Goal: Information Seeking & Learning: Learn about a topic

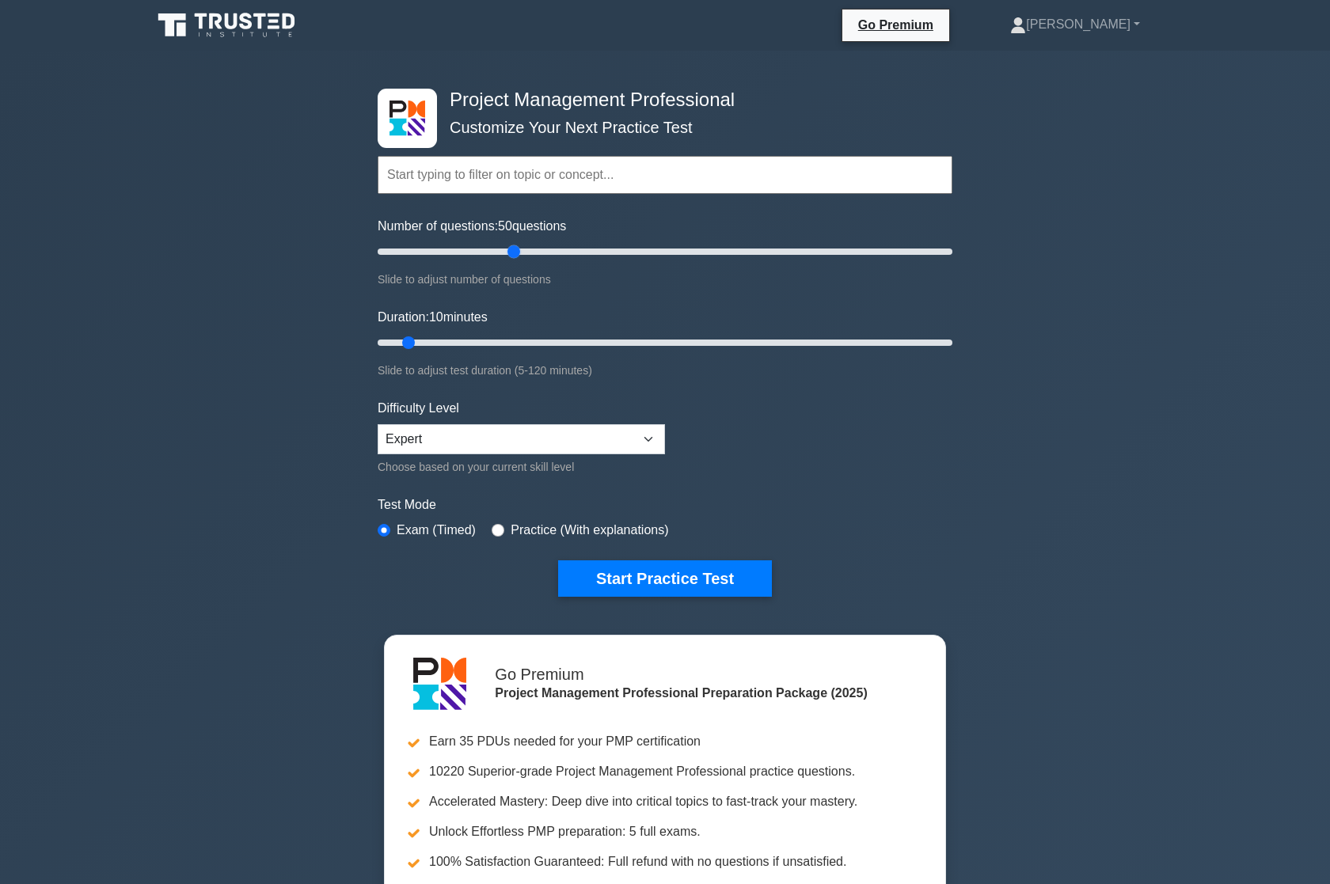
drag, startPoint x: 396, startPoint y: 251, endPoint x: 517, endPoint y: 256, distance: 121.2
type input "50"
click at [517, 256] on input "Number of questions: 50 questions" at bounding box center [665, 251] width 575 height 19
drag, startPoint x: 416, startPoint y: 338, endPoint x: 557, endPoint y: 337, distance: 140.9
type input "40"
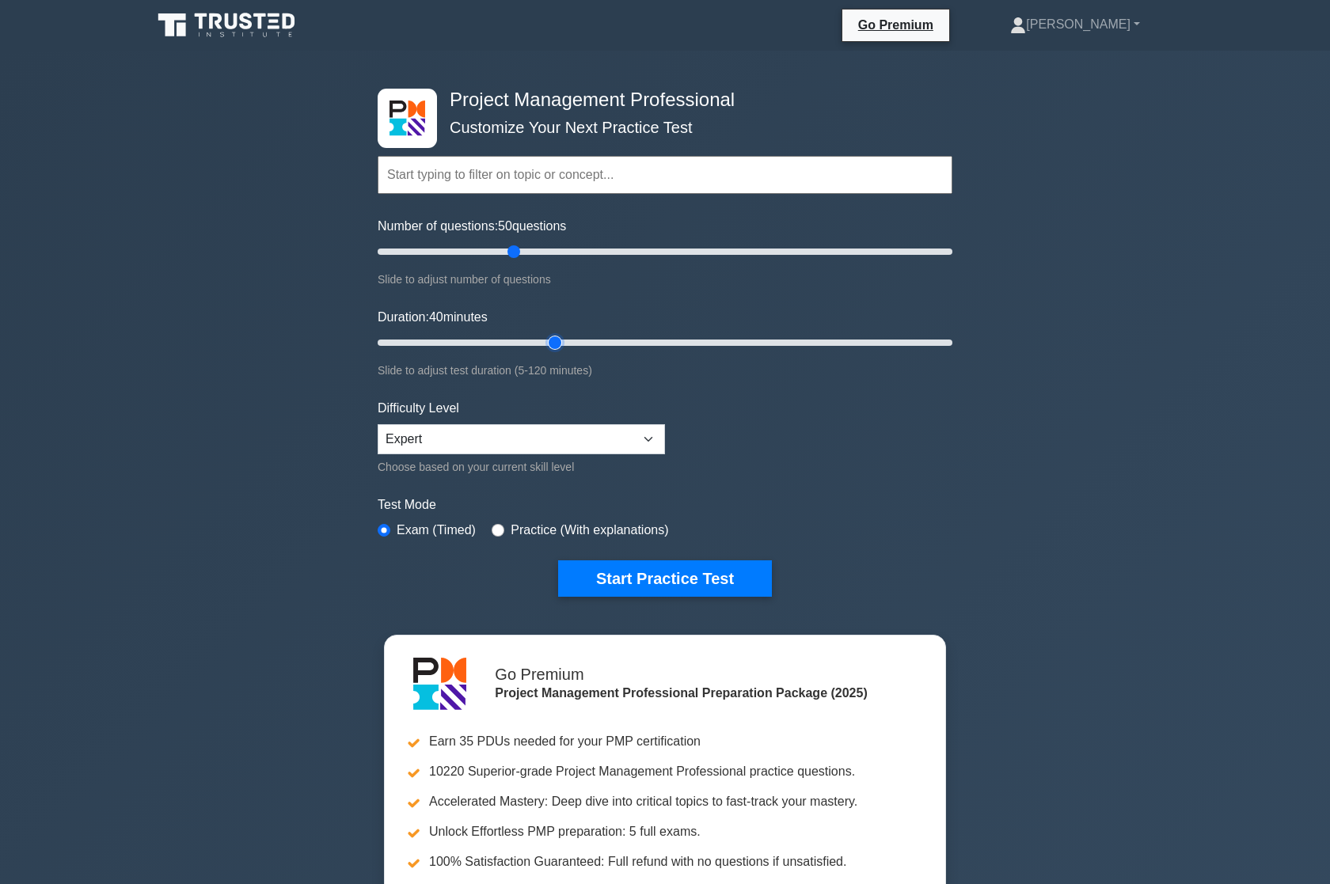
click at [557, 337] on input "Duration: 40 minutes" at bounding box center [665, 342] width 575 height 19
click at [518, 426] on select "Beginner Intermediate Expert" at bounding box center [521, 439] width 287 height 30
click at [820, 468] on form "Topics Scope Management Time Management Cost Management Quality Management Risk…" at bounding box center [665, 352] width 575 height 489
click at [680, 574] on button "Start Practice Test" at bounding box center [665, 579] width 214 height 36
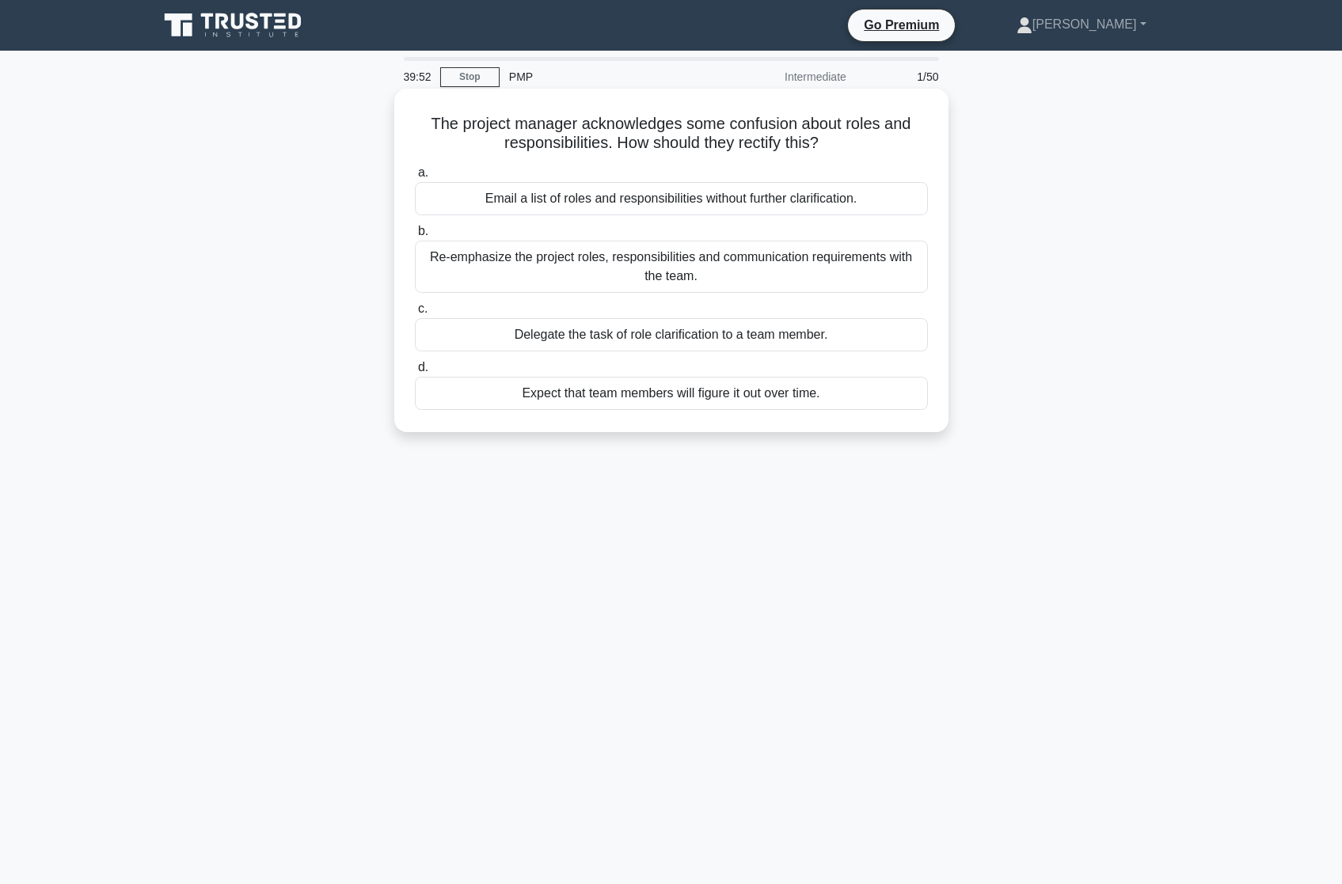
click at [664, 264] on div "Re-emphasize the project roles, responsibilities and communication requirements…" at bounding box center [671, 267] width 513 height 52
click at [415, 237] on input "b. Re-emphasize the project roles, responsibilities and communication requireme…" at bounding box center [415, 231] width 0 height 10
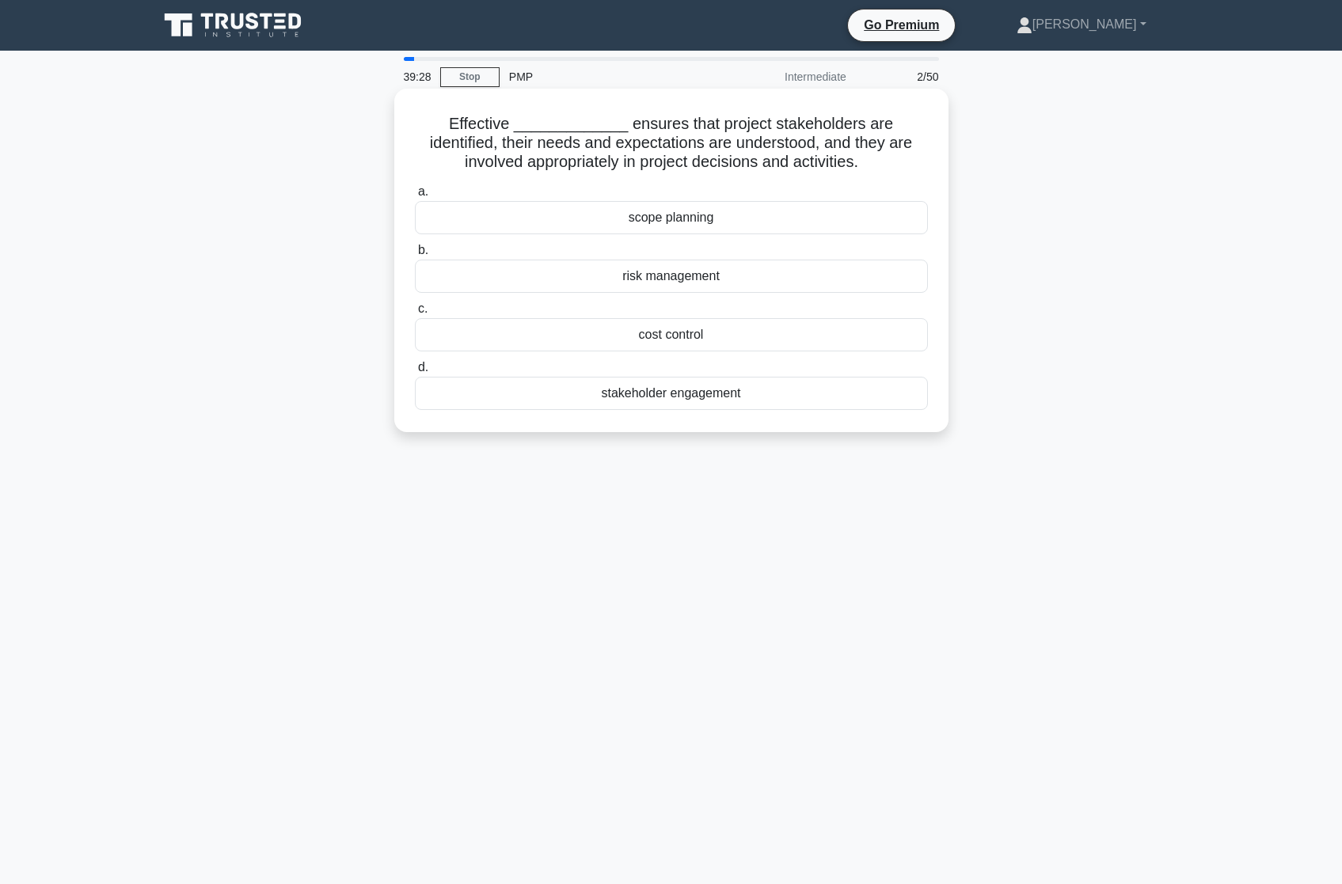
click at [691, 392] on div "stakeholder engagement" at bounding box center [671, 393] width 513 height 33
click at [415, 373] on input "d. stakeholder engagement" at bounding box center [415, 368] width 0 height 10
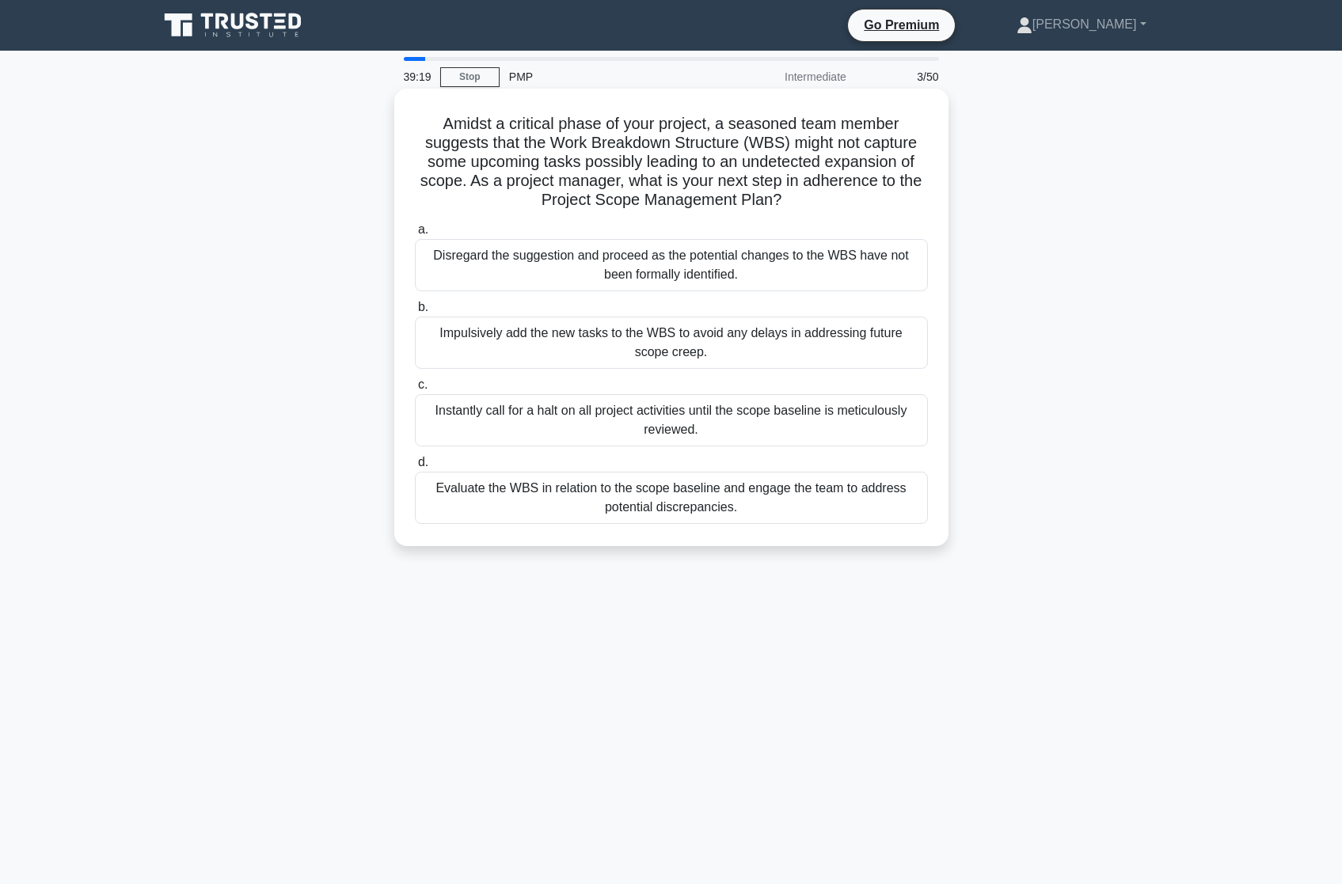
click at [683, 502] on div "Evaluate the WBS in relation to the scope baseline and engage the team to addre…" at bounding box center [671, 498] width 513 height 52
click at [415, 468] on input "d. Evaluate the WBS in relation to the scope baseline and engage the team to ad…" at bounding box center [415, 463] width 0 height 10
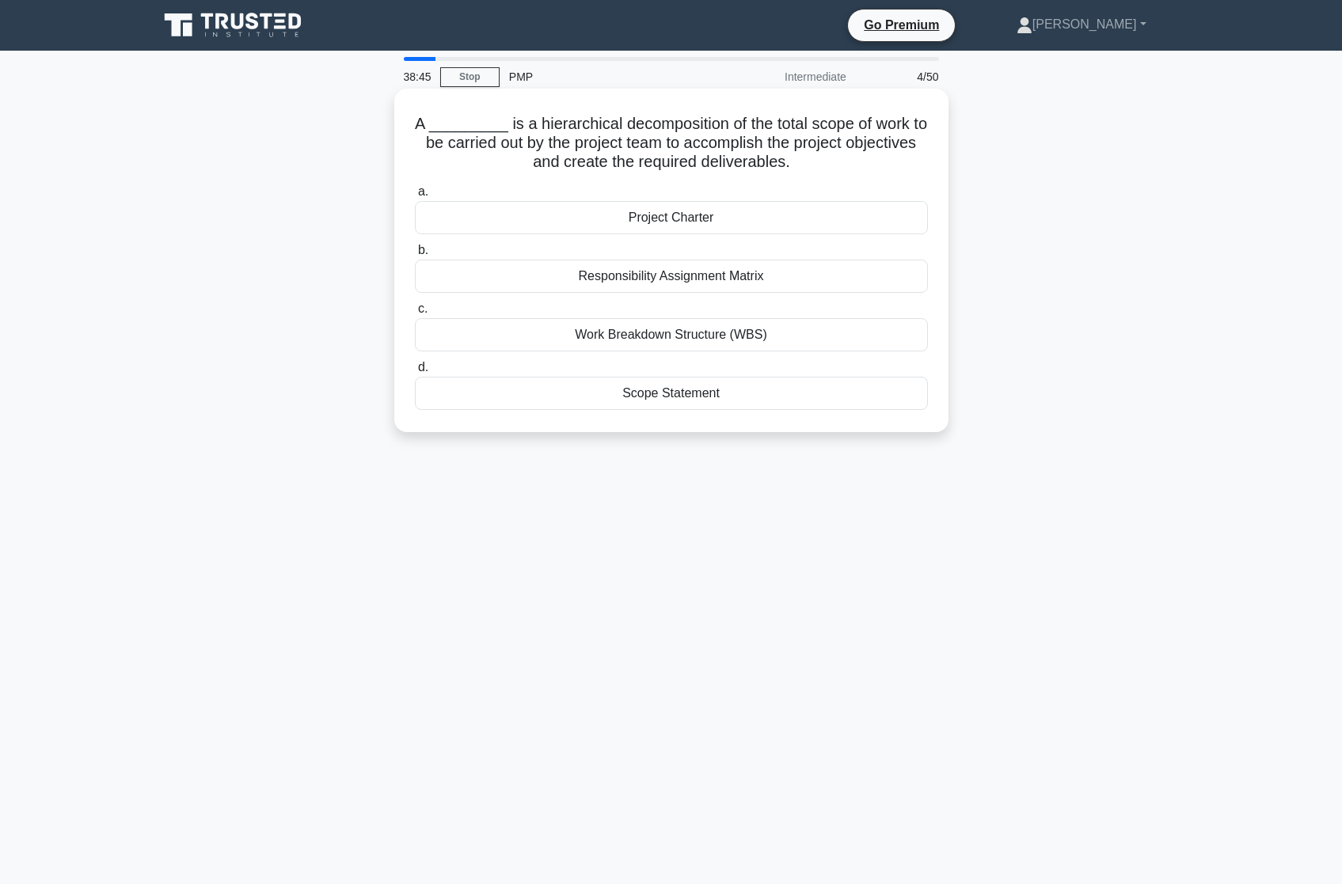
click at [627, 336] on div "Work Breakdown Structure (WBS)" at bounding box center [671, 334] width 513 height 33
click at [415, 314] on input "c. Work Breakdown Structure (WBS)" at bounding box center [415, 309] width 0 height 10
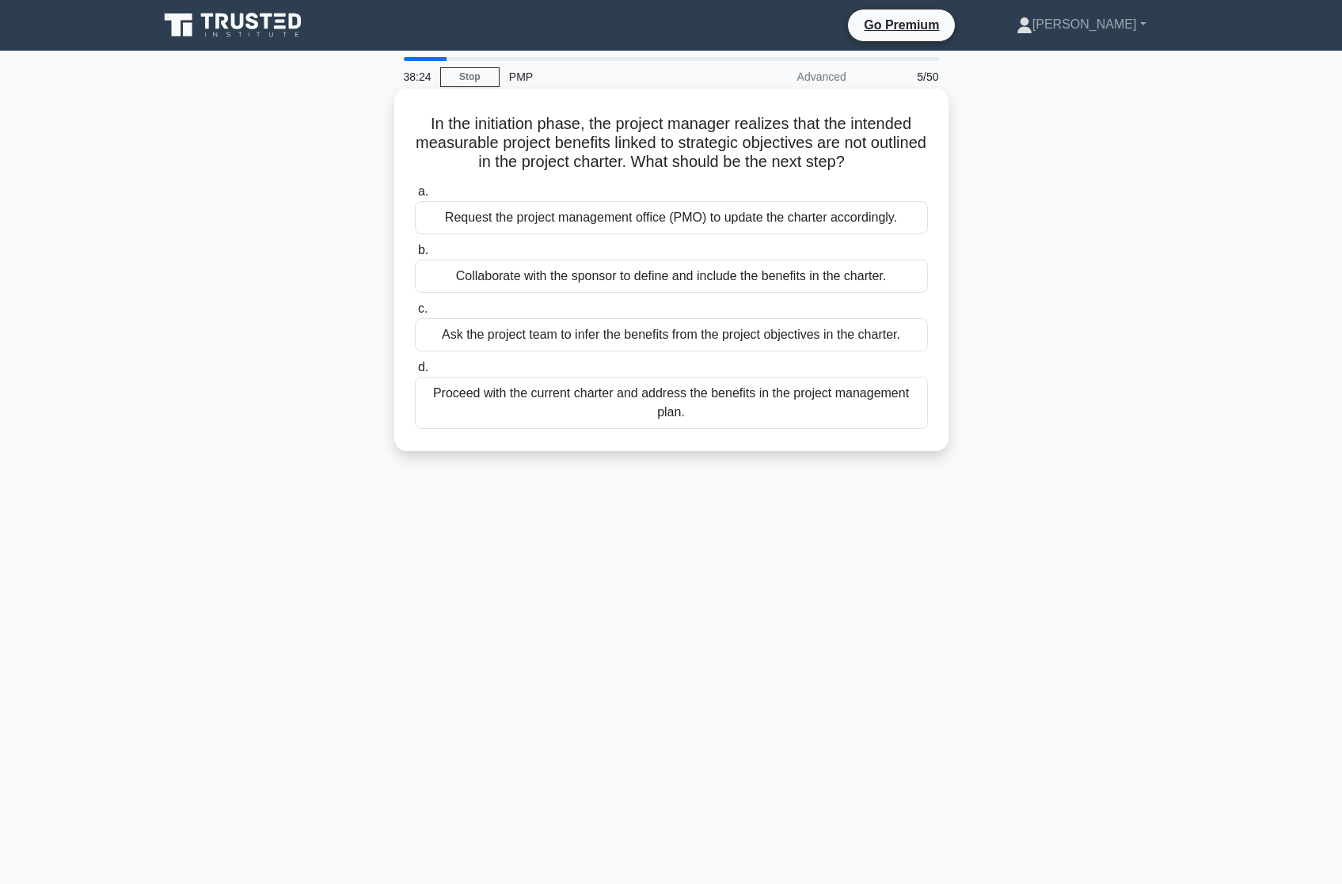
click at [576, 279] on div "Collaborate with the sponsor to define and include the benefits in the charter." at bounding box center [671, 276] width 513 height 33
click at [415, 256] on input "b. Collaborate with the sponsor to define and include the benefits in the chart…" at bounding box center [415, 250] width 0 height 10
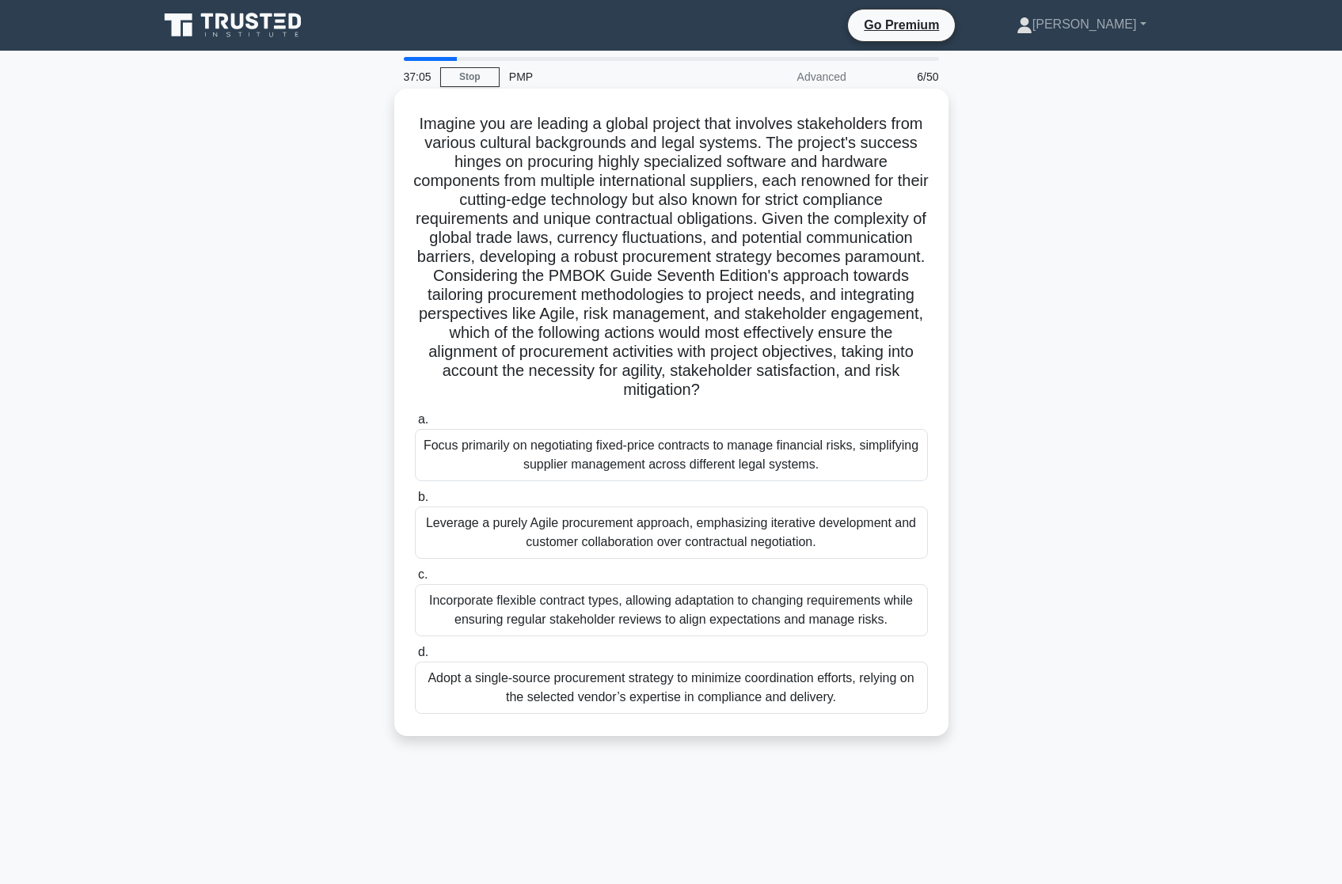
click at [571, 619] on div "Incorporate flexible contract types, allowing adaptation to changing requiremen…" at bounding box center [671, 610] width 513 height 52
click at [415, 580] on input "c. Incorporate flexible contract types, allowing adaptation to changing require…" at bounding box center [415, 575] width 0 height 10
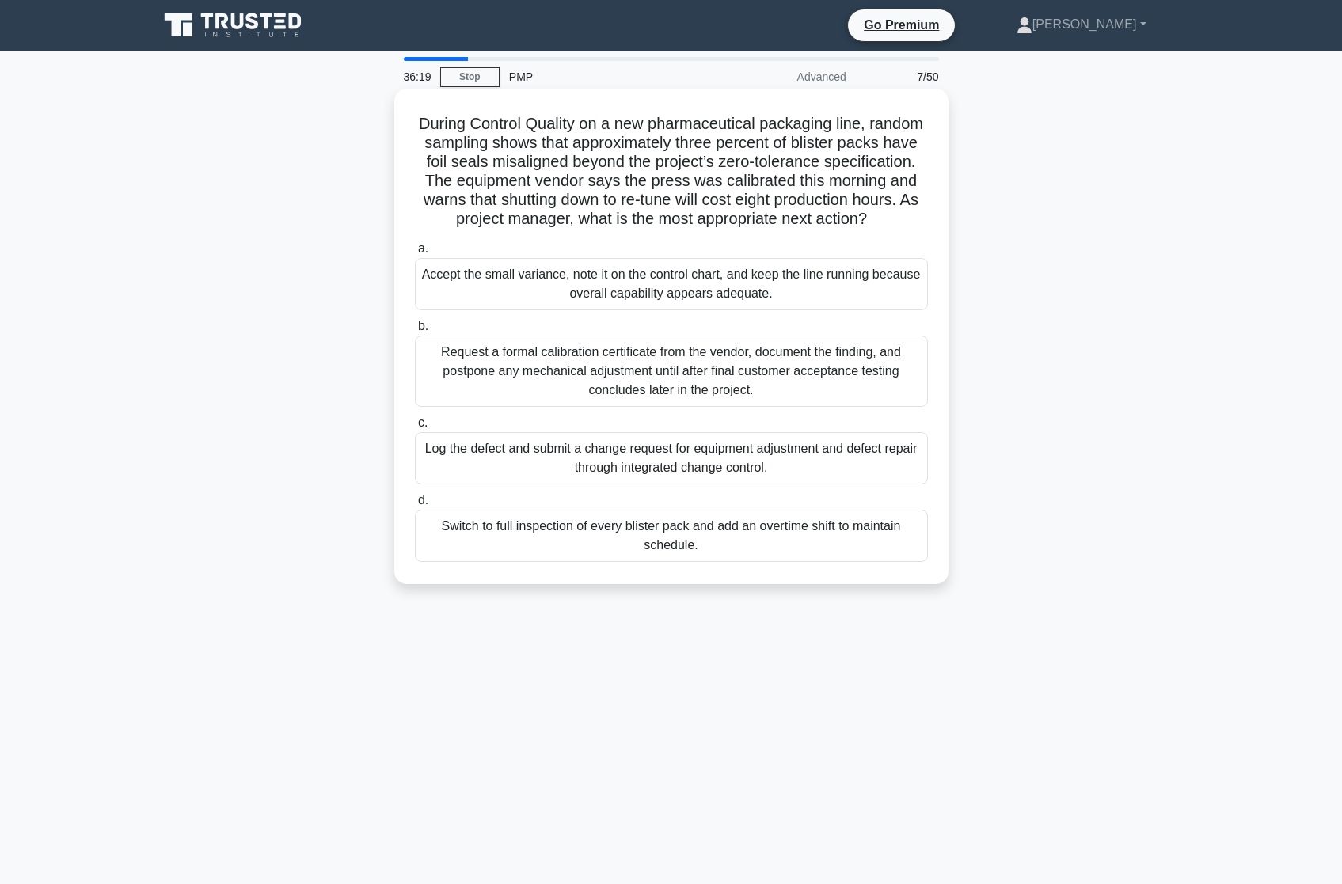
click at [614, 463] on div "Log the defect and submit a change request for equipment adjustment and defect …" at bounding box center [671, 458] width 513 height 52
click at [415, 428] on input "c. Log the defect and submit a change request for equipment adjustment and defe…" at bounding box center [415, 423] width 0 height 10
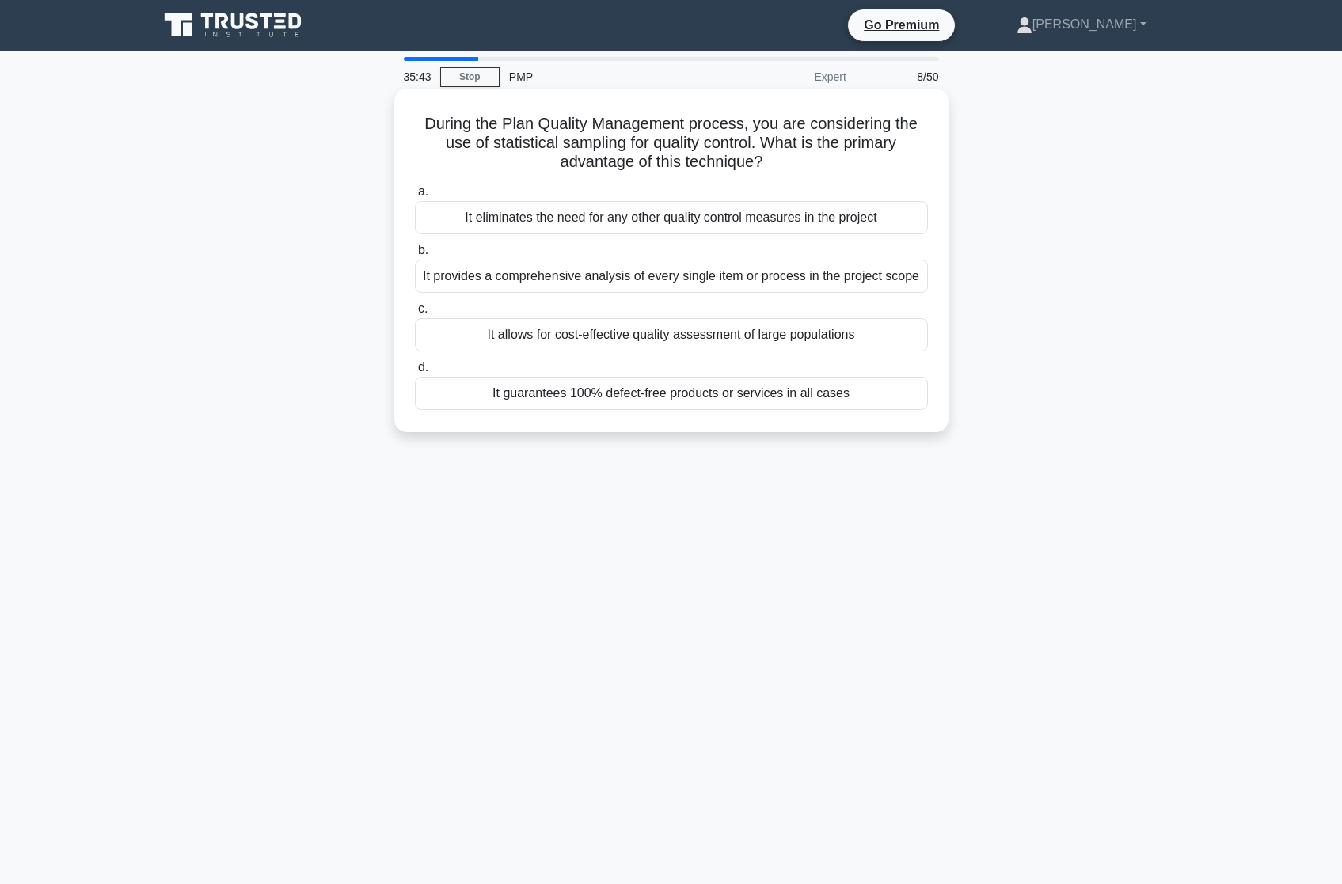
click at [545, 339] on div "It allows for cost-effective quality assessment of large populations" at bounding box center [671, 334] width 513 height 33
click at [415, 314] on input "c. It allows for cost-effective quality assessment of large populations" at bounding box center [415, 309] width 0 height 10
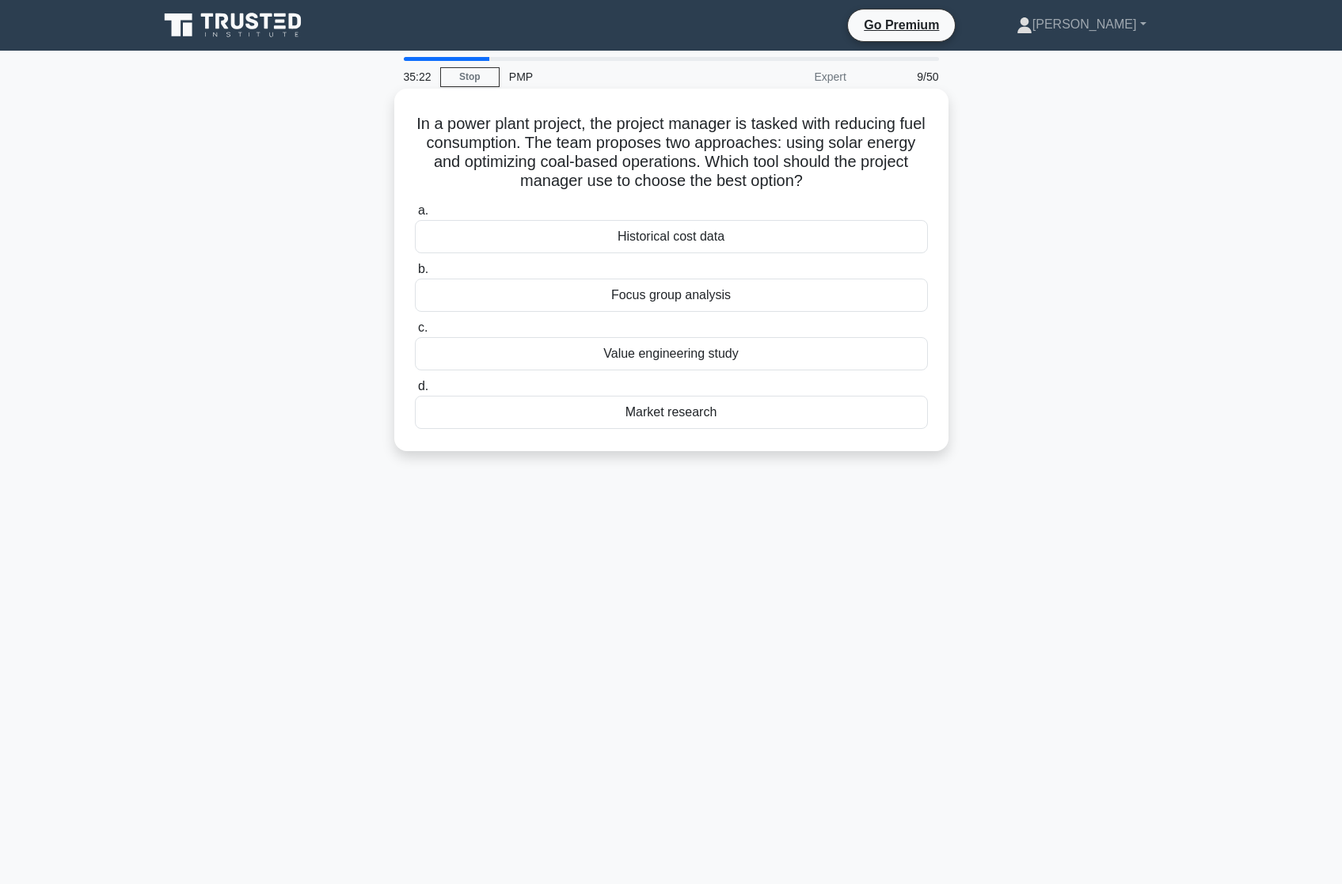
click at [575, 150] on h5 "In a power plant project, the project manager is tasked with reducing fuel cons…" at bounding box center [671, 153] width 516 height 78
click at [652, 350] on div "Value engineering study" at bounding box center [671, 353] width 513 height 33
click at [415, 333] on input "c. Value engineering study" at bounding box center [415, 328] width 0 height 10
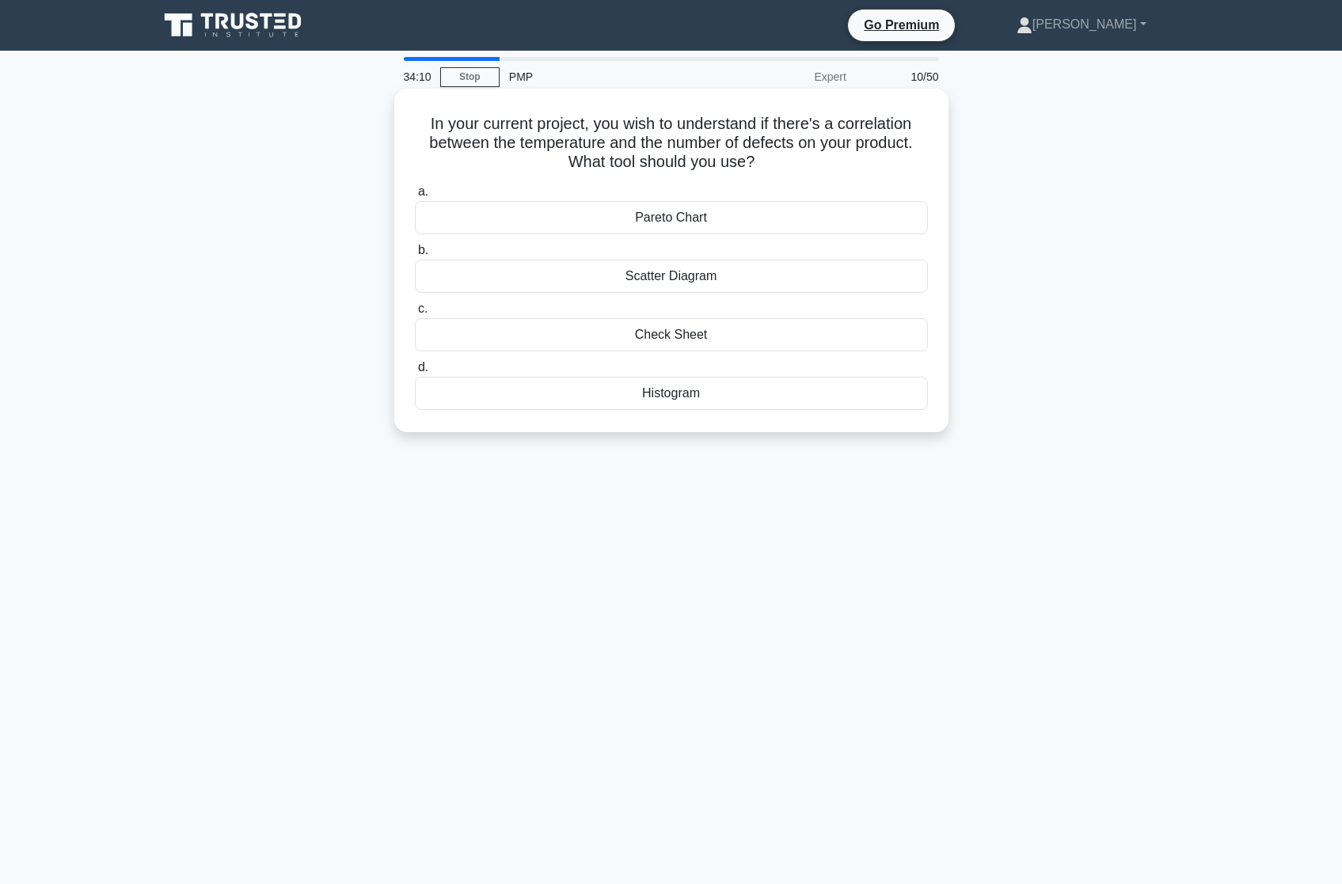
click at [667, 215] on div "Pareto Chart" at bounding box center [671, 217] width 513 height 33
click at [415, 197] on input "a. Pareto Chart" at bounding box center [415, 192] width 0 height 10
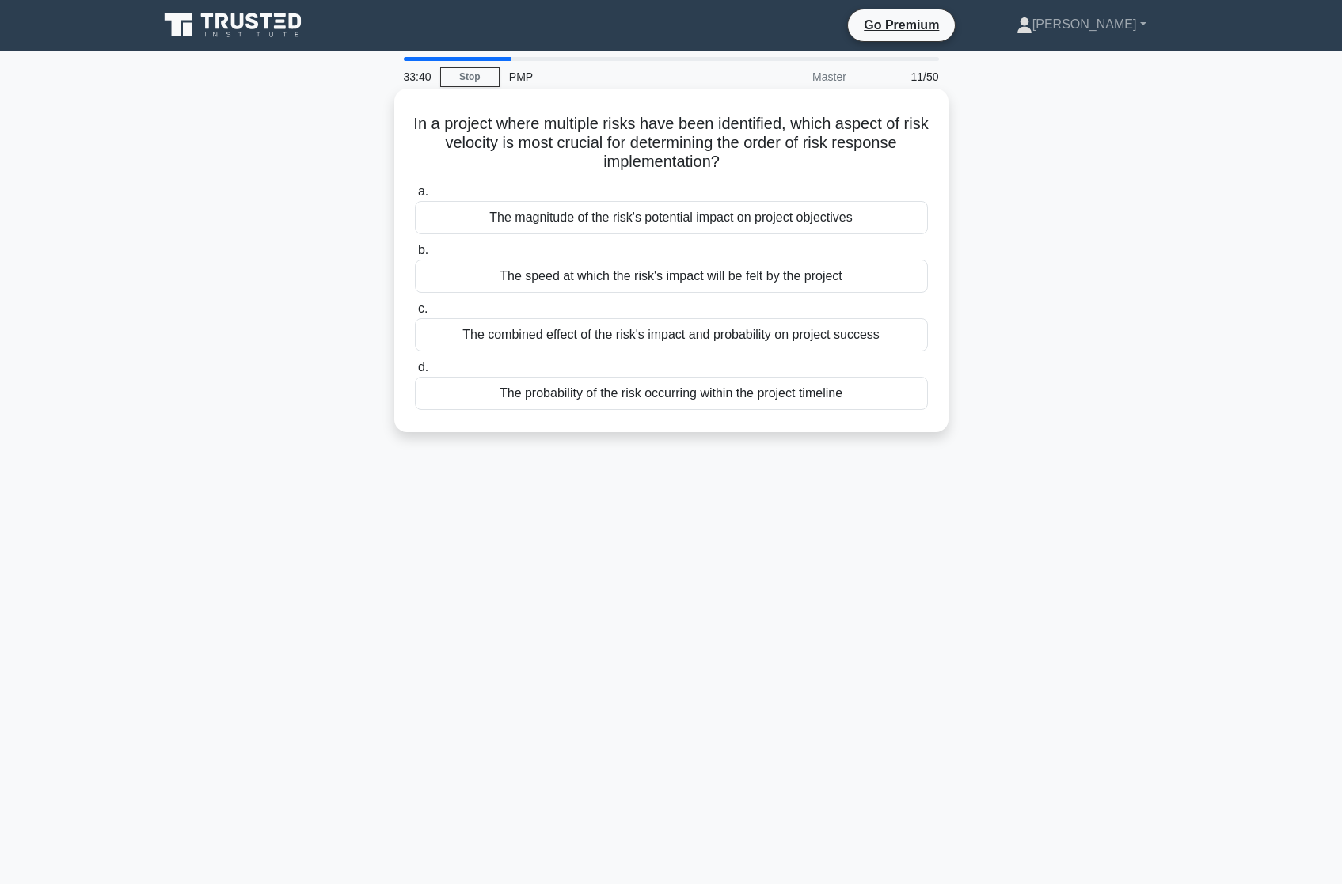
click at [633, 336] on div "The combined effect of the risk's impact and probability on project success" at bounding box center [671, 334] width 513 height 33
click at [415, 314] on input "c. The combined effect of the risk's impact and probability on project success" at bounding box center [415, 309] width 0 height 10
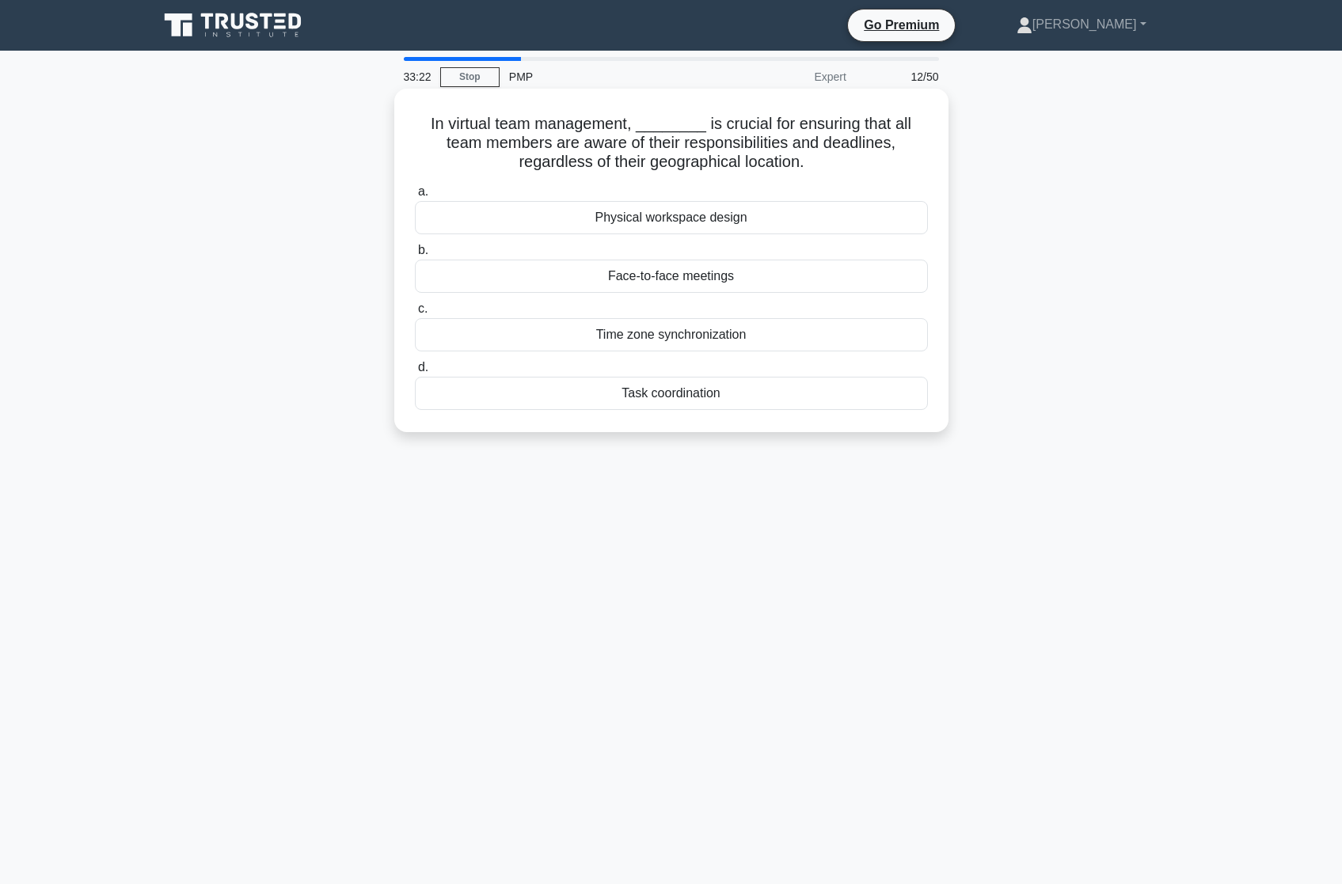
click at [663, 392] on div "Task coordination" at bounding box center [671, 393] width 513 height 33
click at [415, 373] on input "d. Task coordination" at bounding box center [415, 368] width 0 height 10
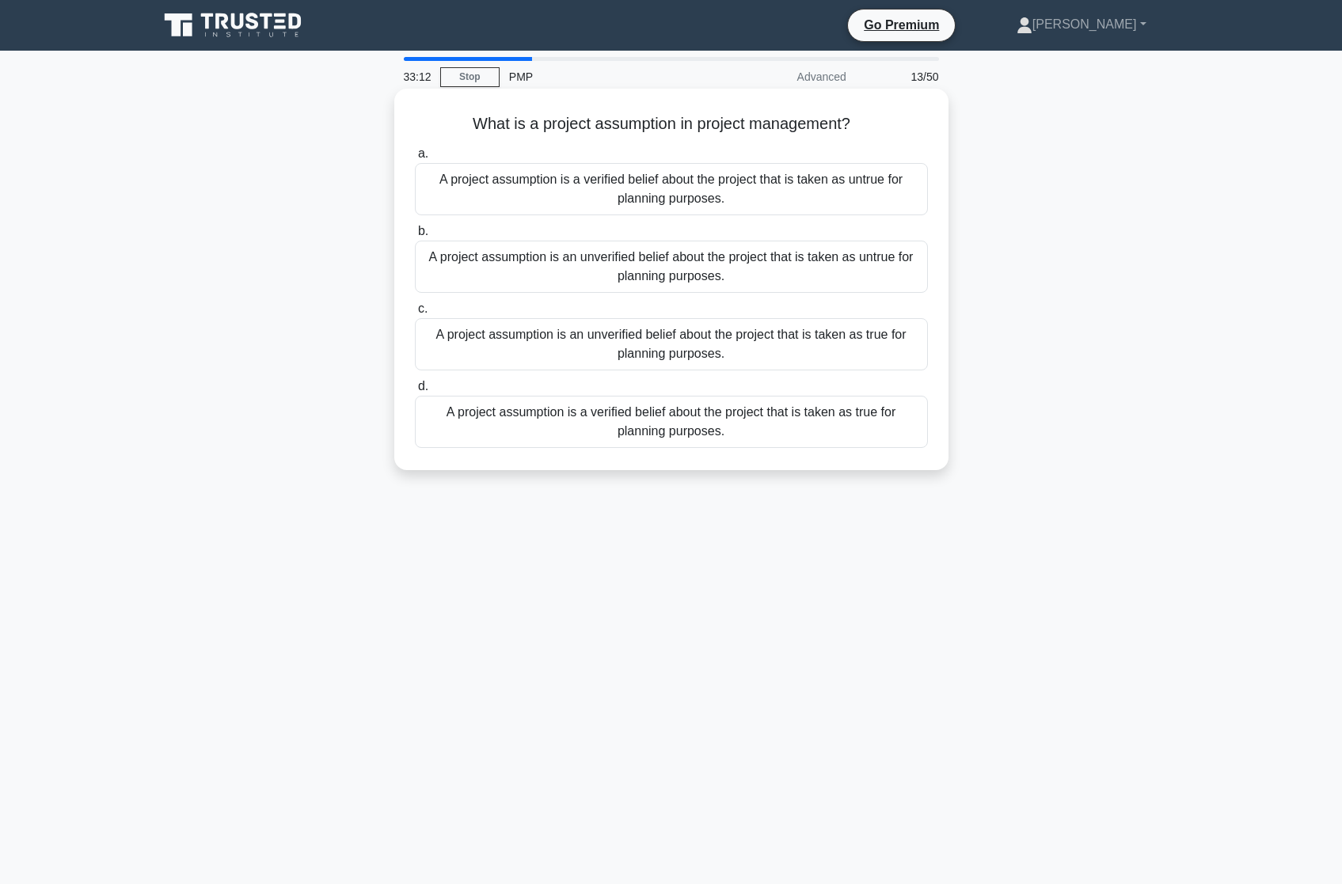
click at [636, 355] on div "A project assumption is an unverified belief about the project that is taken as…" at bounding box center [671, 344] width 513 height 52
click at [415, 314] on input "c. A project assumption is an unverified belief about the project that is taken…" at bounding box center [415, 309] width 0 height 10
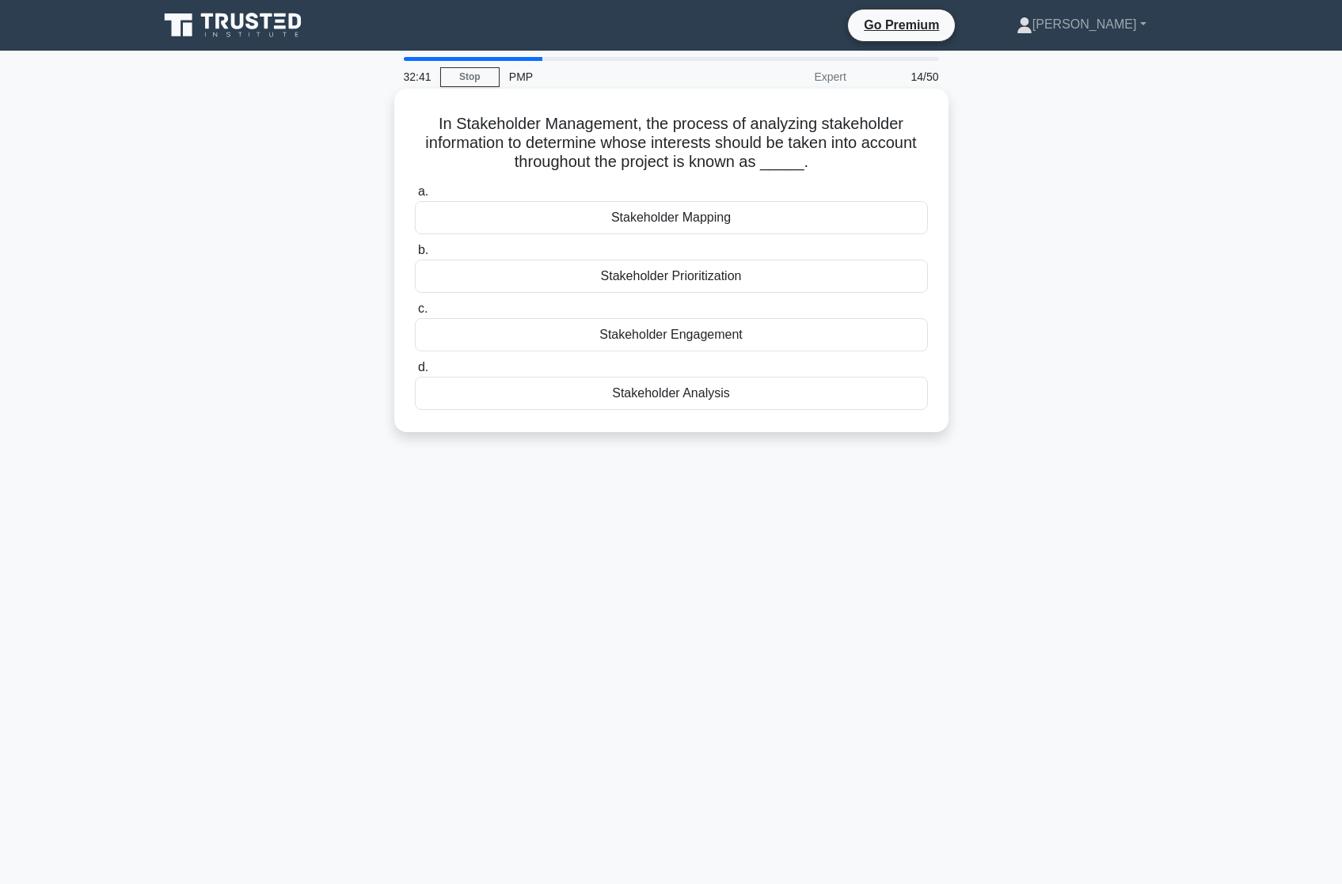
click at [663, 144] on h5 "In Stakeholder Management, the process of analyzing stakeholder information to …" at bounding box center [671, 143] width 516 height 59
drag, startPoint x: 902, startPoint y: 433, endPoint x: 427, endPoint y: 109, distance: 574.9
click at [427, 109] on div "In Stakeholder Management, the process of analyzing stakeholder information to …" at bounding box center [671, 261] width 554 height 344
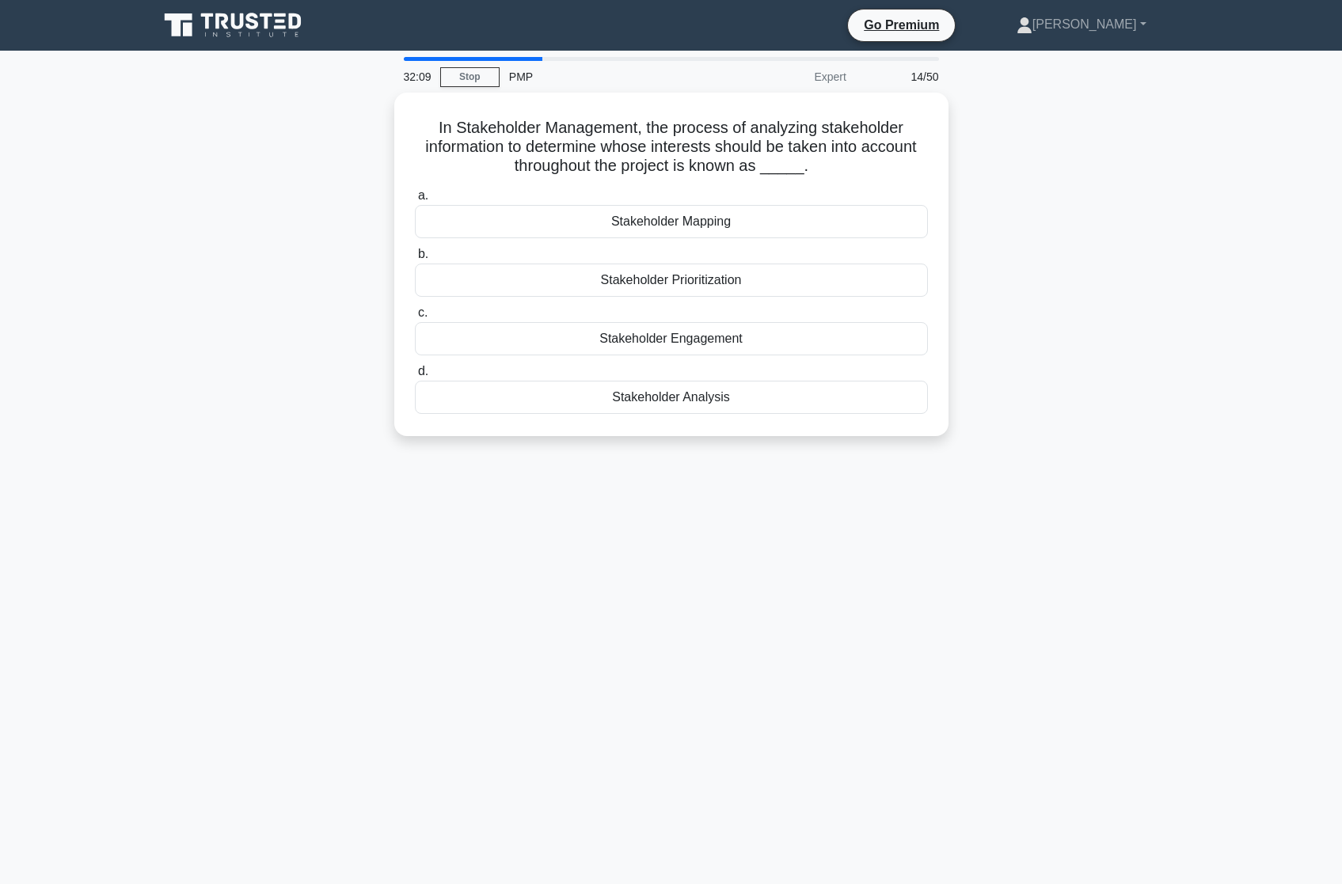
copy div "In Stakeholder Management, the process of analyzing stakeholder information to …"
drag, startPoint x: 790, startPoint y: 539, endPoint x: 762, endPoint y: 496, distance: 51.4
click at [790, 539] on div "31:59 Stop PMP Expert 14/50 In Stakeholder Management, the process of analyzing…" at bounding box center [671, 453] width 1045 height 792
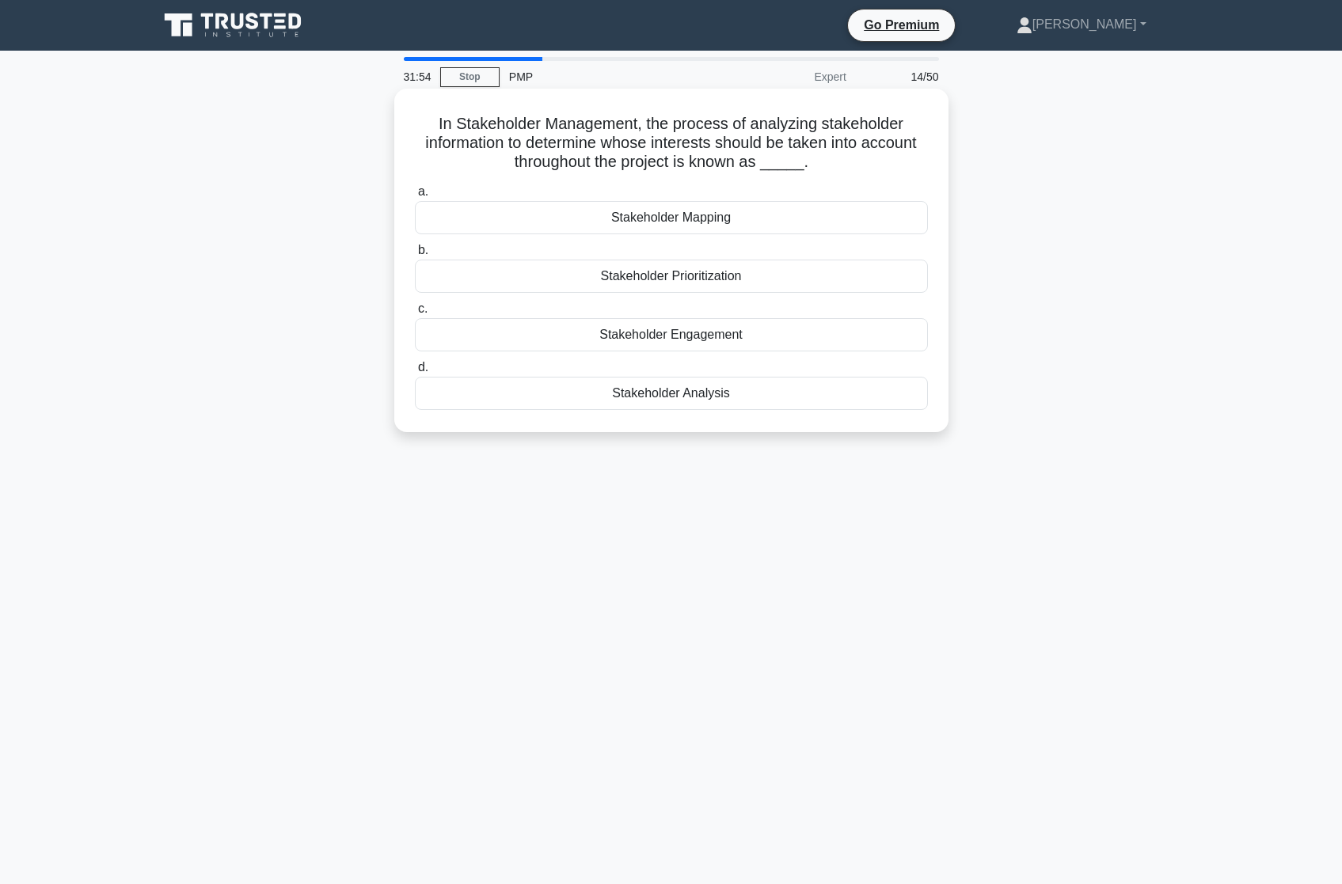
click at [653, 282] on div "Stakeholder Prioritization" at bounding box center [671, 276] width 513 height 33
click at [415, 256] on input "b. Stakeholder Prioritization" at bounding box center [415, 250] width 0 height 10
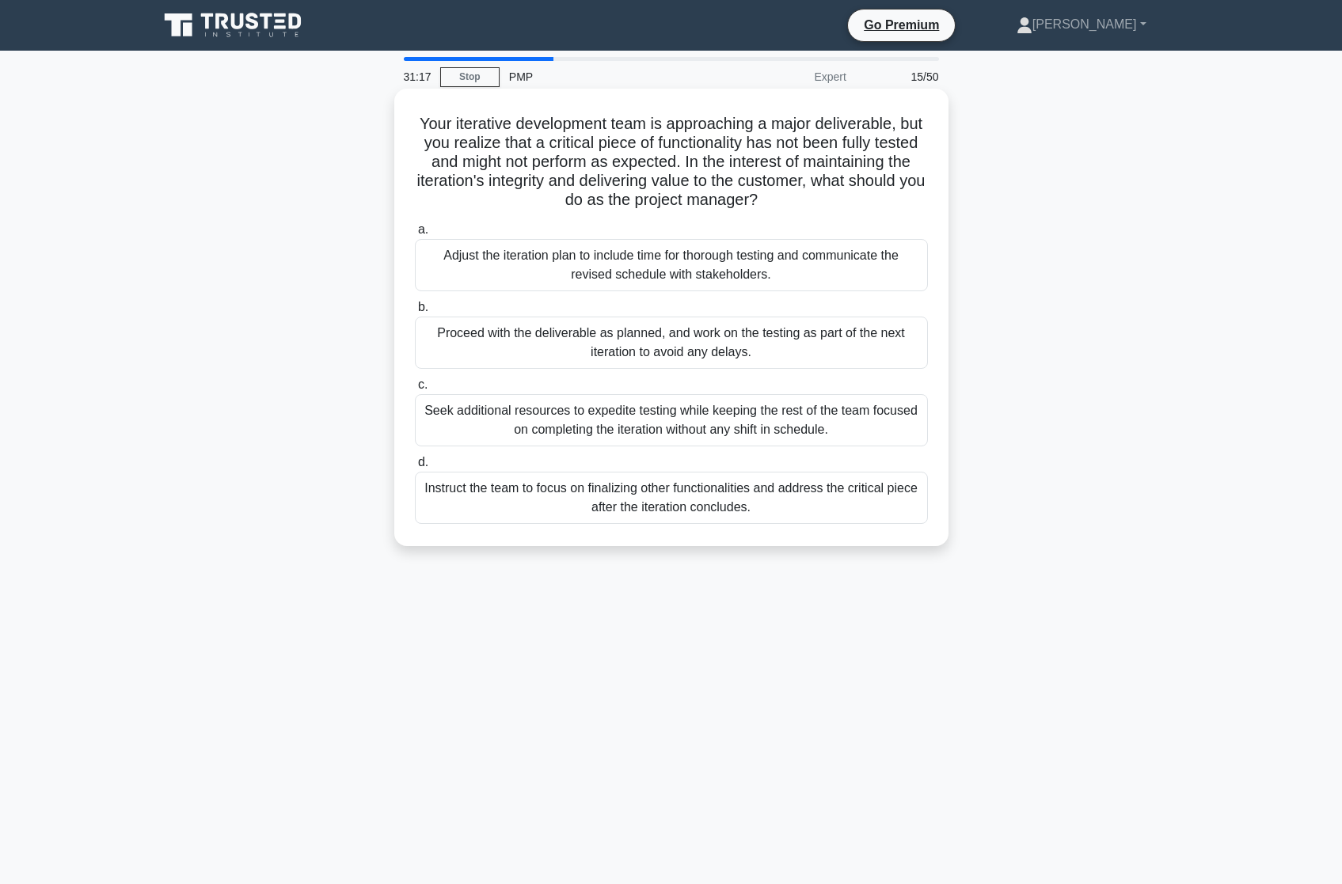
click at [701, 340] on div "Proceed with the deliverable as planned, and work on the testing as part of the…" at bounding box center [671, 343] width 513 height 52
click at [415, 313] on input "b. Proceed with the deliverable as planned, and work on the testing as part of …" at bounding box center [415, 307] width 0 height 10
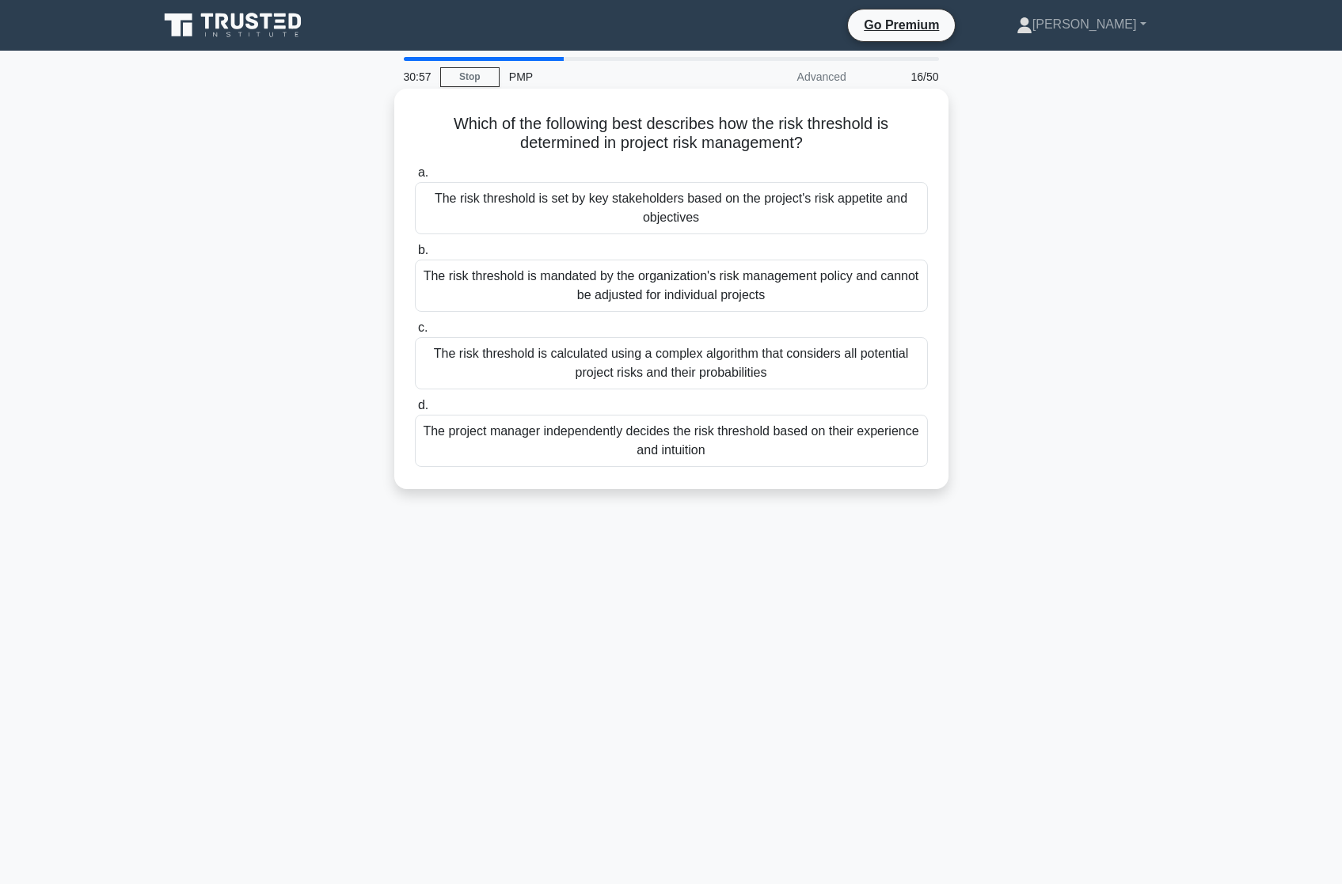
click at [767, 371] on div "The risk threshold is calculated using a complex algorithm that considers all p…" at bounding box center [671, 363] width 513 height 52
click at [415, 333] on input "c. The risk threshold is calculated using a complex algorithm that considers al…" at bounding box center [415, 328] width 0 height 10
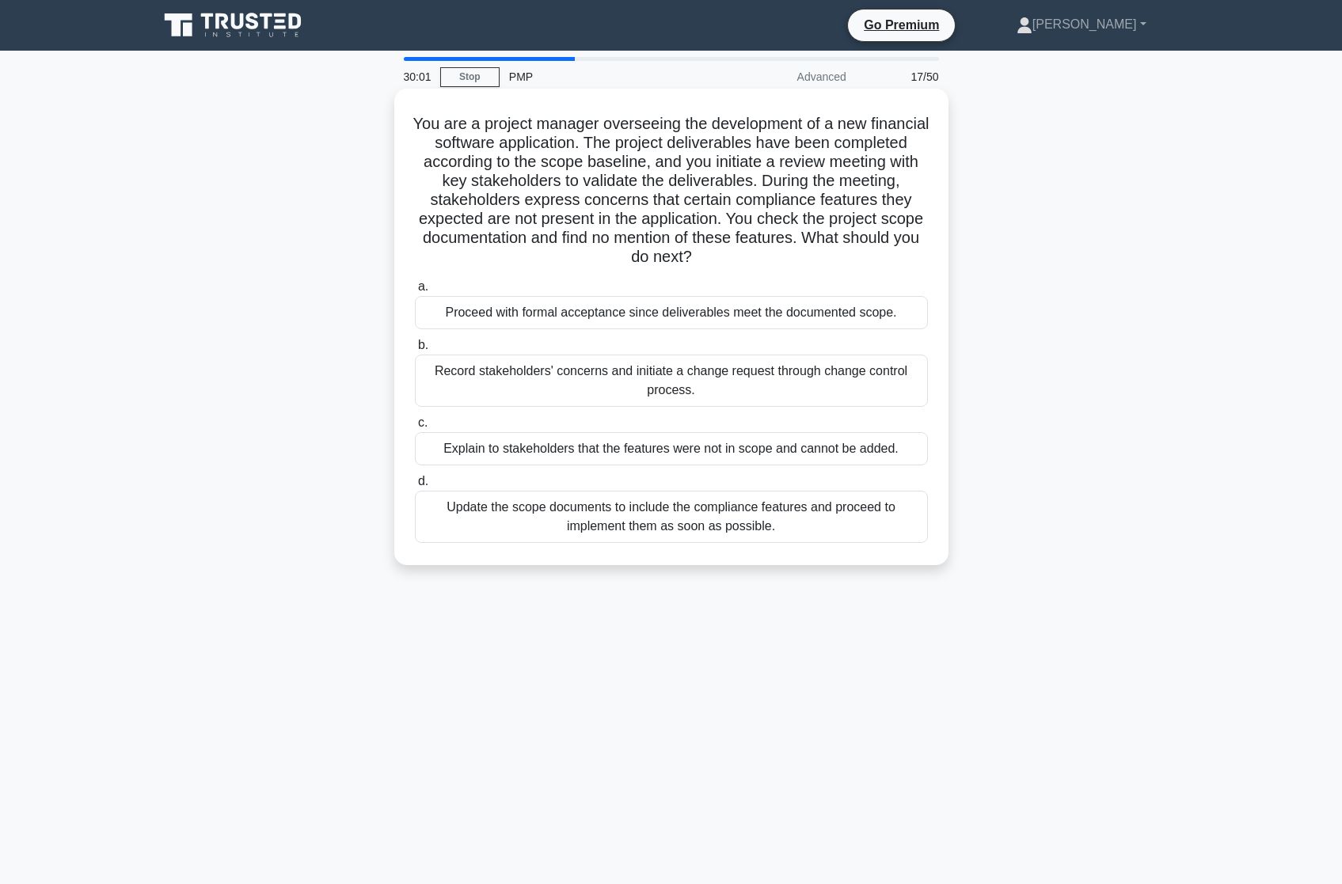
click at [648, 391] on div "Record stakeholders' concerns and initiate a change request through change cont…" at bounding box center [671, 381] width 513 height 52
click at [415, 351] on input "b. Record stakeholders' concerns and initiate a change request through change c…" at bounding box center [415, 345] width 0 height 10
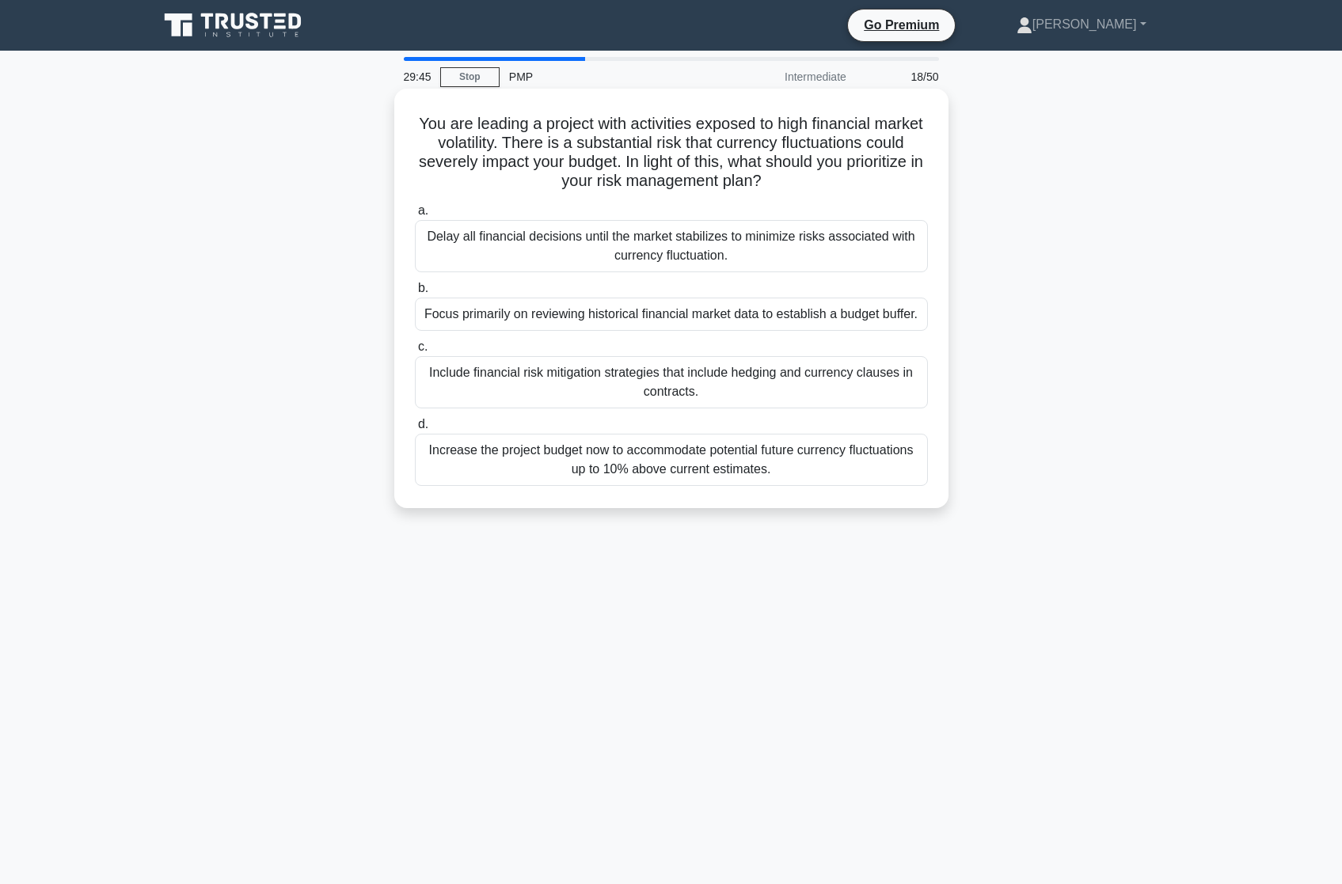
click at [664, 378] on div "Include financial risk mitigation strategies that include hedging and currency …" at bounding box center [671, 382] width 513 height 52
click at [415, 352] on input "c. Include financial risk mitigation strategies that include hedging and curren…" at bounding box center [415, 347] width 0 height 10
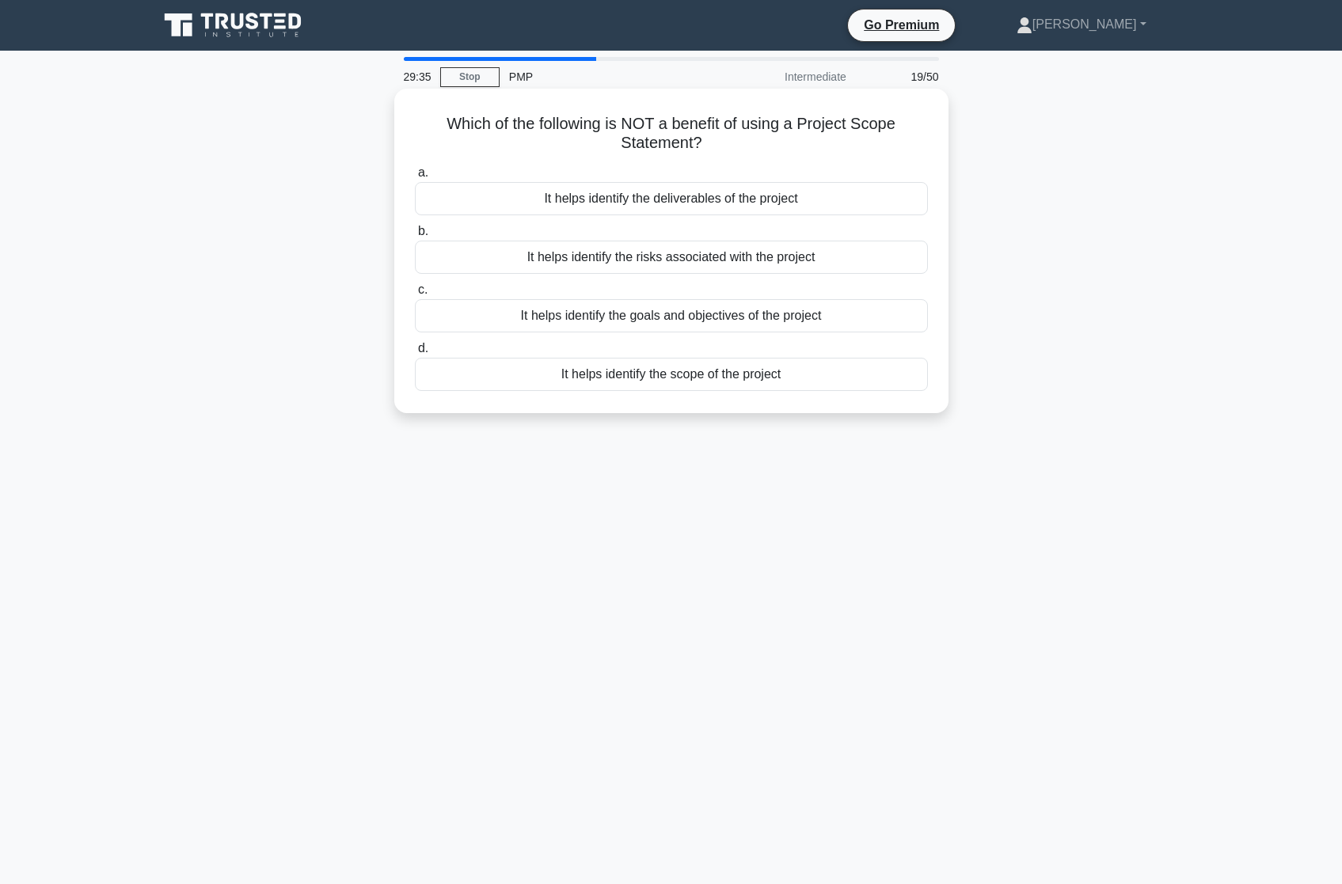
click at [697, 258] on div "It helps identify the risks associated with the project" at bounding box center [671, 257] width 513 height 33
click at [415, 237] on input "b. It helps identify the risks associated with the project" at bounding box center [415, 231] width 0 height 10
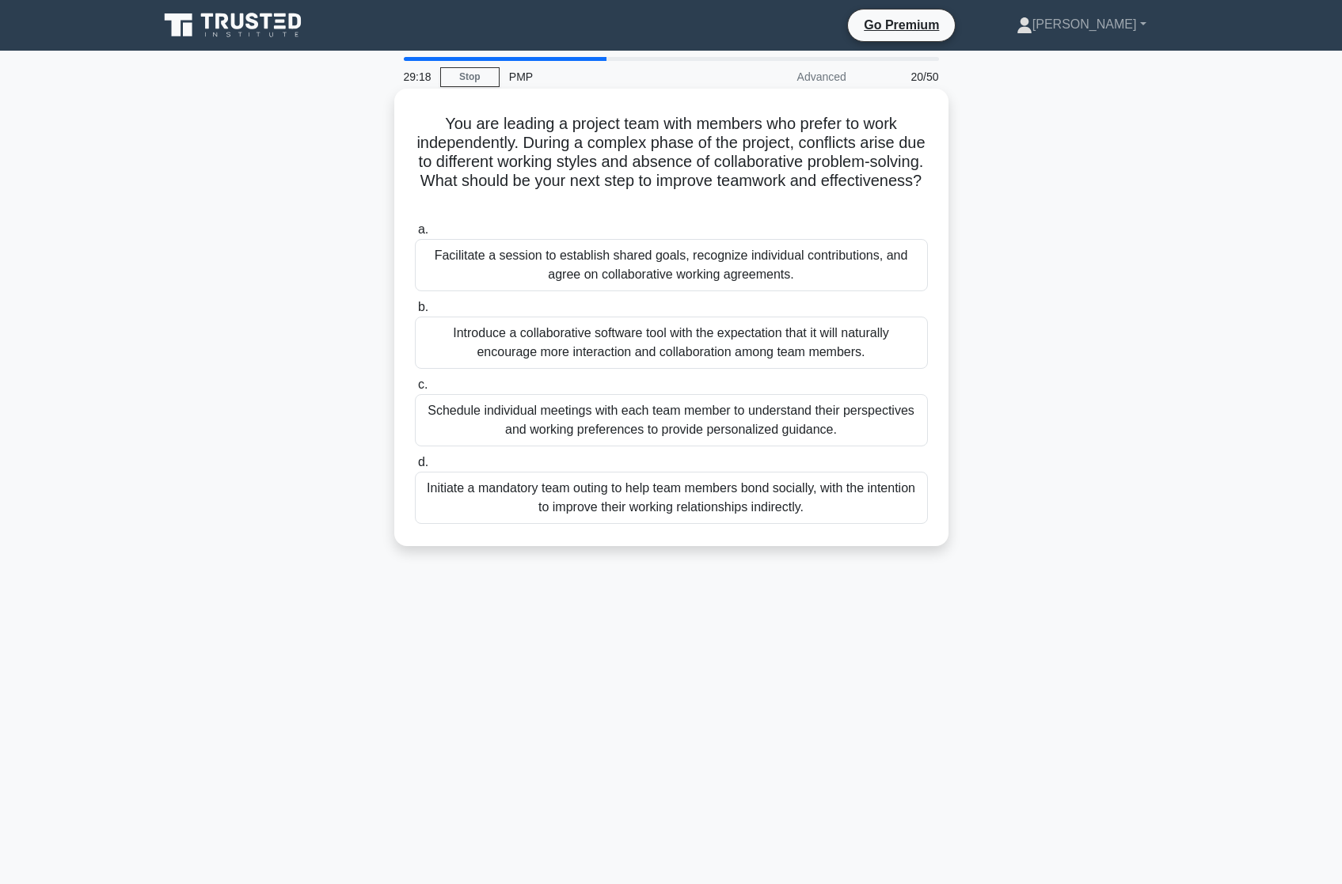
click at [664, 279] on div "Facilitate a session to establish shared goals, recognize individual contributi…" at bounding box center [671, 265] width 513 height 52
click at [415, 235] on input "a. Facilitate a session to establish shared goals, recognize individual contrib…" at bounding box center [415, 230] width 0 height 10
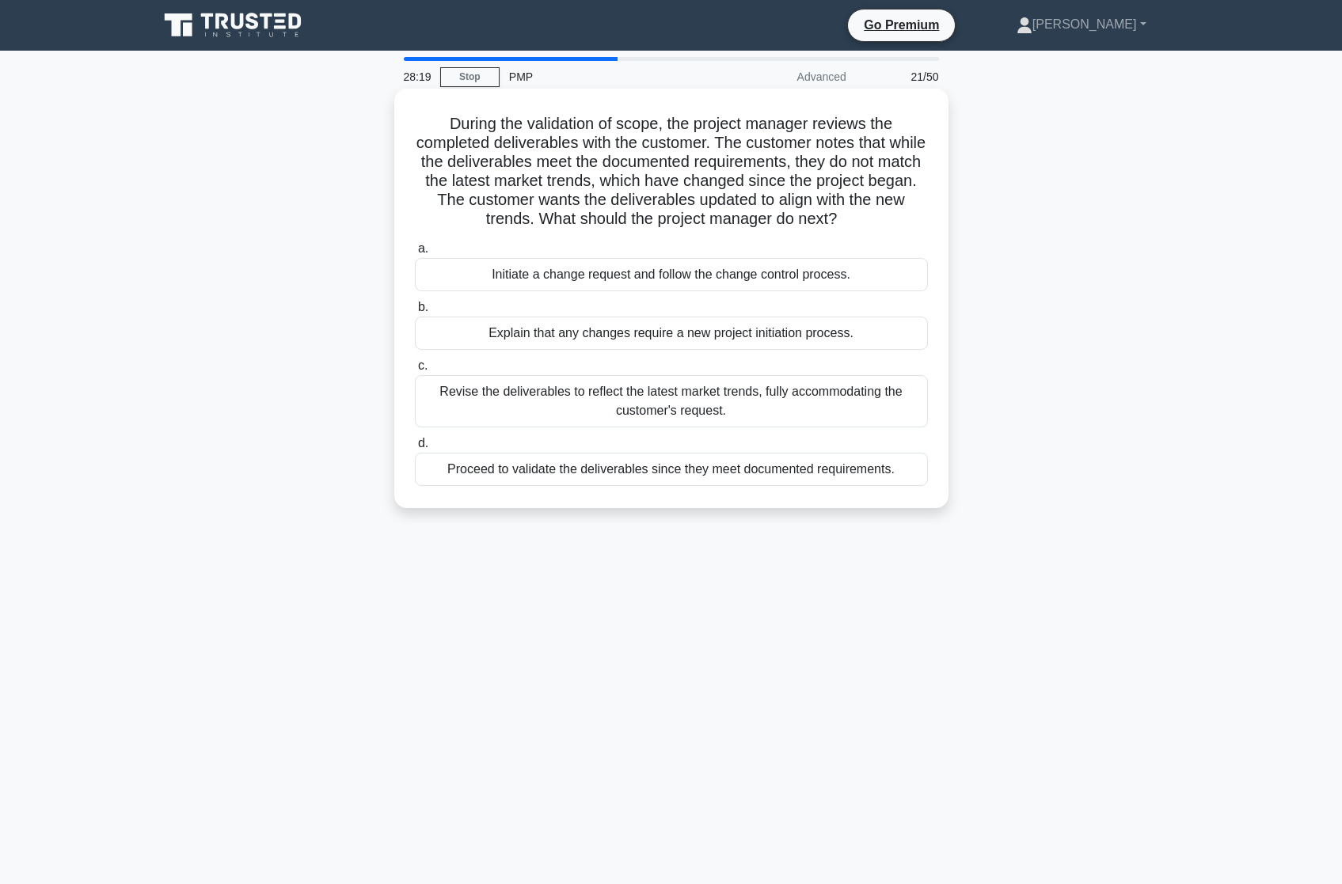
click at [640, 398] on div "Revise the deliverables to reflect the latest market trends, fully accommodatin…" at bounding box center [671, 401] width 513 height 52
click at [415, 371] on input "c. Revise the deliverables to reflect the latest market trends, fully accommoda…" at bounding box center [415, 366] width 0 height 10
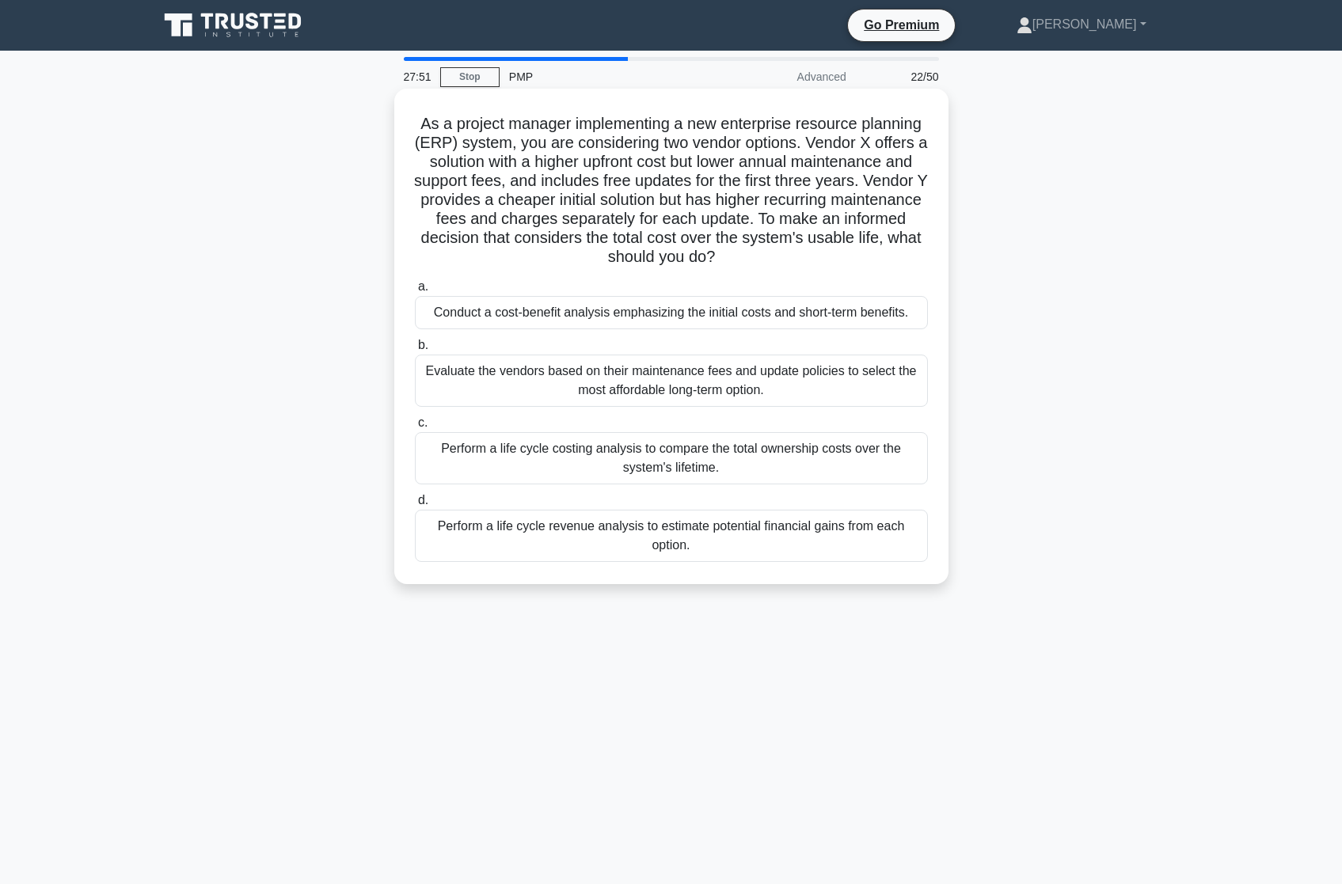
click at [754, 127] on h5 "As a project manager implementing a new enterprise resource planning (ERP) syst…" at bounding box center [671, 191] width 516 height 154
click at [802, 467] on div "Perform a life cycle costing analysis to compare the total ownership costs over…" at bounding box center [671, 458] width 513 height 52
click at [415, 428] on input "c. Perform a life cycle costing analysis to compare the total ownership costs o…" at bounding box center [415, 423] width 0 height 10
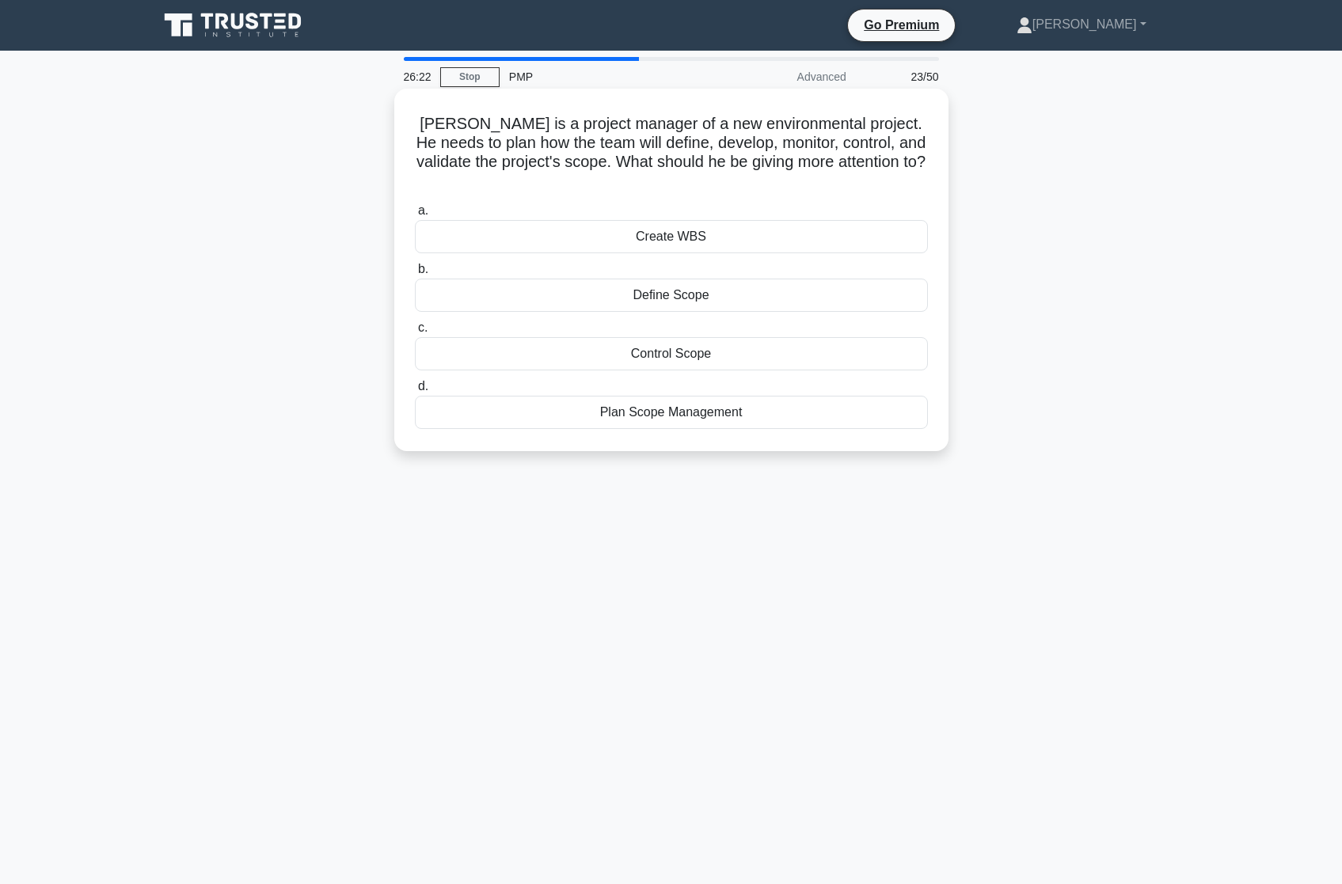
click at [716, 396] on div "Plan Scope Management" at bounding box center [671, 412] width 513 height 33
click at [415, 392] on input "d. Plan Scope Management" at bounding box center [415, 387] width 0 height 10
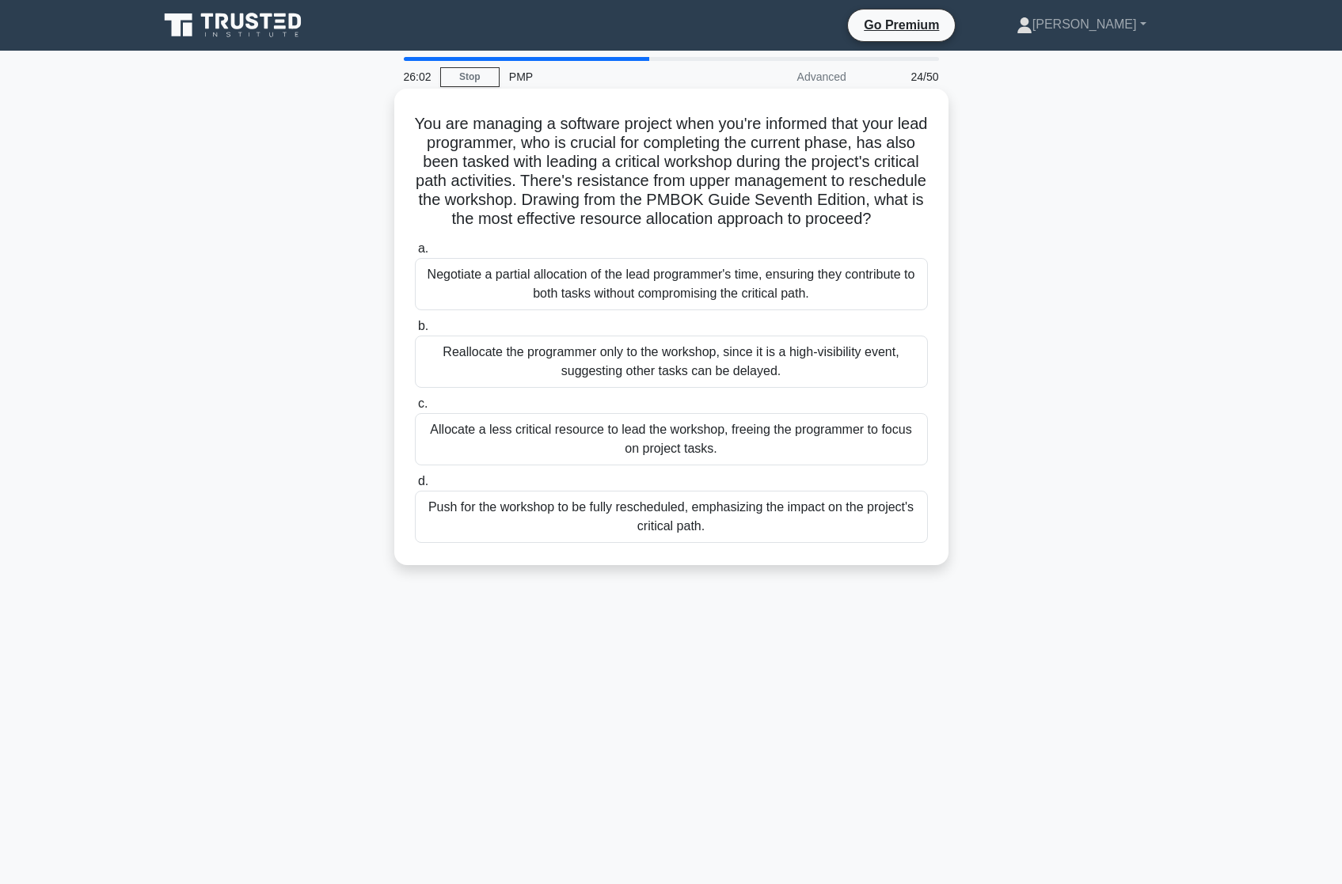
click at [688, 310] on div "Negotiate a partial allocation of the lead programmer's time, ensuring they con…" at bounding box center [671, 284] width 513 height 52
click at [415, 254] on input "a. Negotiate a partial allocation of the lead programmer's time, ensuring they …" at bounding box center [415, 249] width 0 height 10
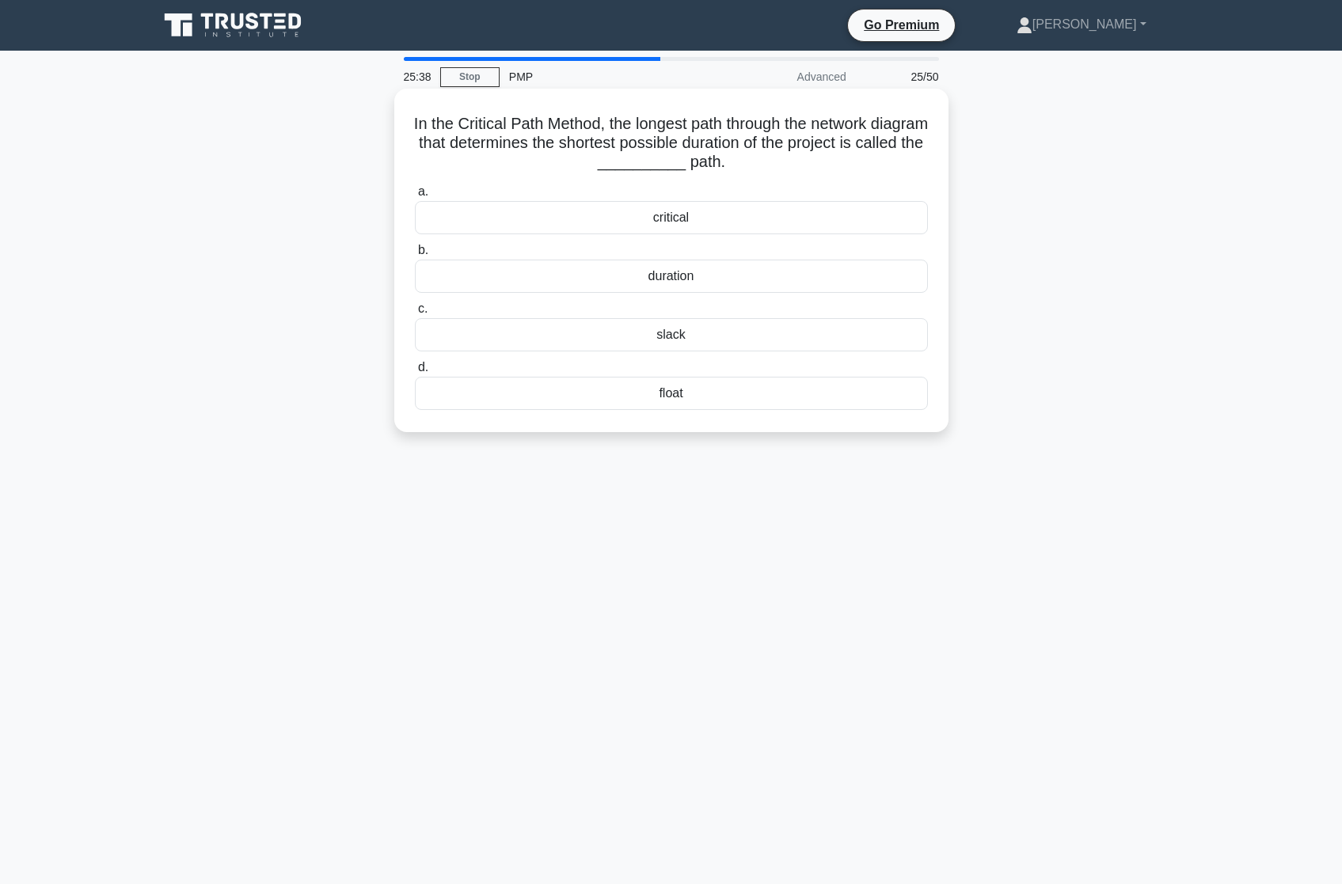
click at [684, 230] on div "critical" at bounding box center [671, 217] width 513 height 33
click at [415, 197] on input "a. critical" at bounding box center [415, 192] width 0 height 10
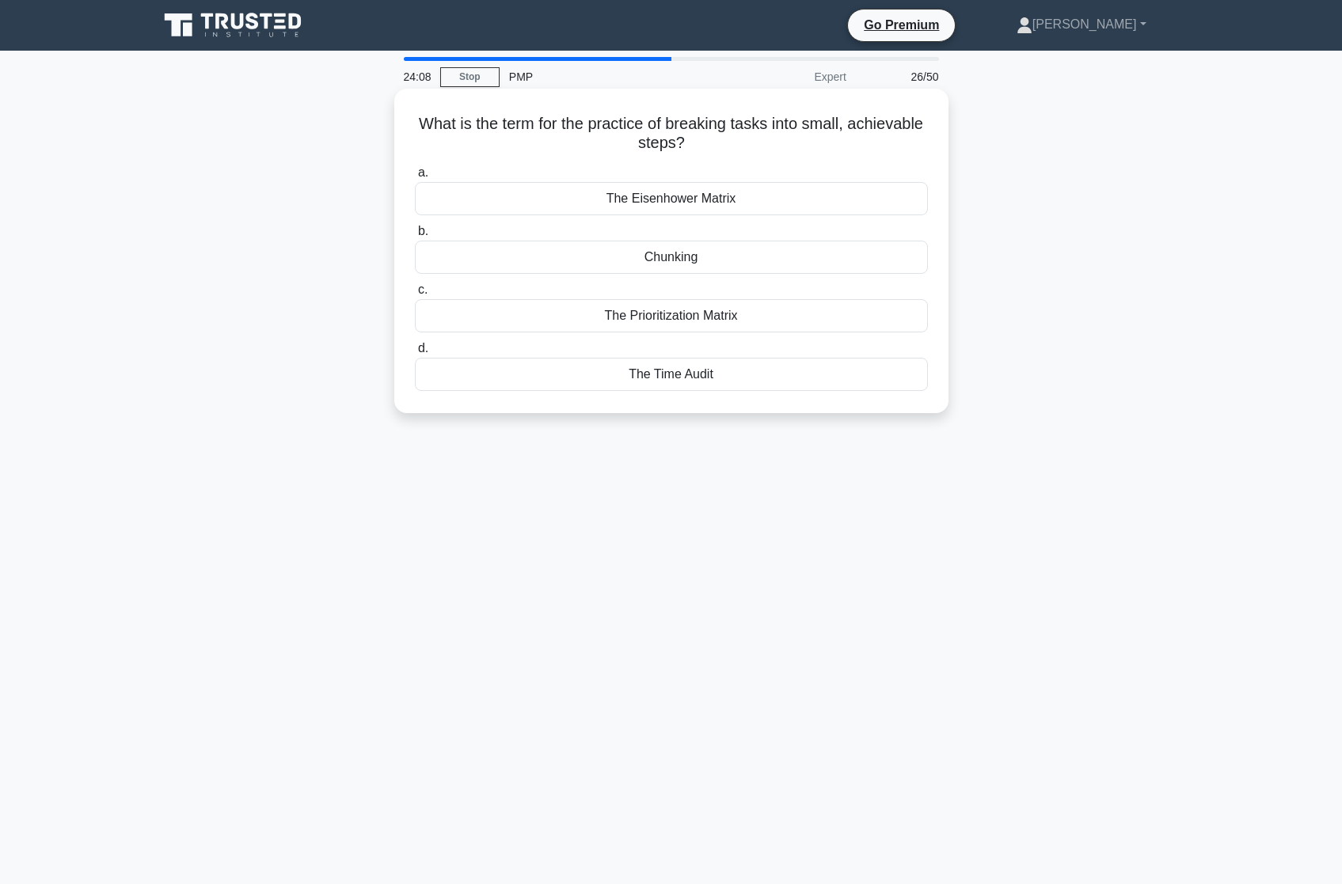
click at [662, 202] on div "The Eisenhower Matrix" at bounding box center [671, 198] width 513 height 33
click at [415, 178] on input "a. The Eisenhower Matrix" at bounding box center [415, 173] width 0 height 10
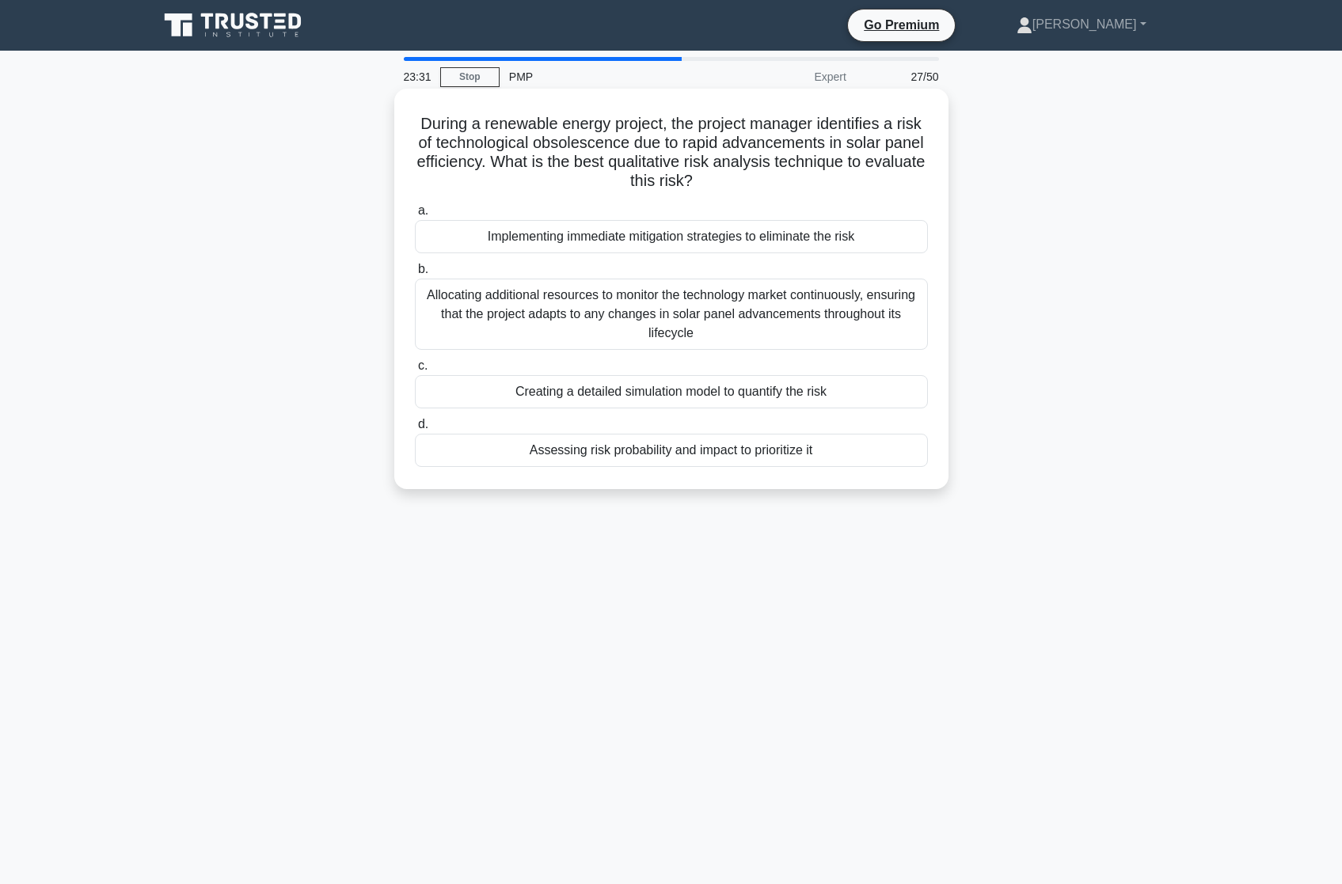
click at [571, 457] on div "Assessing risk probability and impact to prioritize it" at bounding box center [671, 450] width 513 height 33
click at [415, 430] on input "d. Assessing risk probability and impact to prioritize it" at bounding box center [415, 425] width 0 height 10
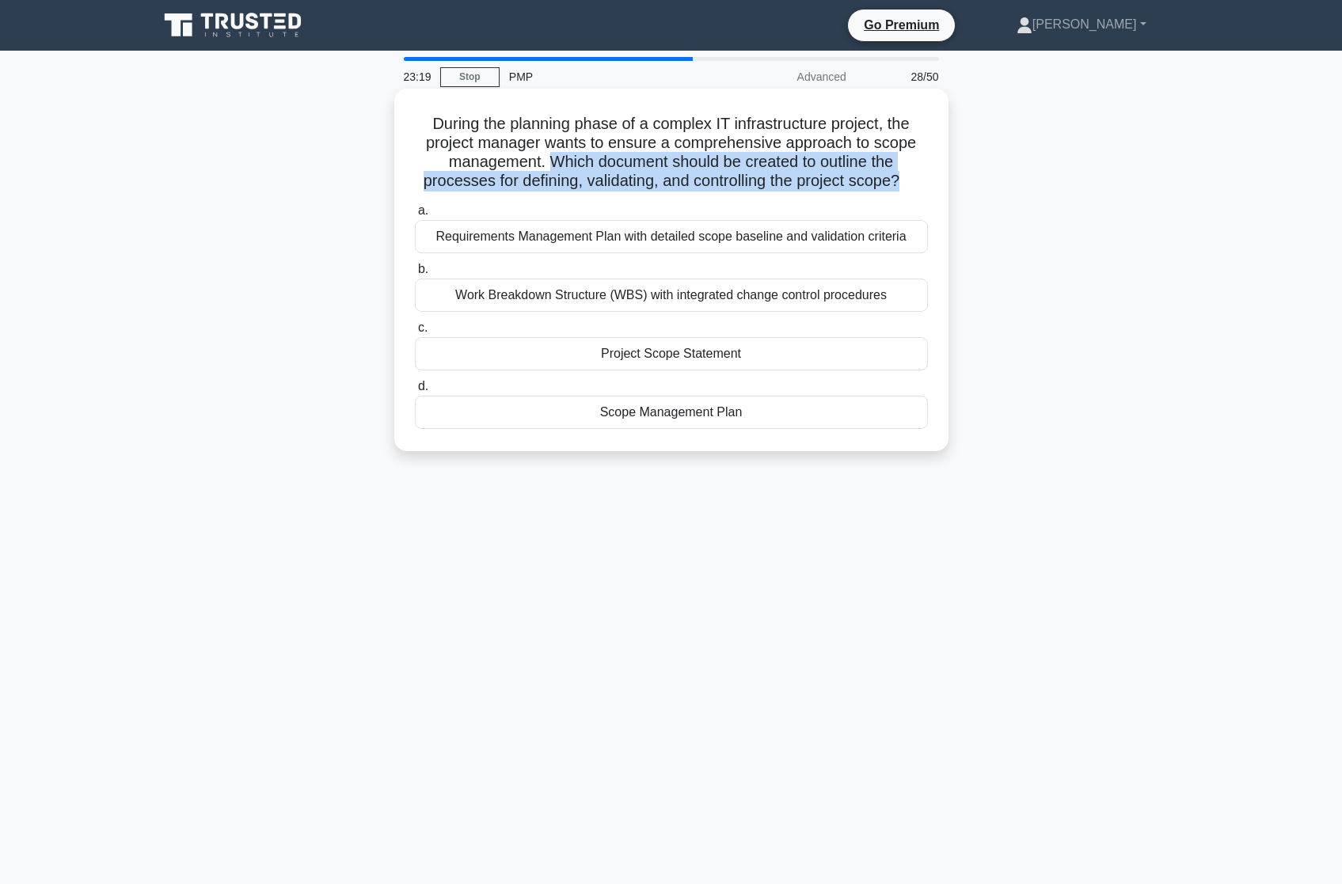
drag, startPoint x: 549, startPoint y: 158, endPoint x: 899, endPoint y: 181, distance: 349.9
click at [899, 181] on h5 "During the planning phase of a complex IT infrastructure project, the project m…" at bounding box center [671, 153] width 516 height 78
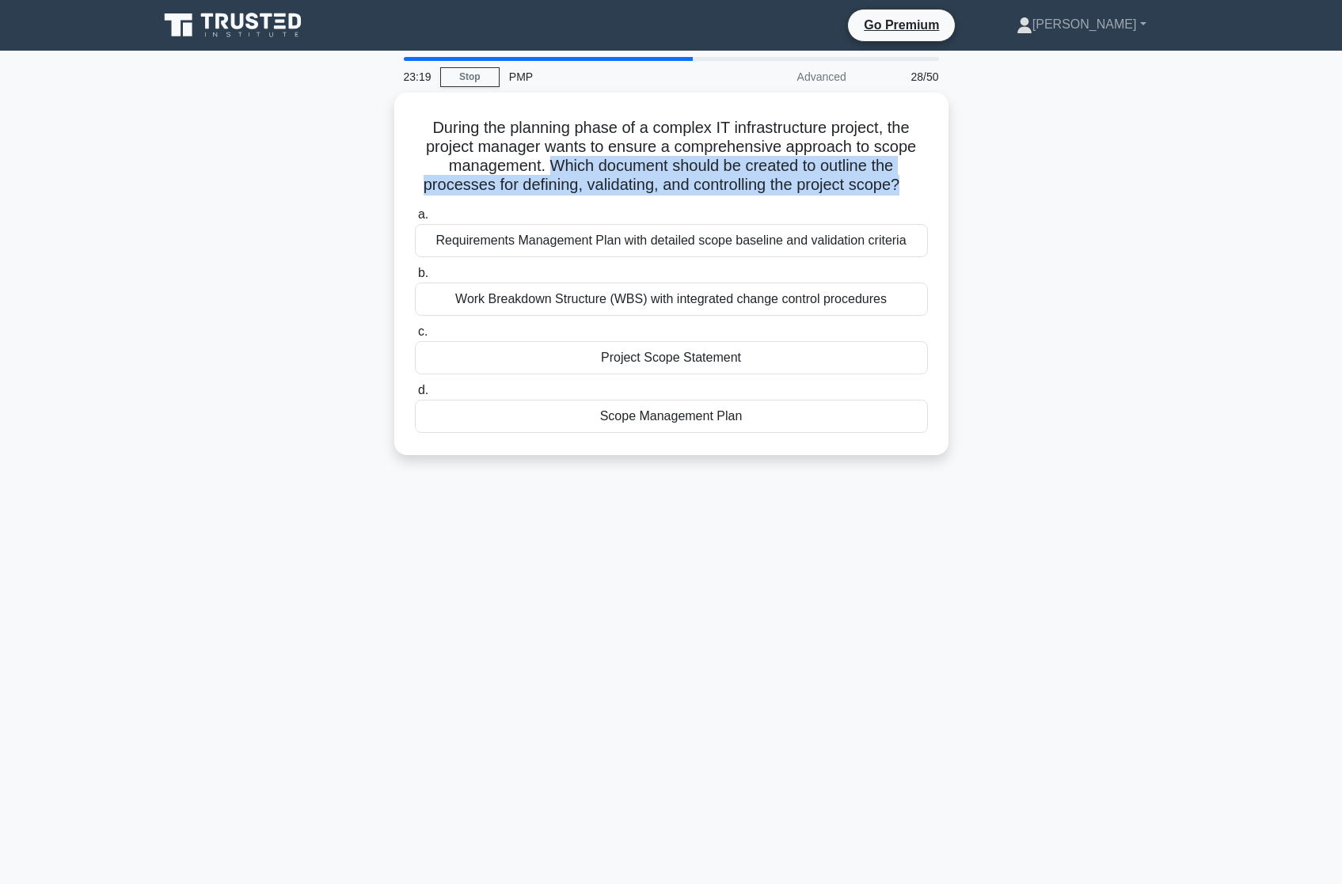
copy h5 "Which document should be created to outline the processes for defining, validat…"
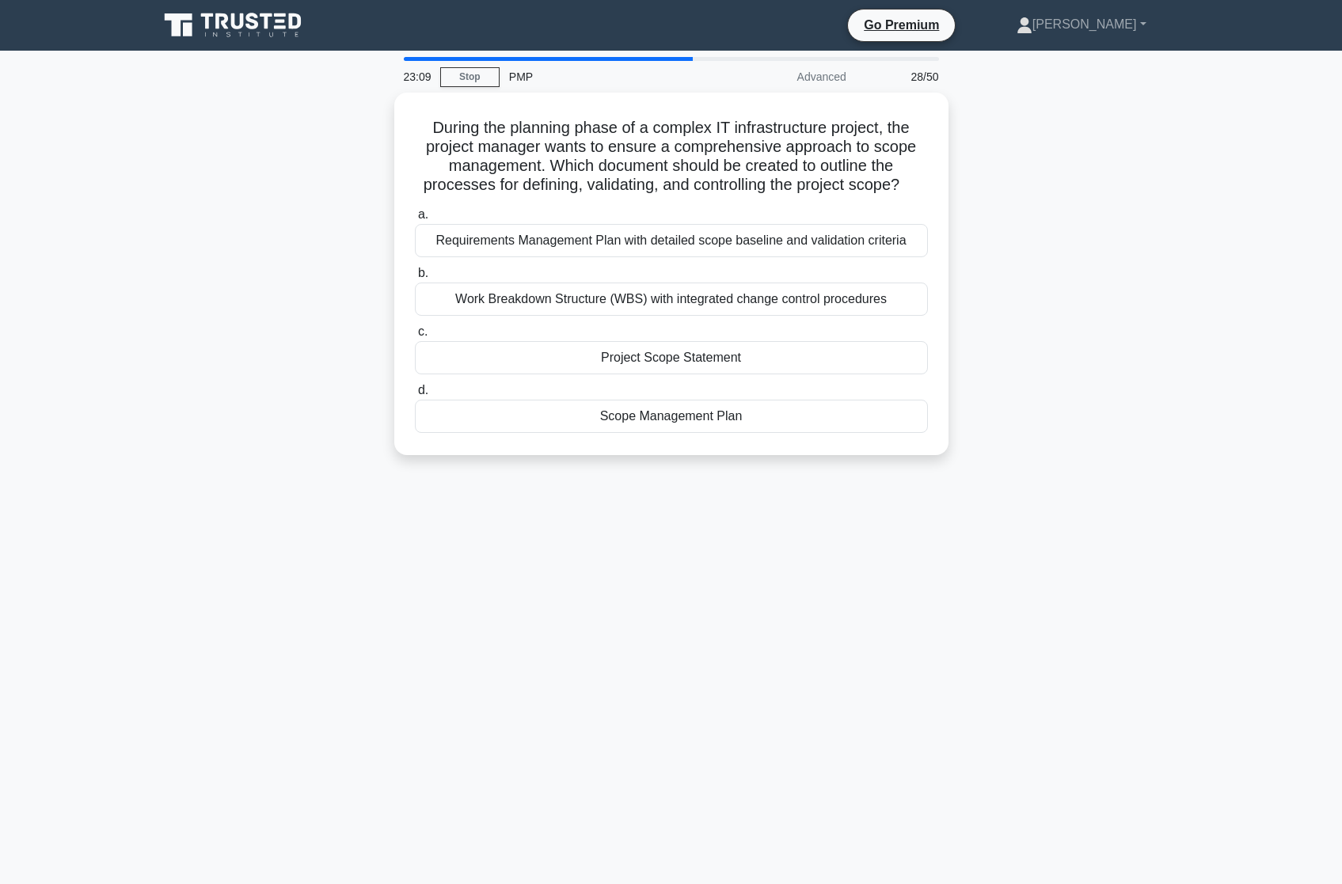
click at [662, 581] on div "23:09 Stop PMP Advanced 28/50 During the planning phase of a complex IT infrast…" at bounding box center [671, 453] width 1045 height 792
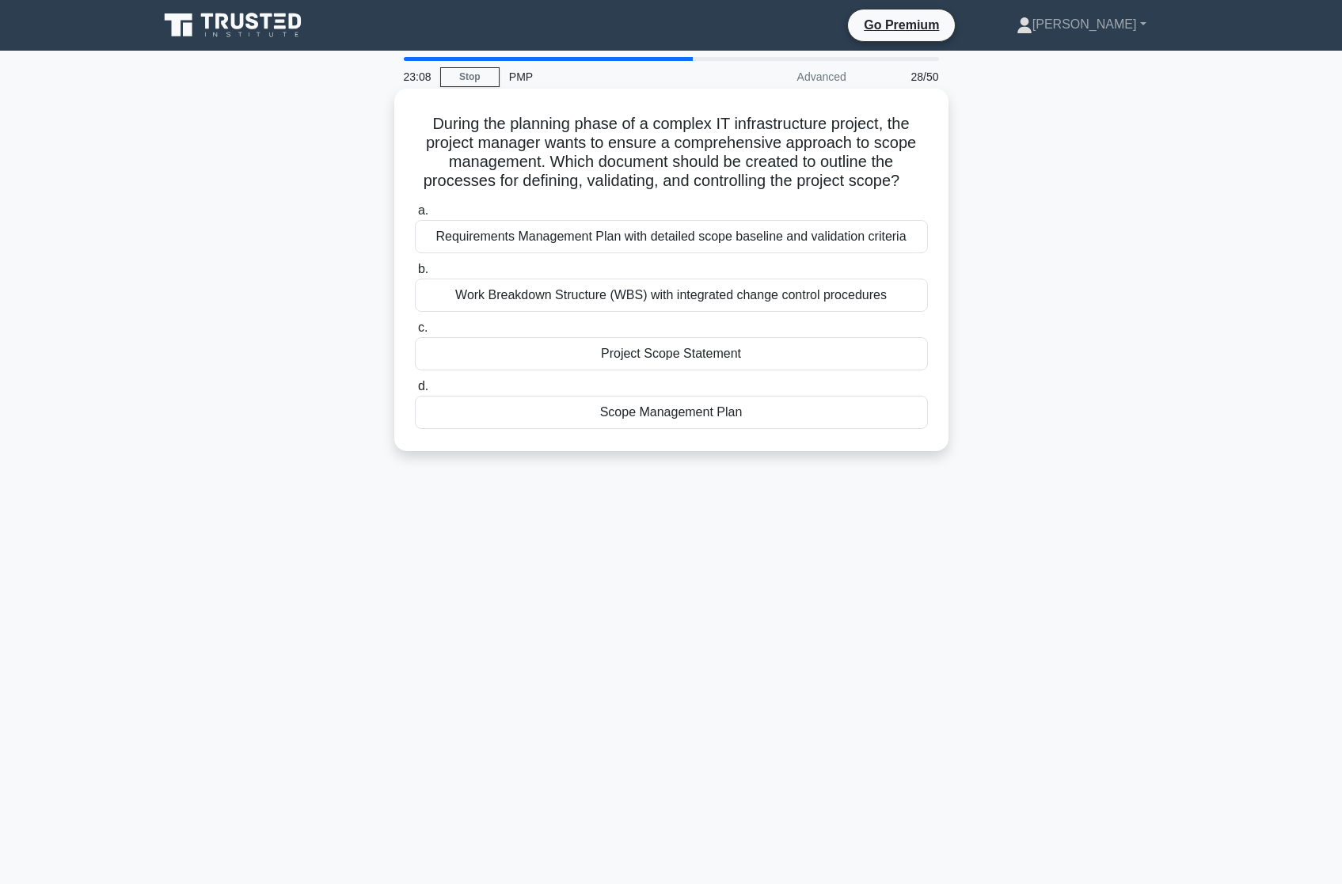
click at [652, 413] on div "Scope Management Plan" at bounding box center [671, 412] width 513 height 33
click at [415, 392] on input "d. Scope Management Plan" at bounding box center [415, 387] width 0 height 10
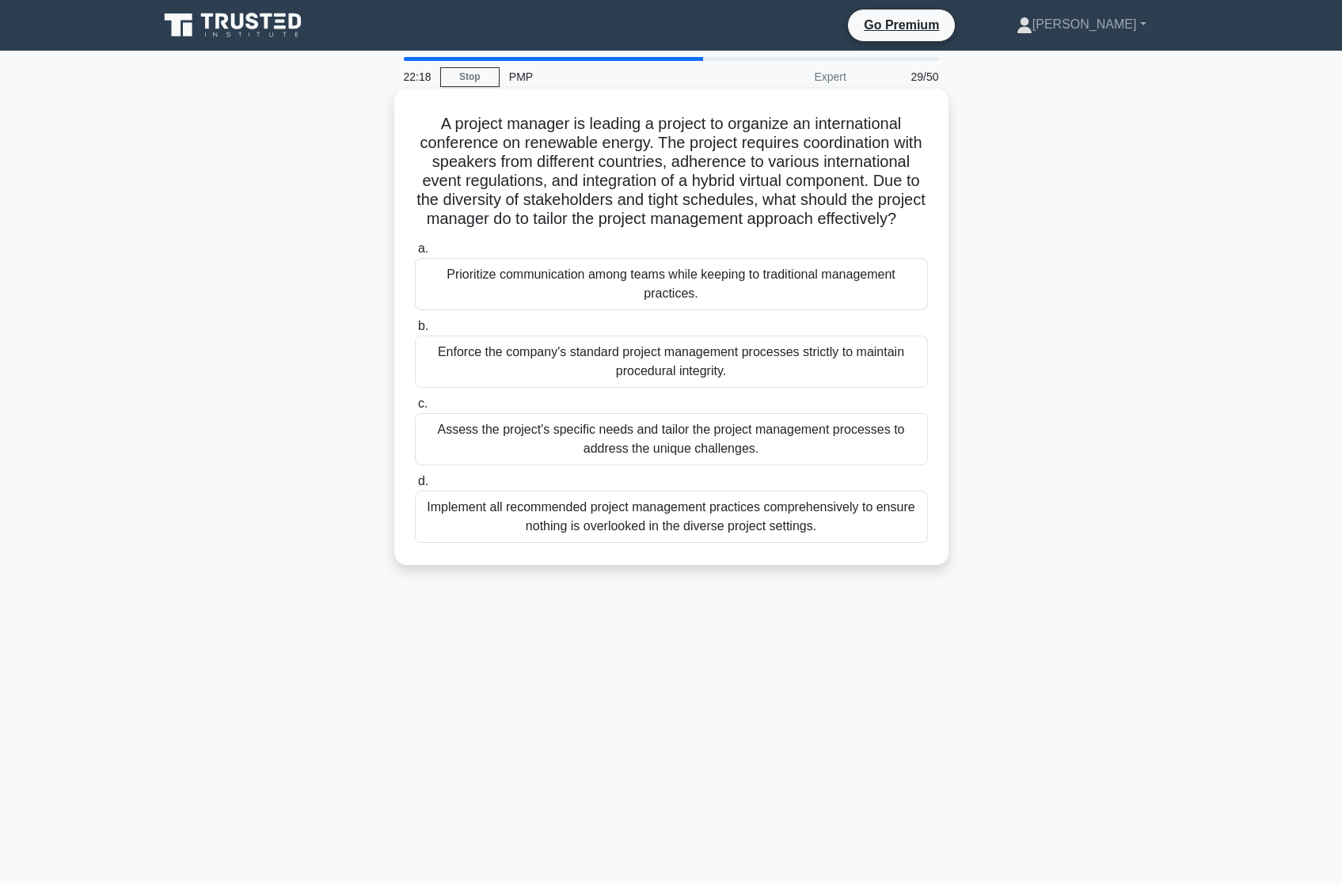
click at [732, 441] on div "Assess the project's specific needs and tailor the project management processes…" at bounding box center [671, 439] width 513 height 52
click at [415, 409] on input "c. Assess the project's specific needs and tailor the project management proces…" at bounding box center [415, 404] width 0 height 10
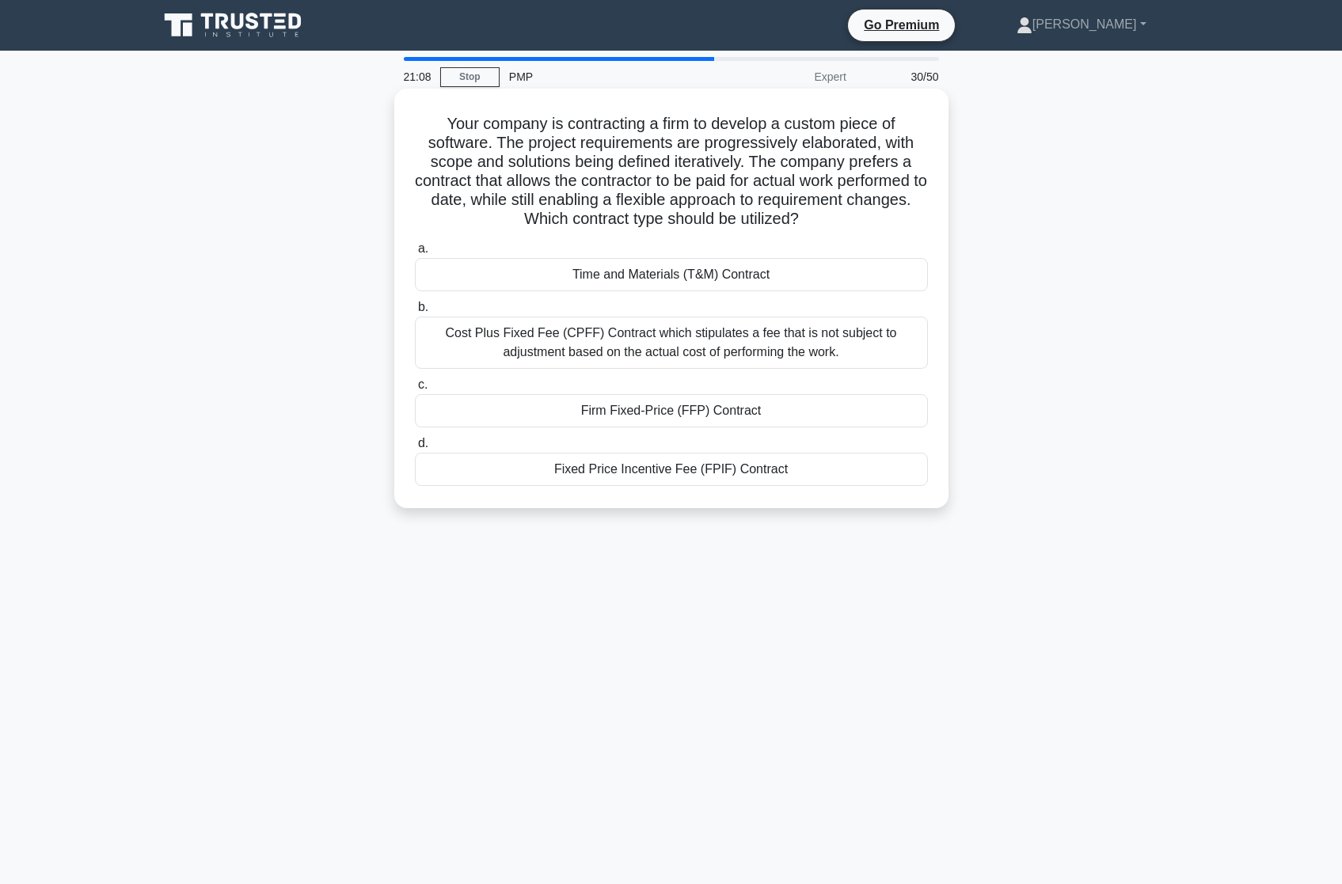
click at [684, 464] on div "Fixed Price Incentive Fee (FPIF) Contract" at bounding box center [671, 469] width 513 height 33
click at [415, 449] on input "d. Fixed Price Incentive Fee (FPIF) Contract" at bounding box center [415, 444] width 0 height 10
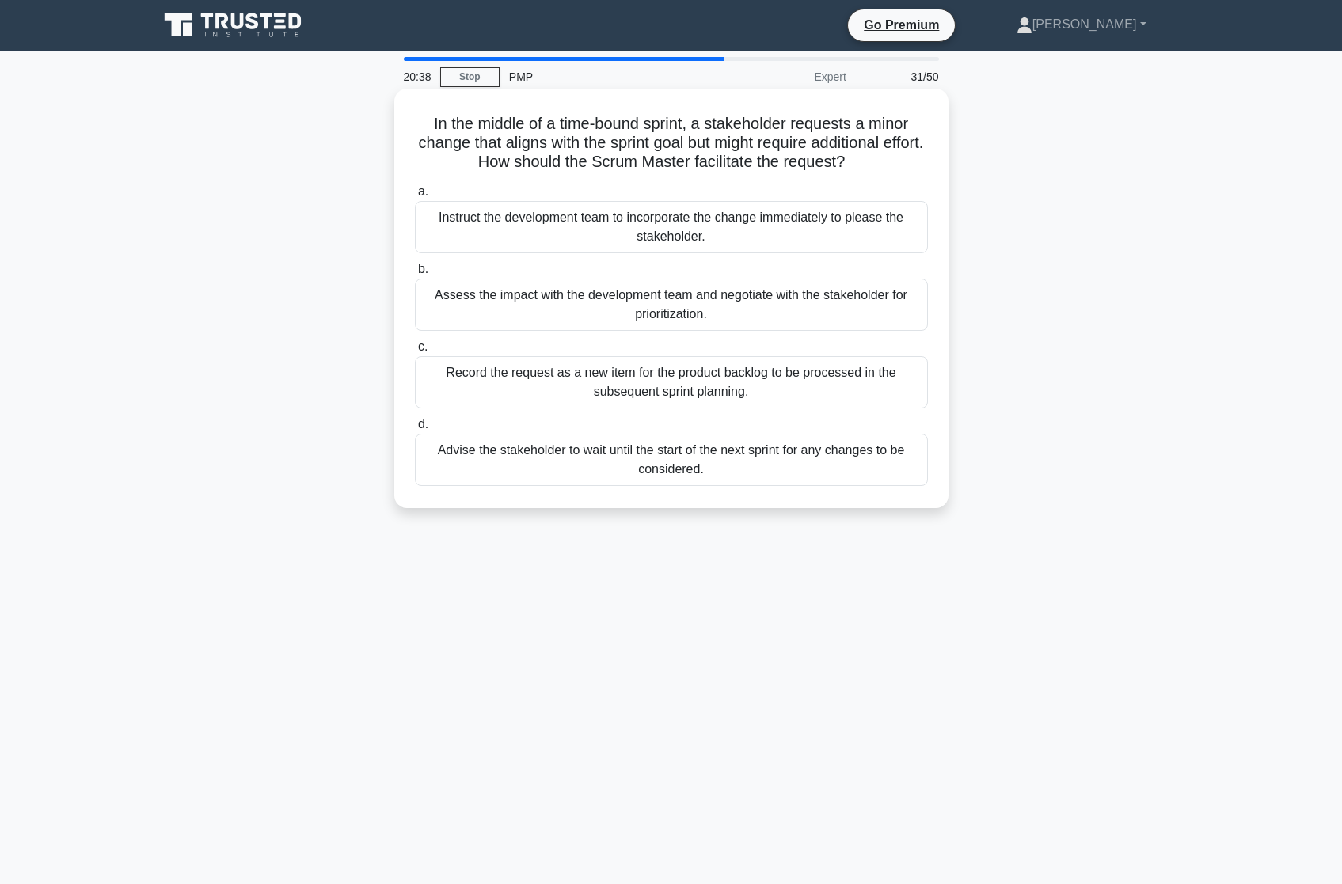
click at [574, 384] on div "Record the request as a new item for the product backlog to be processed in the…" at bounding box center [671, 382] width 513 height 52
click at [415, 352] on input "c. Record the request as a new item for the product backlog to be processed in …" at bounding box center [415, 347] width 0 height 10
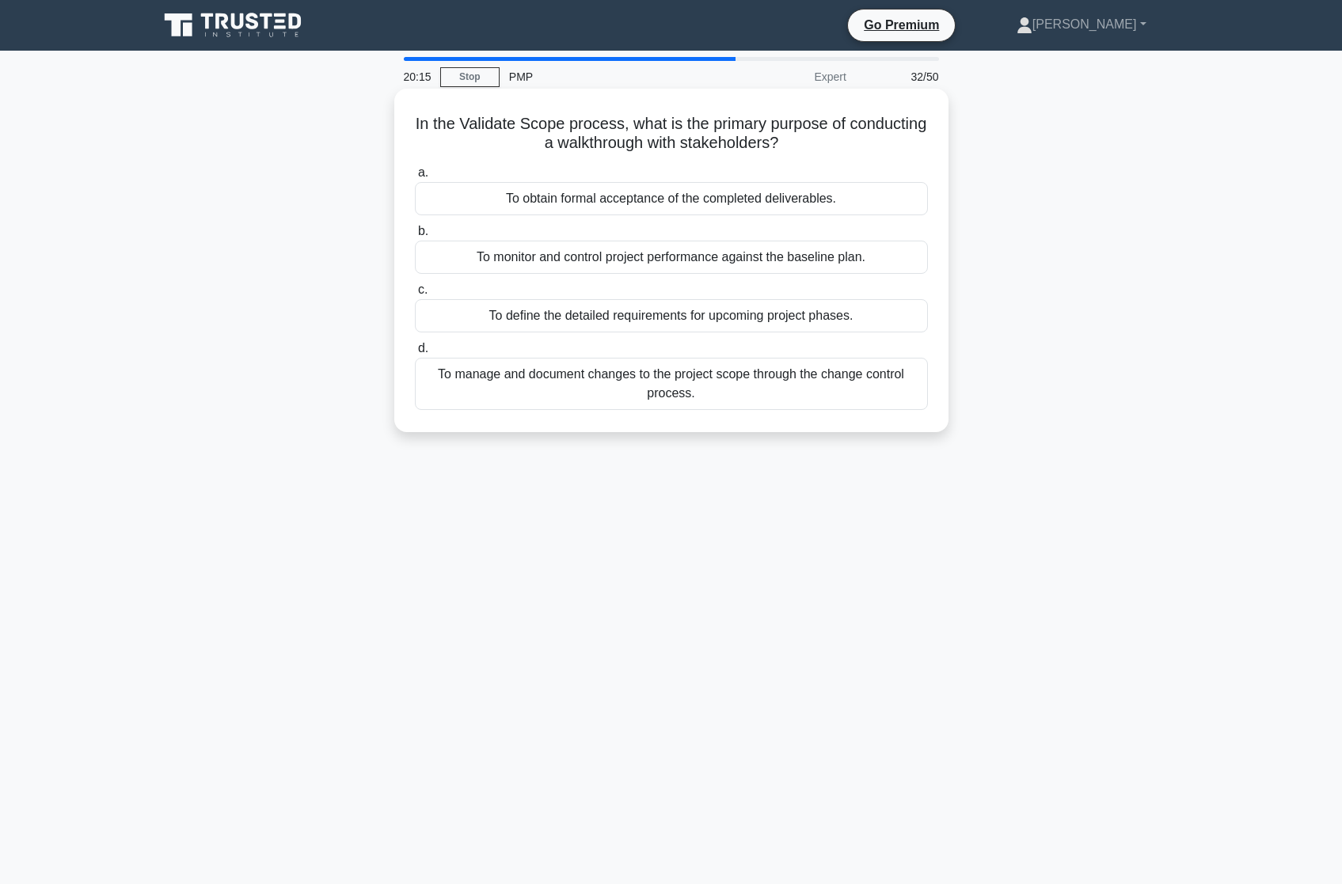
click at [719, 204] on div "To obtain formal acceptance of the completed deliverables." at bounding box center [671, 198] width 513 height 33
click at [415, 178] on input "a. To obtain formal acceptance of the completed deliverables." at bounding box center [415, 173] width 0 height 10
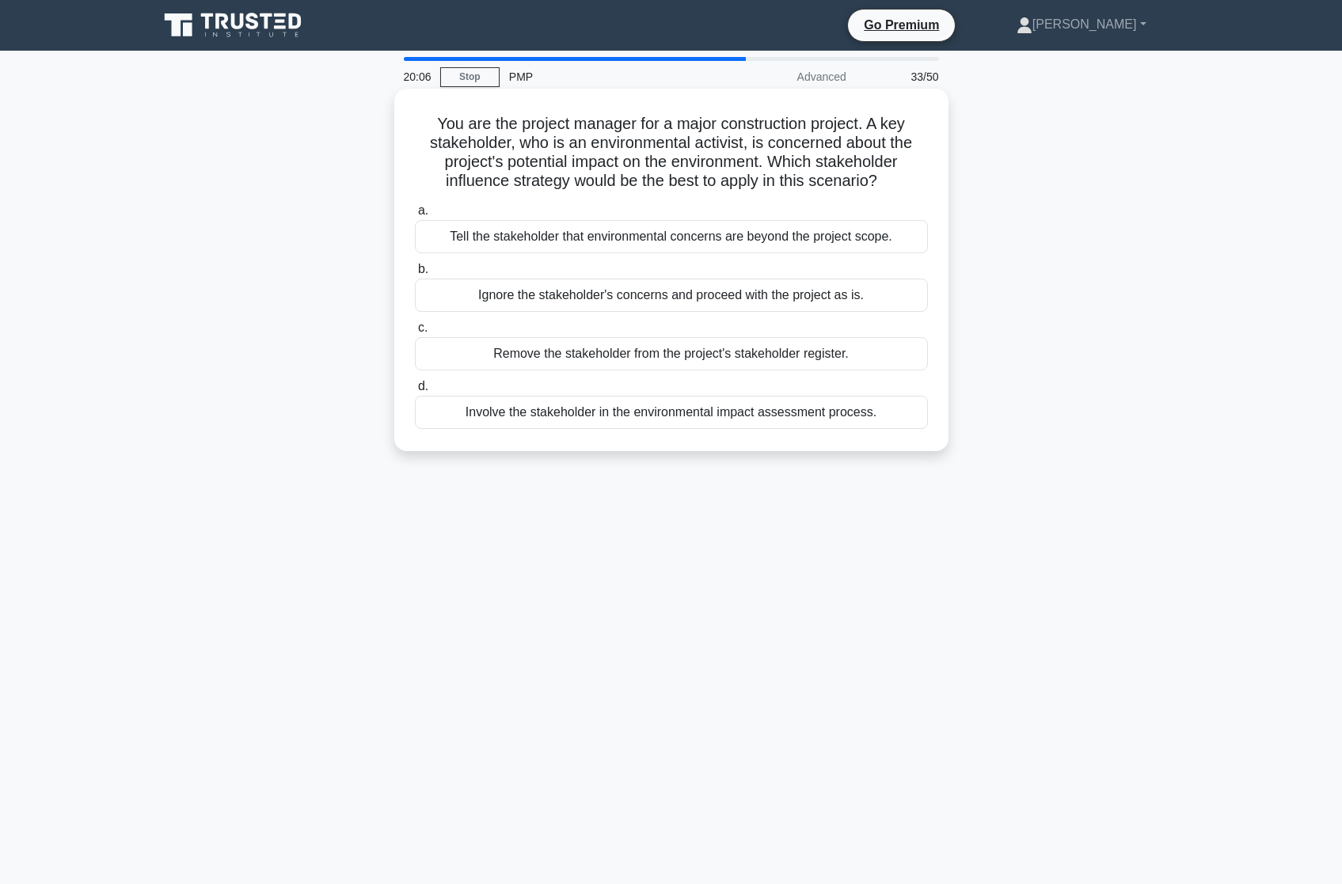
click at [740, 417] on div "Involve the stakeholder in the environmental impact assessment process." at bounding box center [671, 412] width 513 height 33
click at [415, 392] on input "d. Involve the stakeholder in the environmental impact assessment process." at bounding box center [415, 387] width 0 height 10
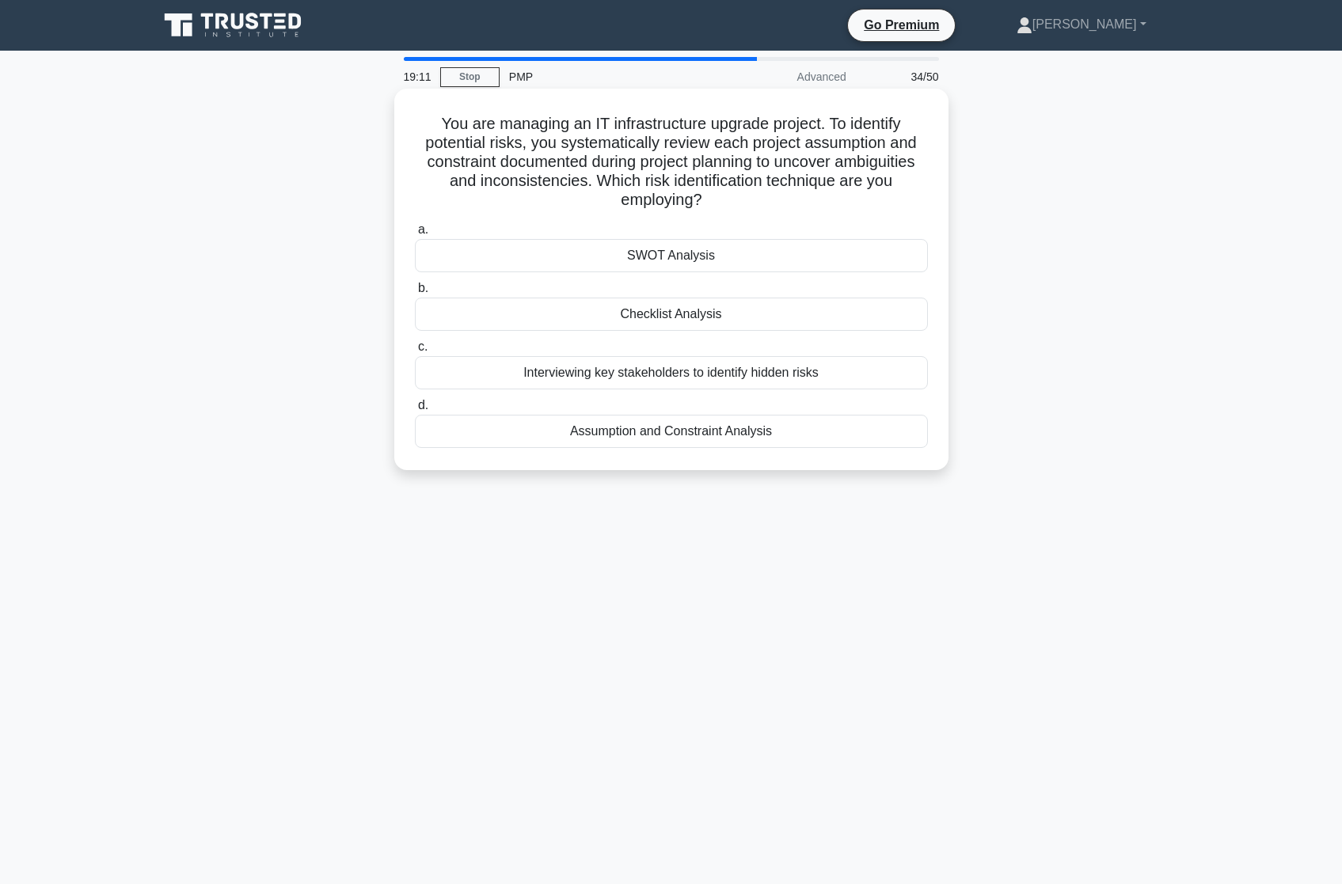
click at [648, 260] on div "SWOT Analysis" at bounding box center [671, 255] width 513 height 33
click at [415, 235] on input "a. SWOT Analysis" at bounding box center [415, 230] width 0 height 10
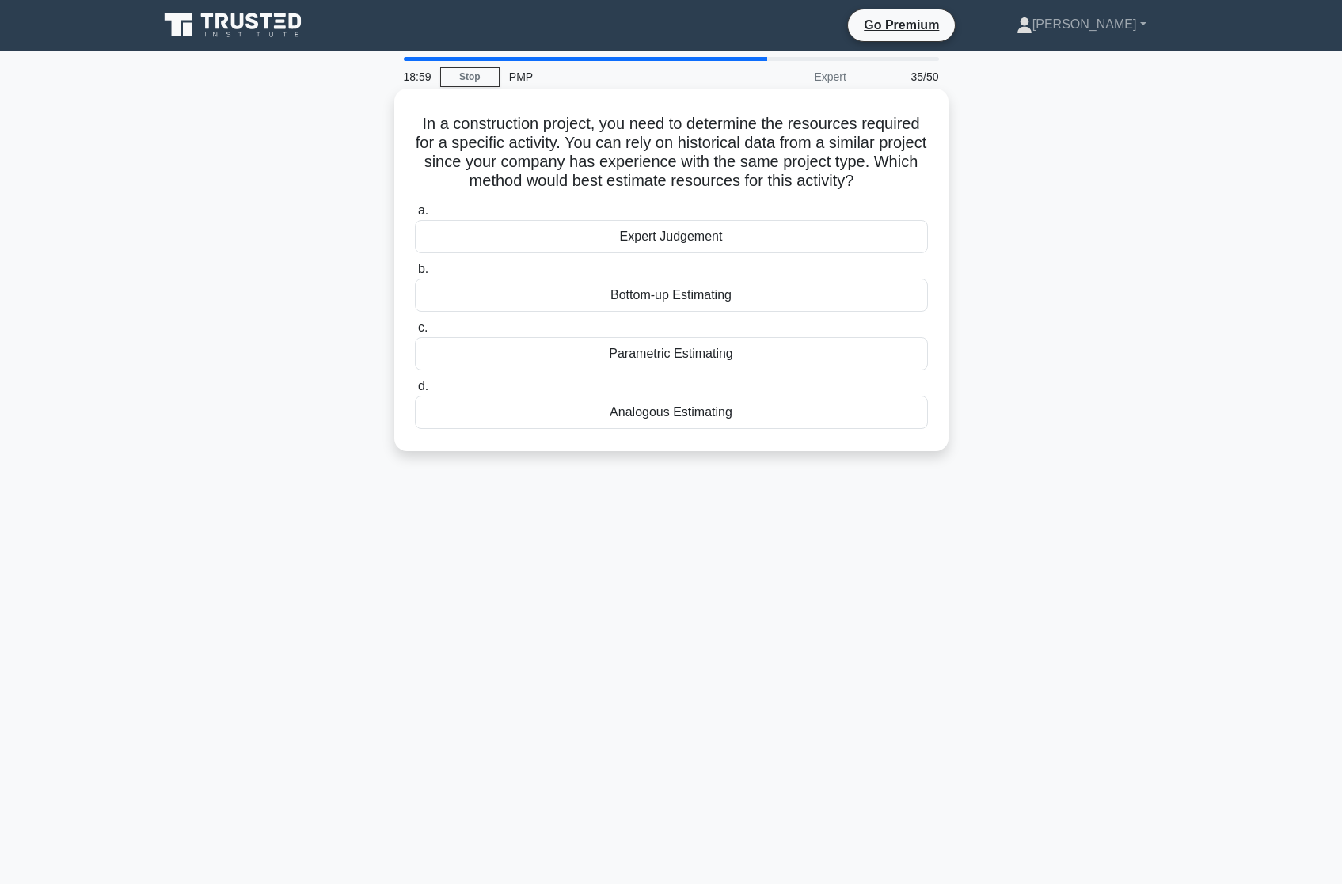
click at [680, 424] on div "Analogous Estimating" at bounding box center [671, 412] width 513 height 33
click at [415, 392] on input "d. Analogous Estimating" at bounding box center [415, 387] width 0 height 10
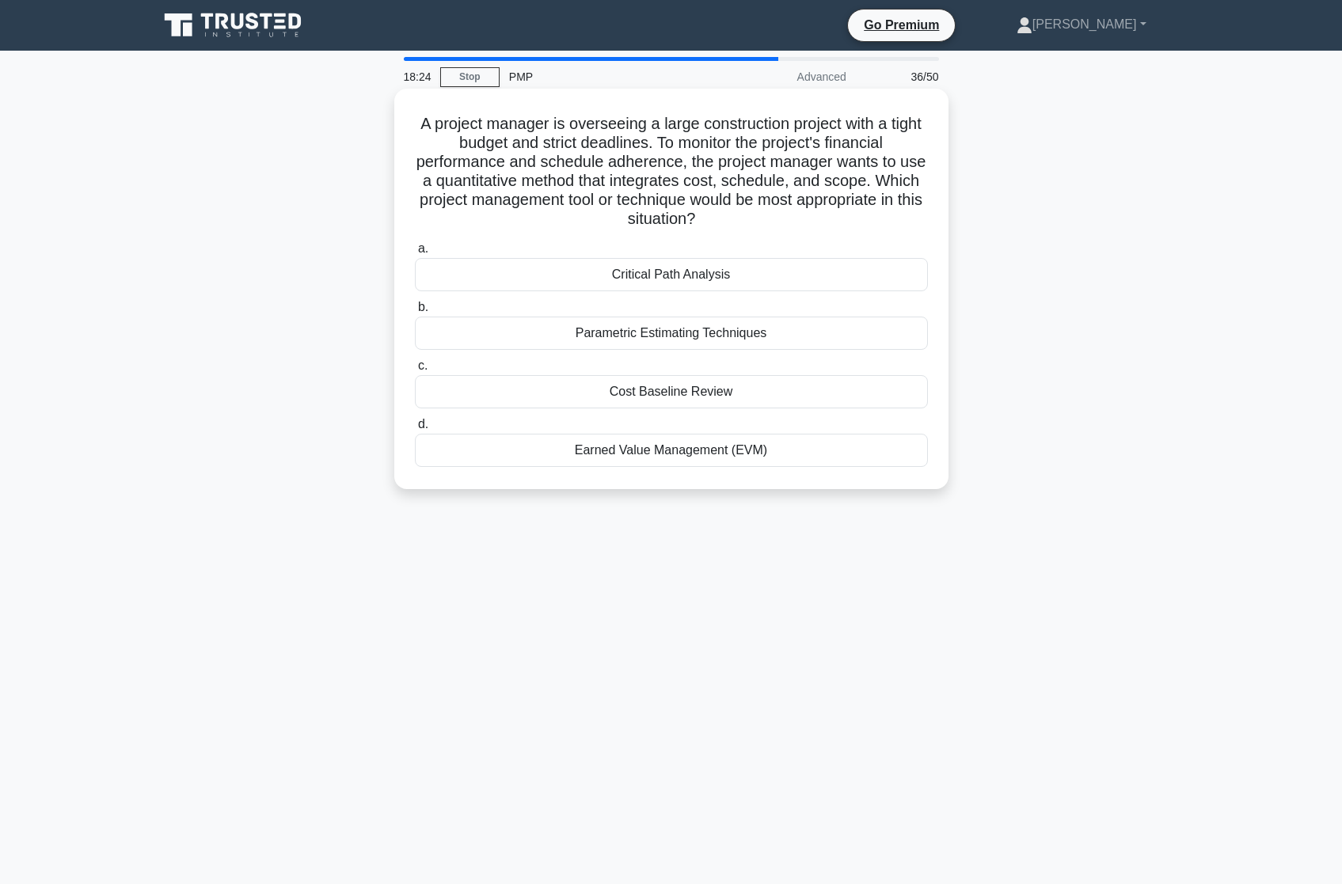
click at [674, 336] on div "Parametric Estimating Techniques" at bounding box center [671, 333] width 513 height 33
click at [415, 313] on input "b. Parametric Estimating Techniques" at bounding box center [415, 307] width 0 height 10
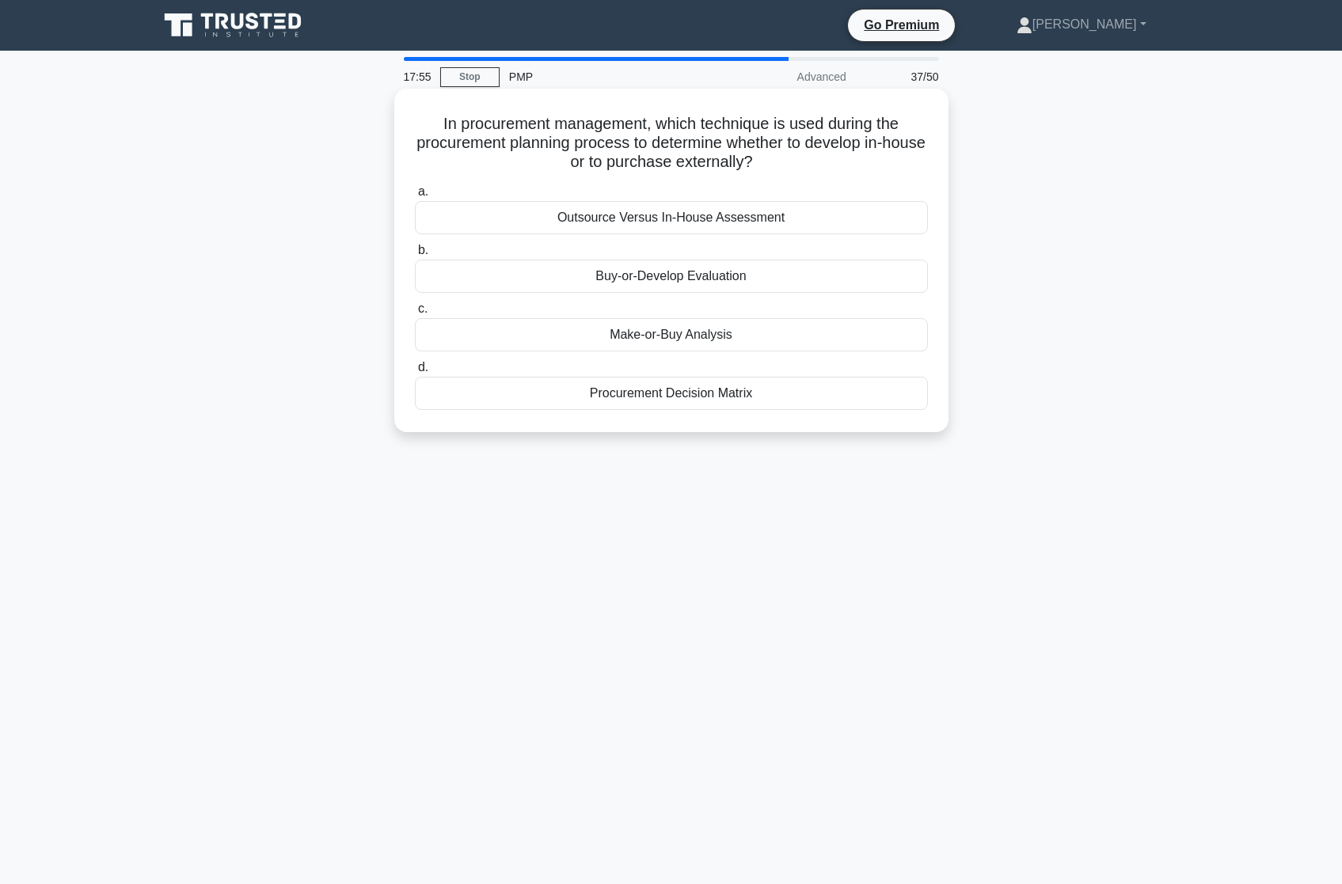
click at [628, 337] on div "Make-or-Buy Analysis" at bounding box center [671, 334] width 513 height 33
click at [415, 314] on input "c. Make-or-Buy Analysis" at bounding box center [415, 309] width 0 height 10
click at [667, 399] on div "Crashing" at bounding box center [671, 393] width 513 height 33
click at [415, 373] on input "d. Crashing" at bounding box center [415, 368] width 0 height 10
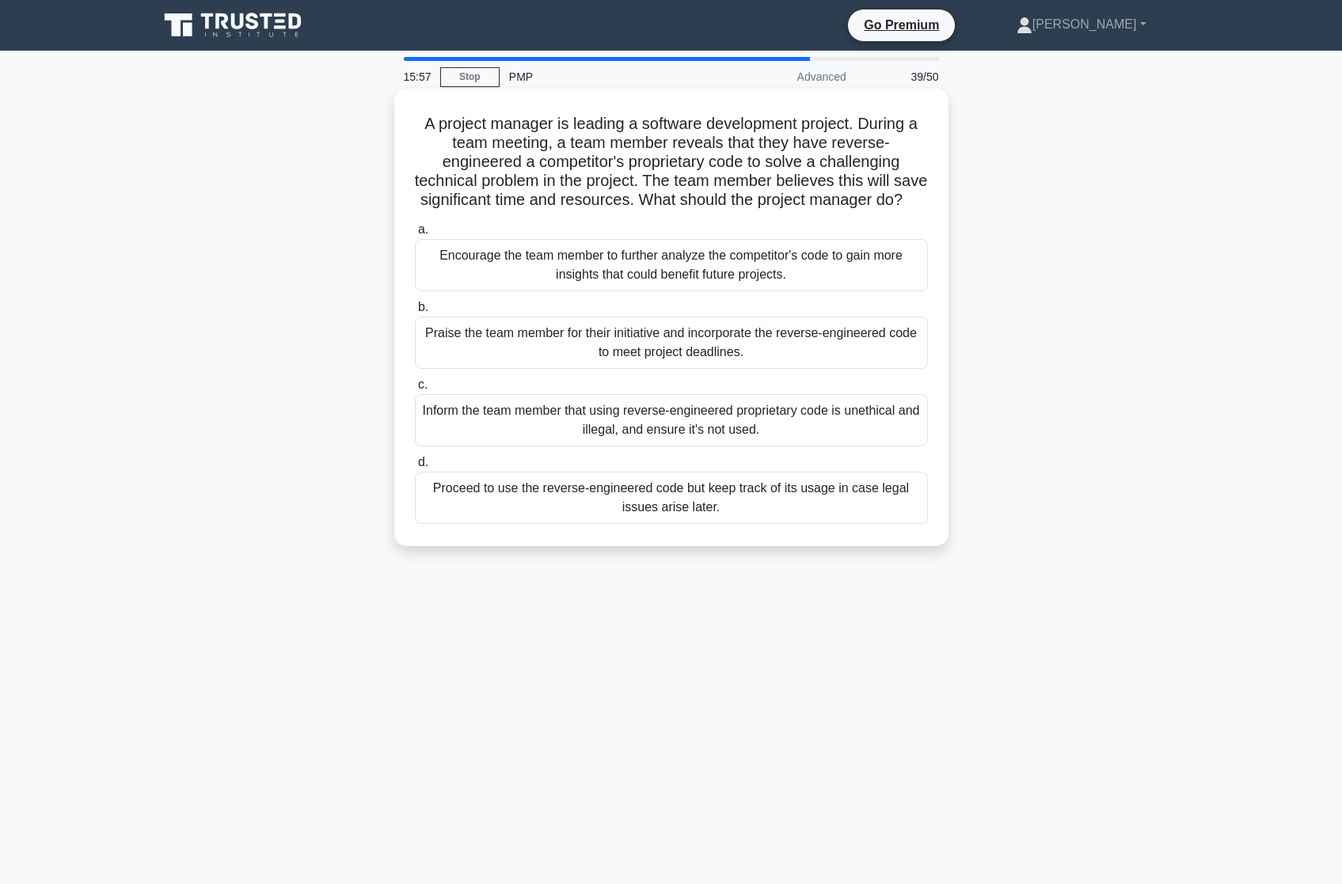
click at [594, 413] on div "Inform the team member that using reverse-engineered proprietary code is unethi…" at bounding box center [671, 420] width 513 height 52
click at [415, 390] on input "c. Inform the team member that using reverse-engineered proprietary code is une…" at bounding box center [415, 385] width 0 height 10
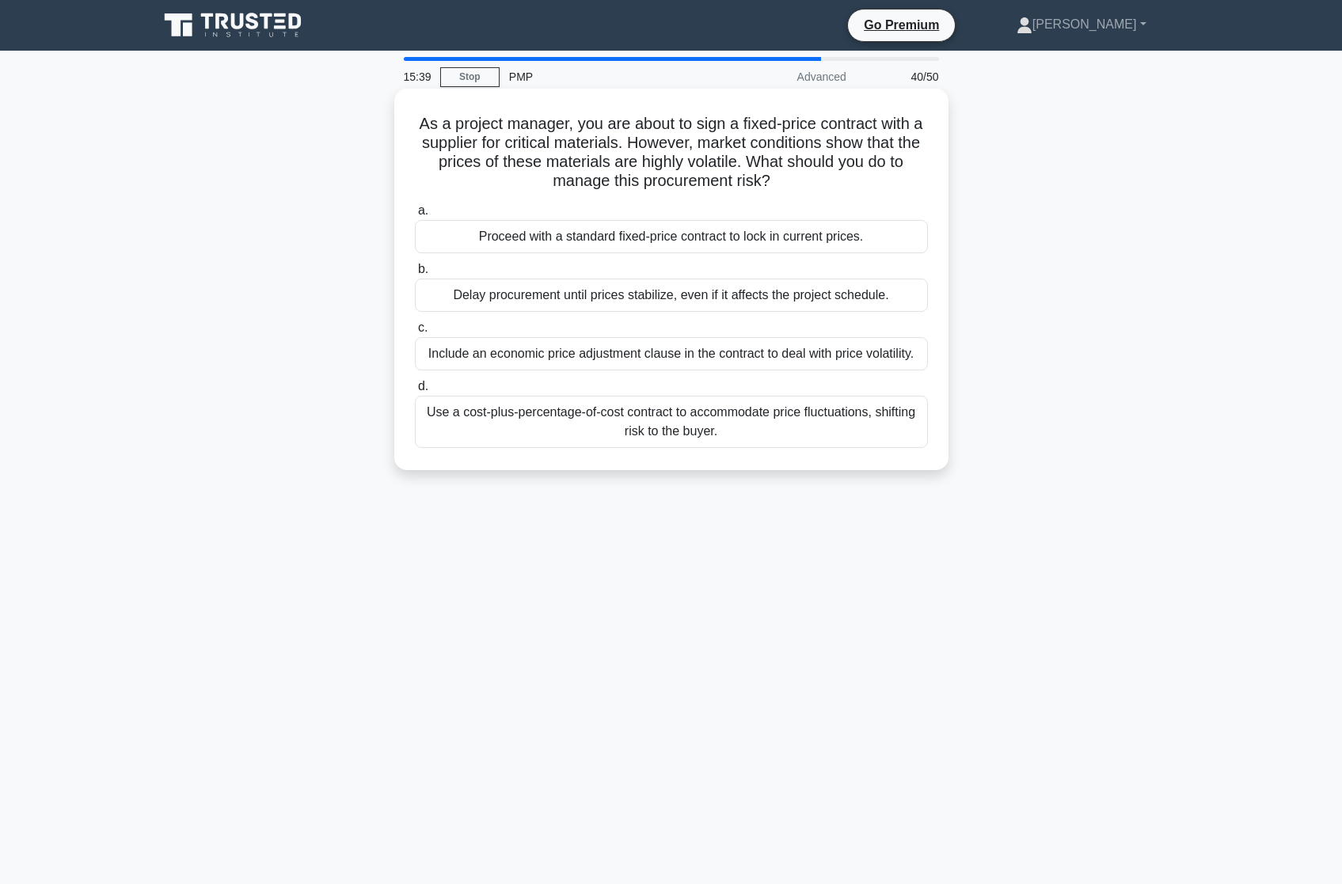
click at [600, 419] on div "Use a cost-plus-percentage-of-cost contract to accommodate price fluctuations, …" at bounding box center [671, 422] width 513 height 52
click at [415, 392] on input "d. Use a cost-plus-percentage-of-cost contract to accommodate price fluctuation…" at bounding box center [415, 387] width 0 height 10
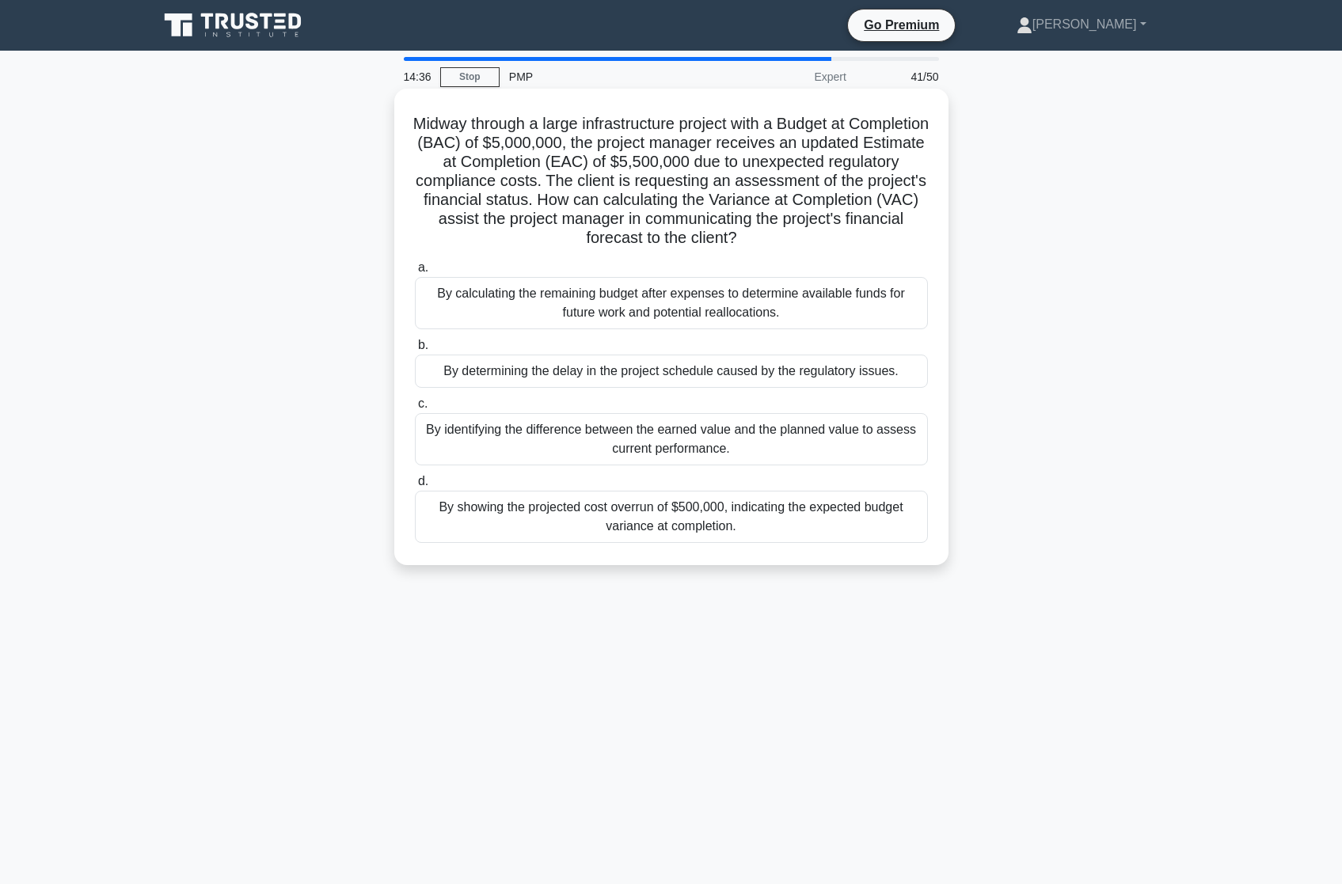
click at [638, 433] on div "By identifying the difference between the earned value and the planned value to…" at bounding box center [671, 439] width 513 height 52
click at [415, 409] on input "c. By identifying the difference between the earned value and the planned value…" at bounding box center [415, 404] width 0 height 10
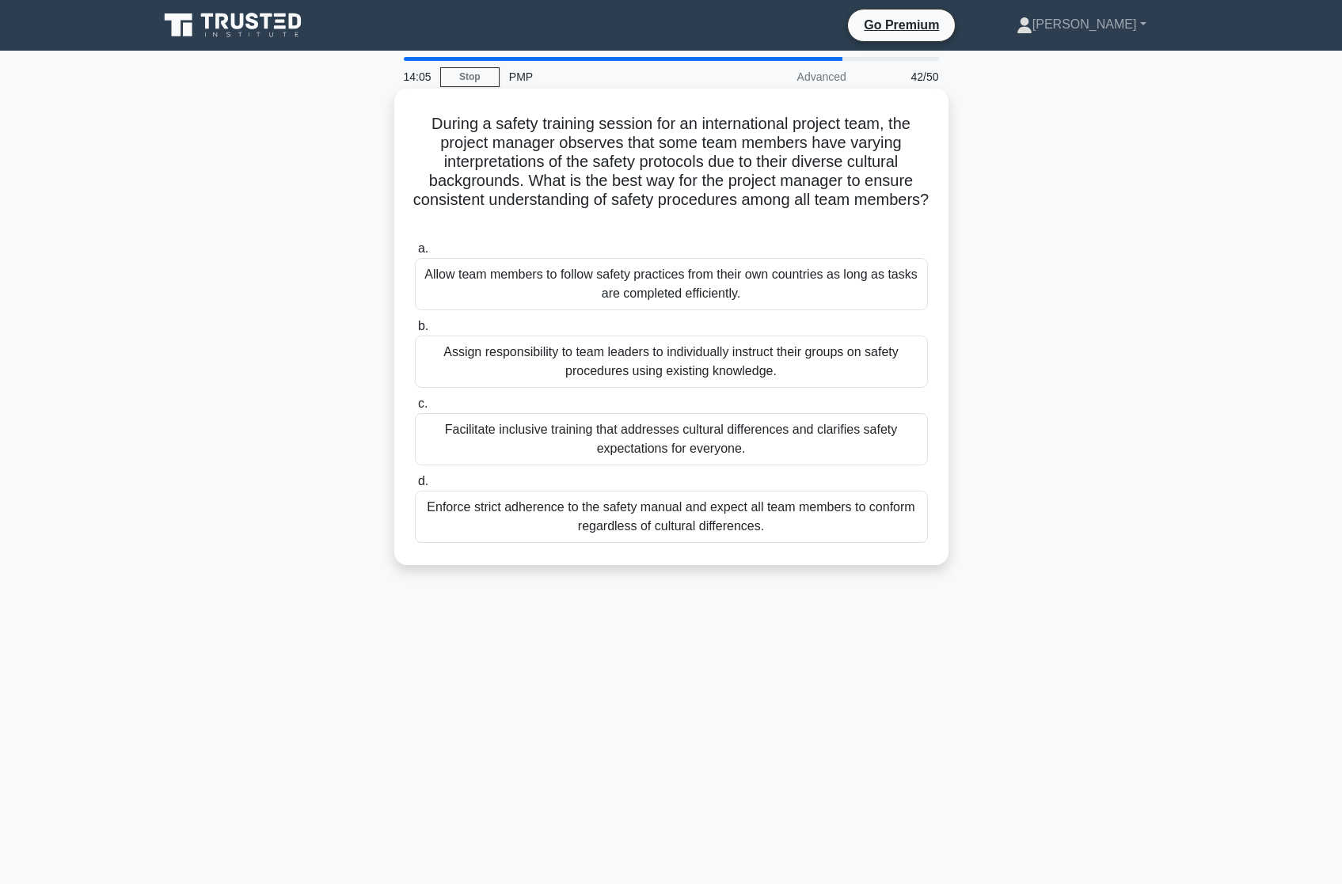
click at [787, 454] on div "Facilitate inclusive training that addresses cultural differences and clarifies…" at bounding box center [671, 439] width 513 height 52
click at [415, 409] on input "c. Facilitate inclusive training that addresses cultural differences and clarif…" at bounding box center [415, 404] width 0 height 10
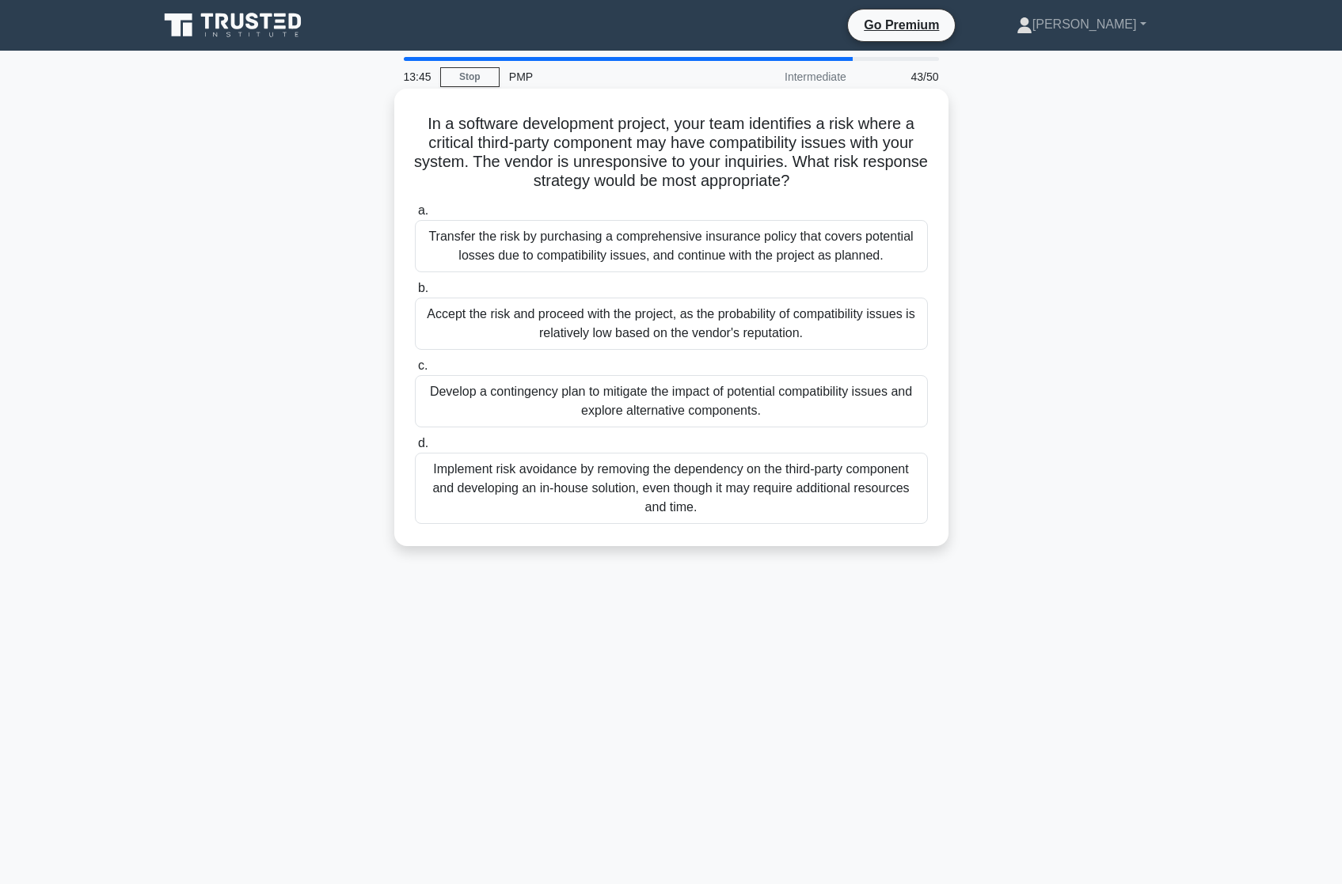
click at [826, 398] on div "Develop a contingency plan to mitigate the impact of potential compatibility is…" at bounding box center [671, 401] width 513 height 52
click at [415, 371] on input "c. Develop a contingency plan to mitigate the impact of potential compatibility…" at bounding box center [415, 366] width 0 height 10
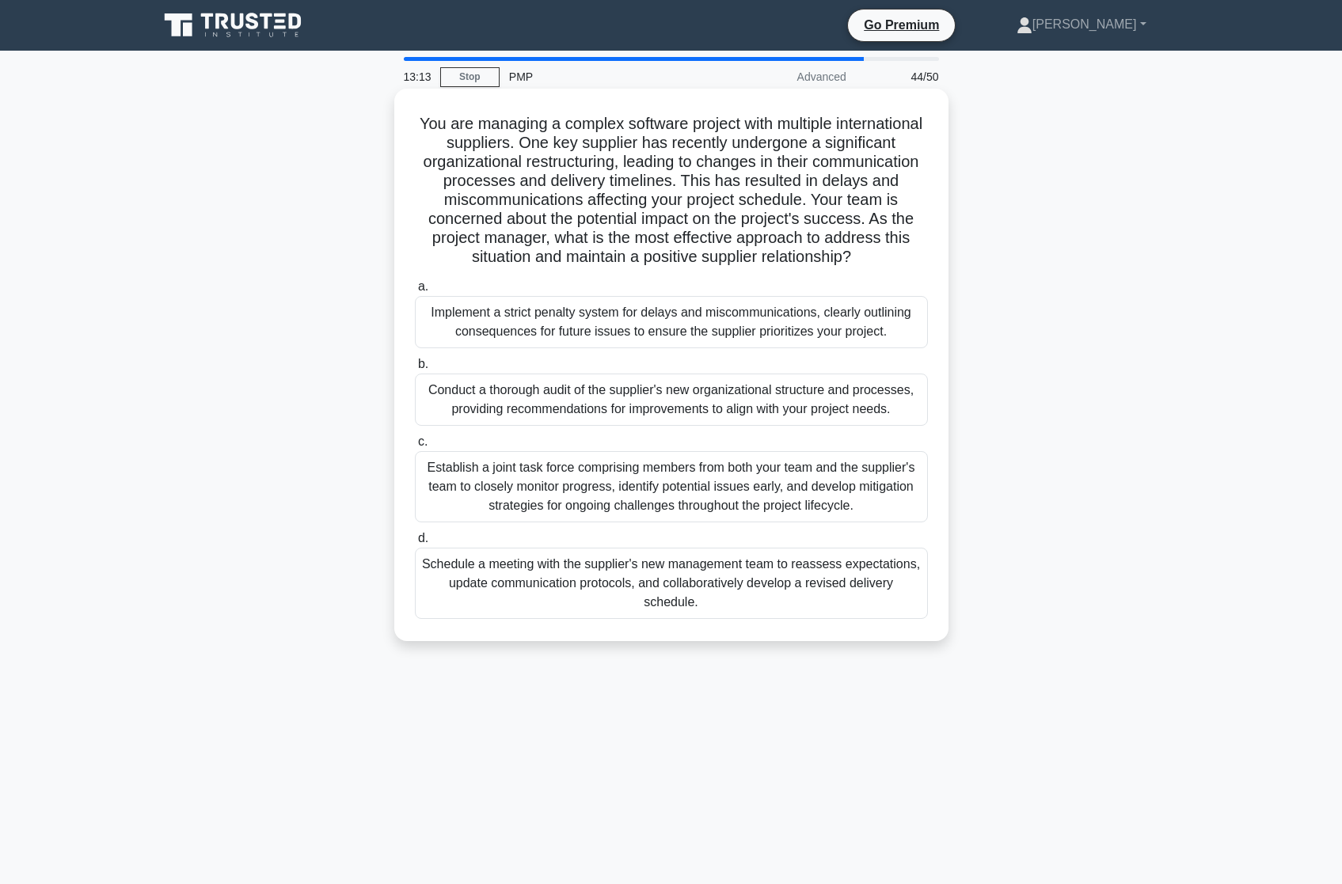
click at [661, 586] on div "Schedule a meeting with the supplier's new management team to reassess expectat…" at bounding box center [671, 583] width 513 height 71
click at [415, 544] on input "d. Schedule a meeting with the supplier's new management team to reassess expec…" at bounding box center [415, 539] width 0 height 10
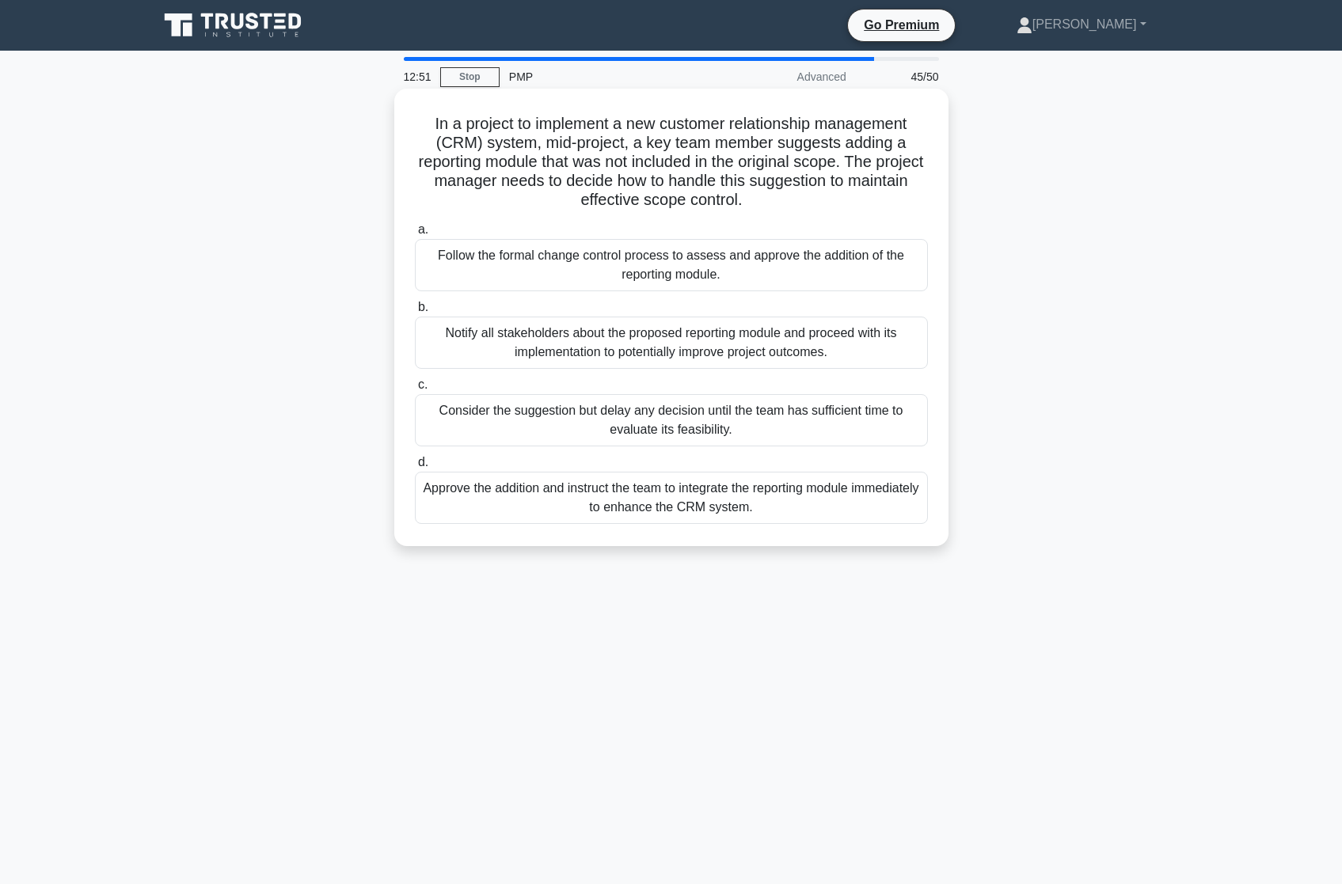
click at [726, 258] on div "Follow the formal change control process to assess and approve the addition of …" at bounding box center [671, 265] width 513 height 52
click at [415, 235] on input "a. Follow the formal change control process to assess and approve the addition …" at bounding box center [415, 230] width 0 height 10
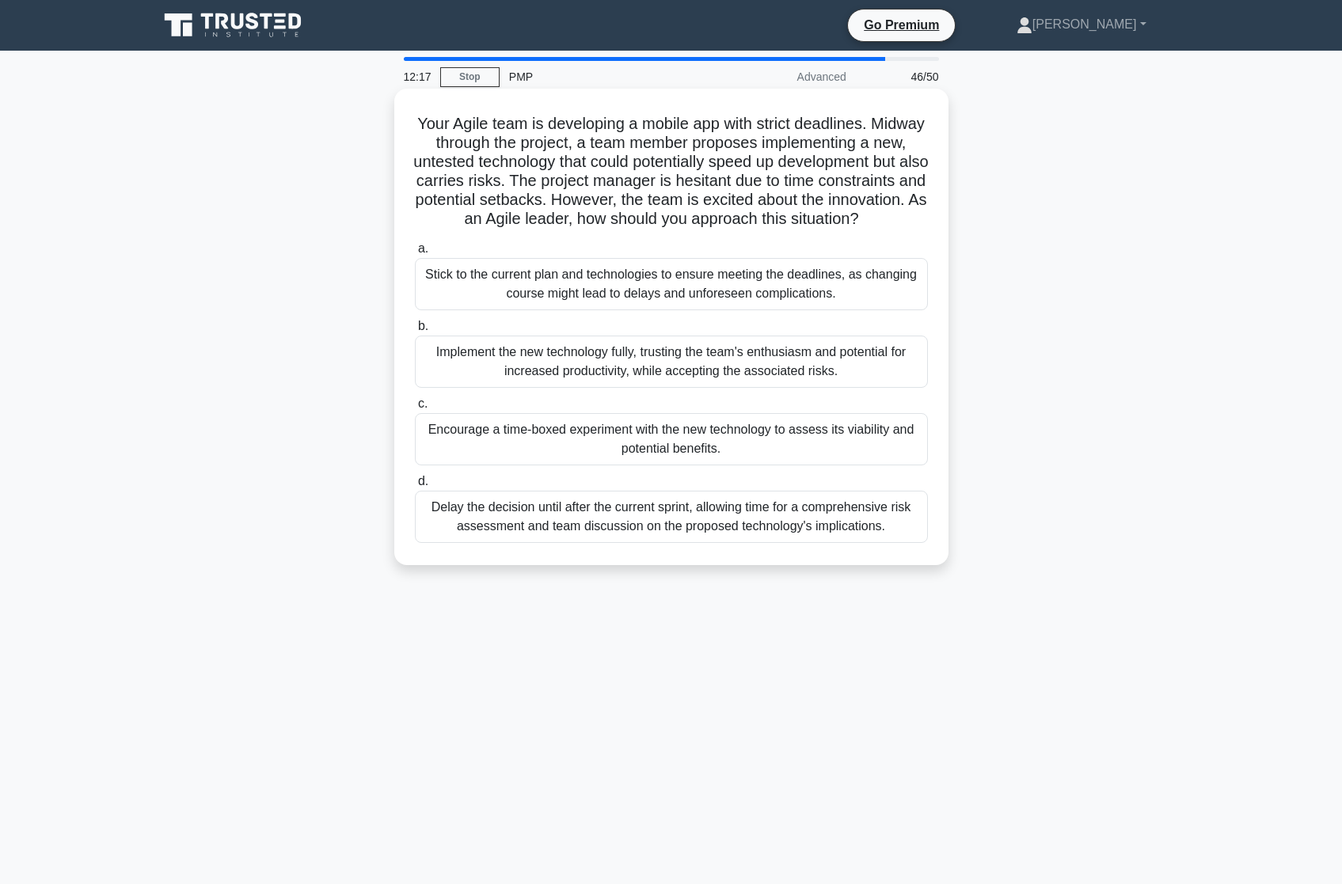
click at [570, 543] on div "Delay the decision until after the current sprint, allowing time for a comprehe…" at bounding box center [671, 517] width 513 height 52
click at [415, 487] on input "d. Delay the decision until after the current sprint, allowing time for a compr…" at bounding box center [415, 482] width 0 height 10
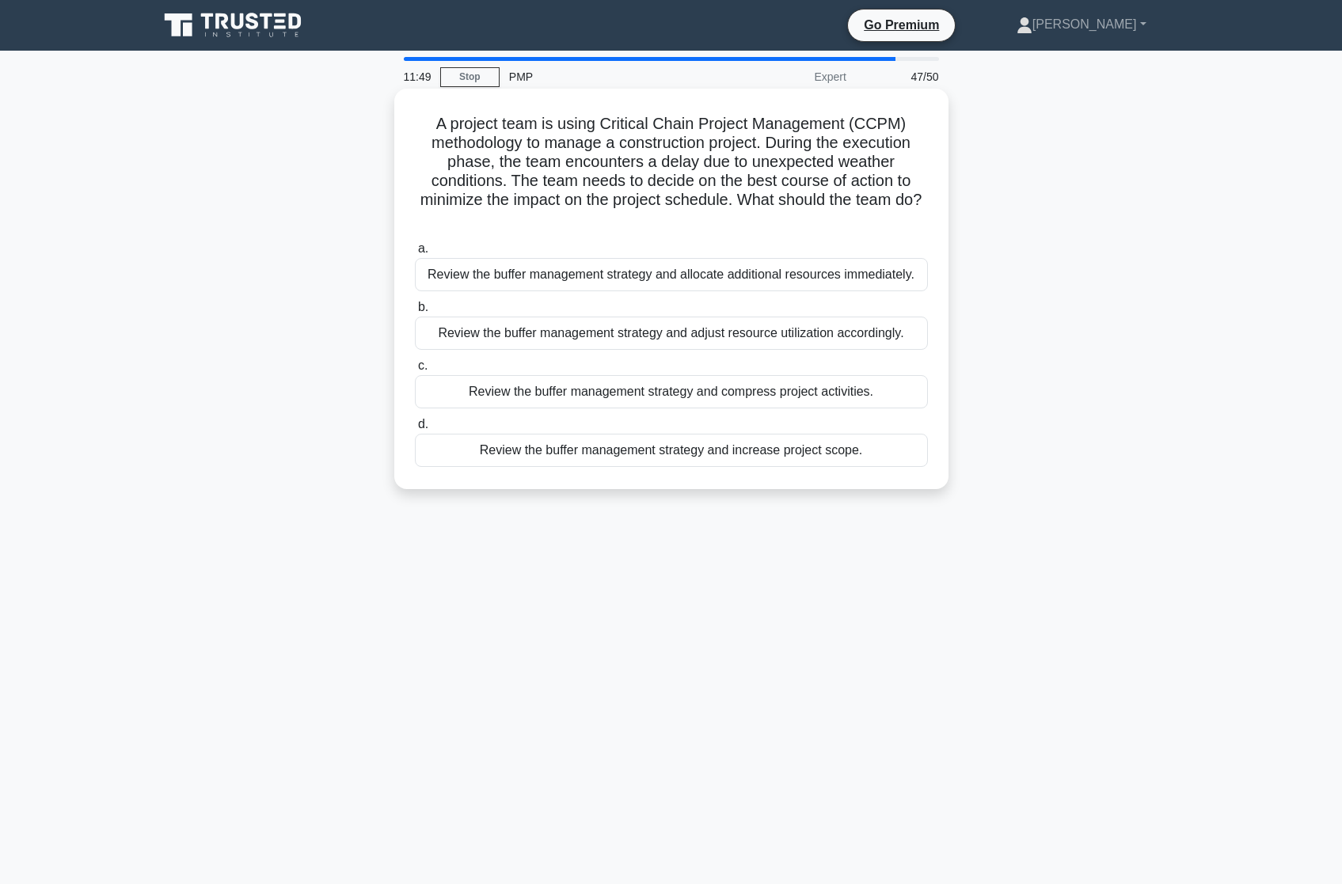
click at [534, 329] on div "Review the buffer management strategy and adjust resource utilization according…" at bounding box center [671, 333] width 513 height 33
click at [415, 313] on input "b. Review the buffer management strategy and adjust resource utilization accord…" at bounding box center [415, 307] width 0 height 10
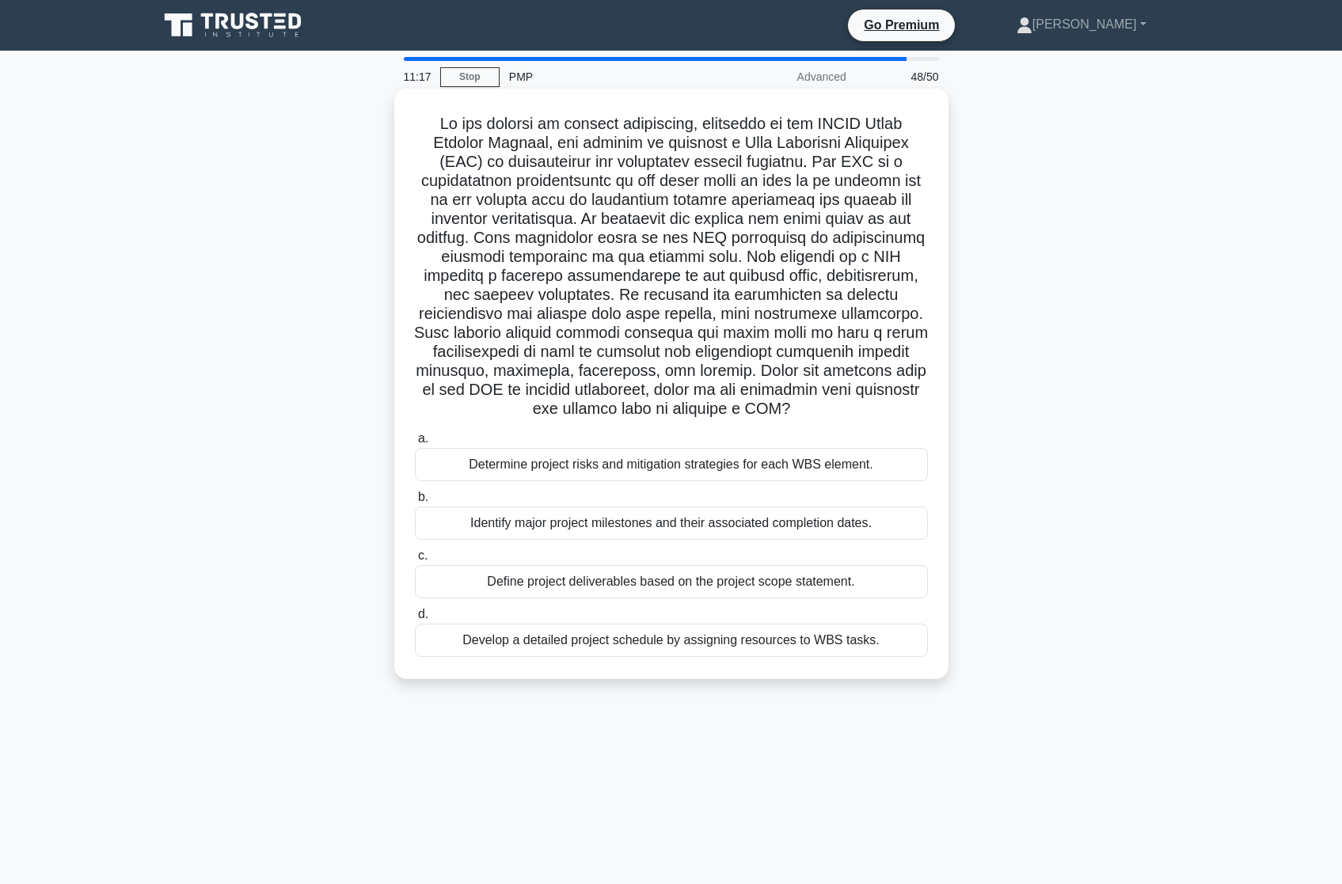
click at [608, 583] on div "Define project deliverables based on the project scope statement." at bounding box center [671, 581] width 513 height 33
click at [415, 561] on input "c. Define project deliverables based on the project scope statement." at bounding box center [415, 556] width 0 height 10
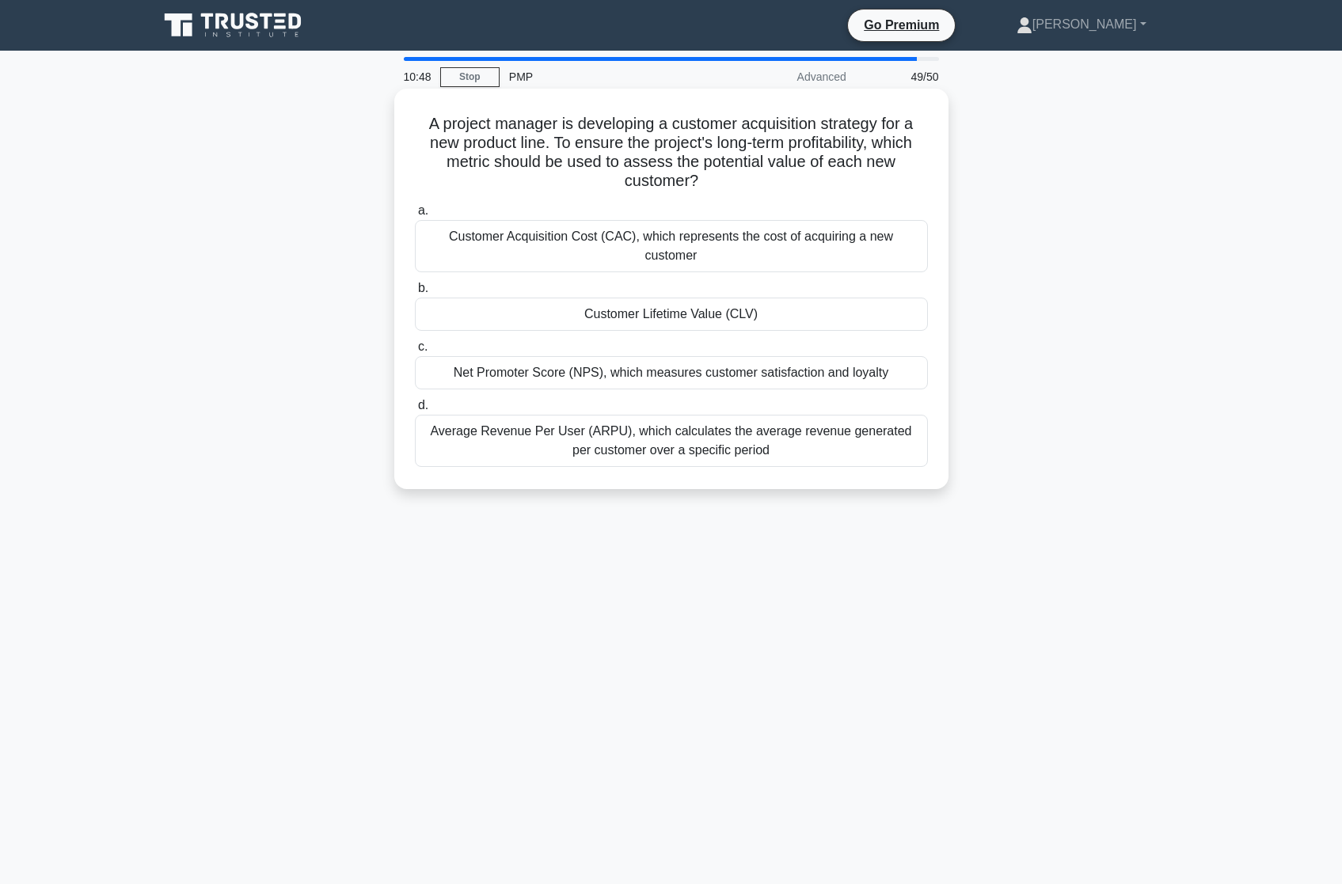
click at [684, 299] on div "Customer Lifetime Value (CLV)" at bounding box center [671, 314] width 513 height 33
click at [415, 294] on input "b. Customer Lifetime Value (CLV)" at bounding box center [415, 288] width 0 height 10
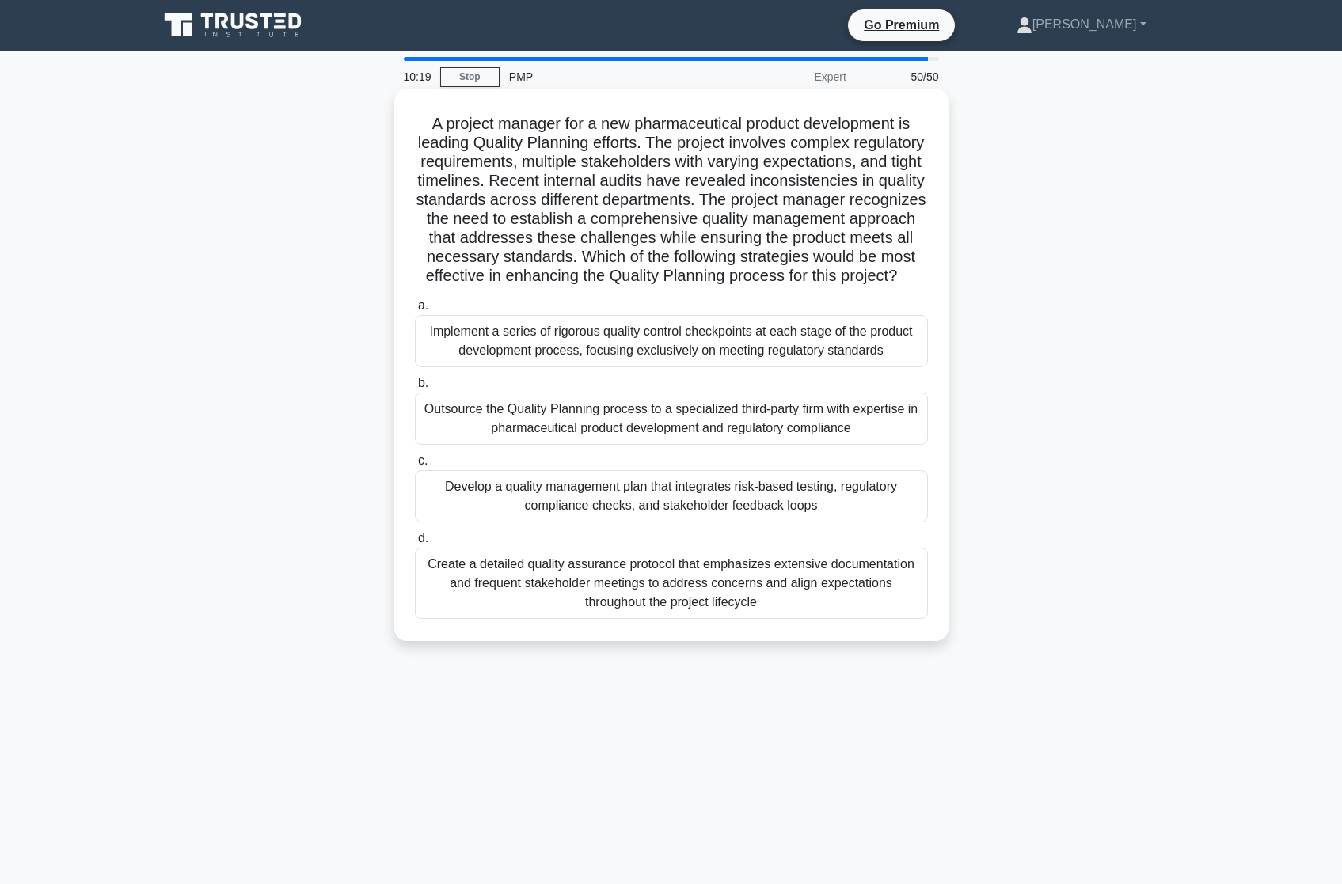
click at [676, 508] on div "Develop a quality management plan that integrates risk-based testing, regulator…" at bounding box center [671, 496] width 513 height 52
click at [415, 466] on input "c. Develop a quality management plan that integrates risk-based testing, regula…" at bounding box center [415, 461] width 0 height 10
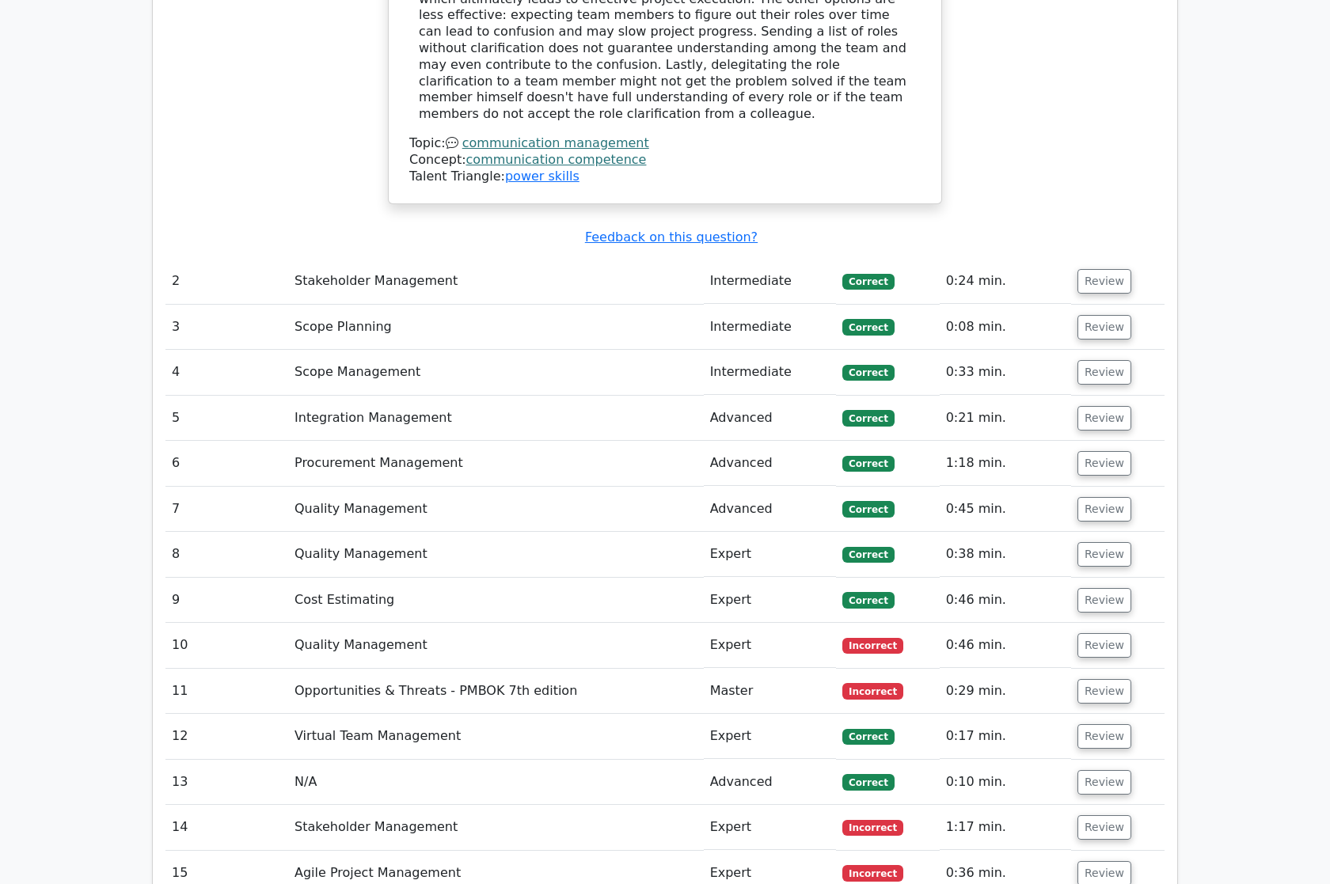
scroll to position [2714, 0]
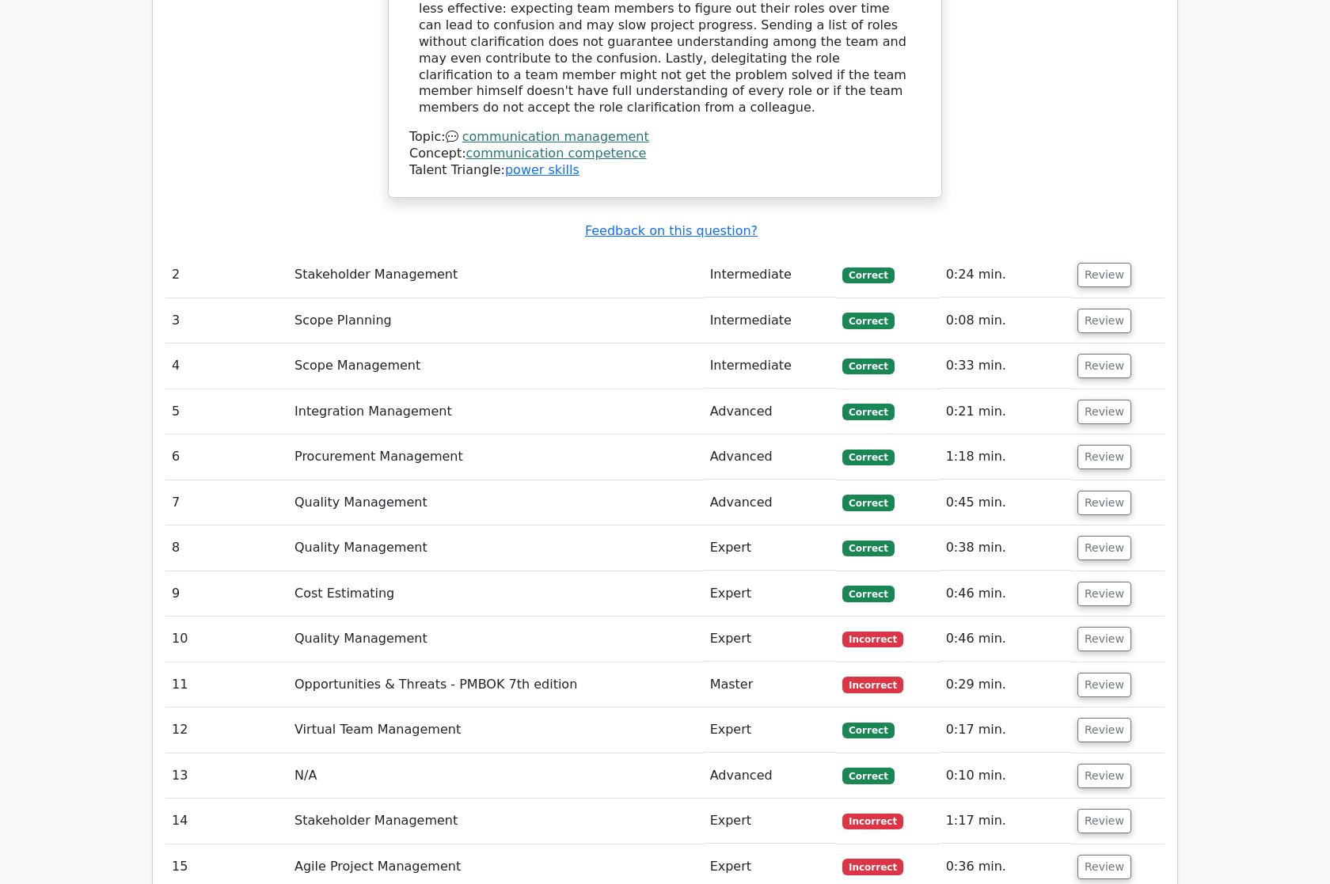
click at [1052, 617] on td "0:46 min." at bounding box center [1005, 639] width 131 height 45
click at [1078, 627] on button "Review" at bounding box center [1105, 639] width 54 height 25
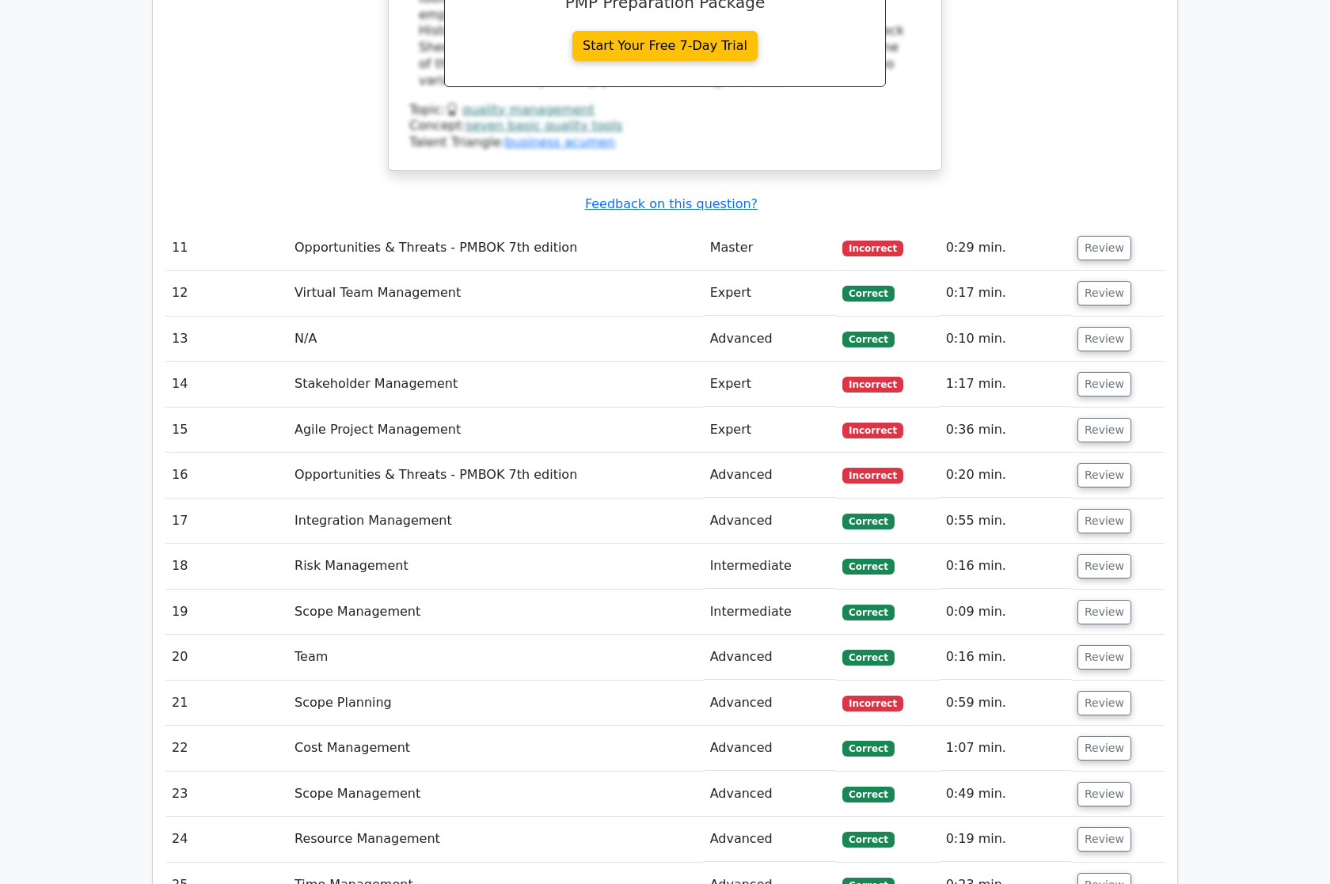
scroll to position [3804, 0]
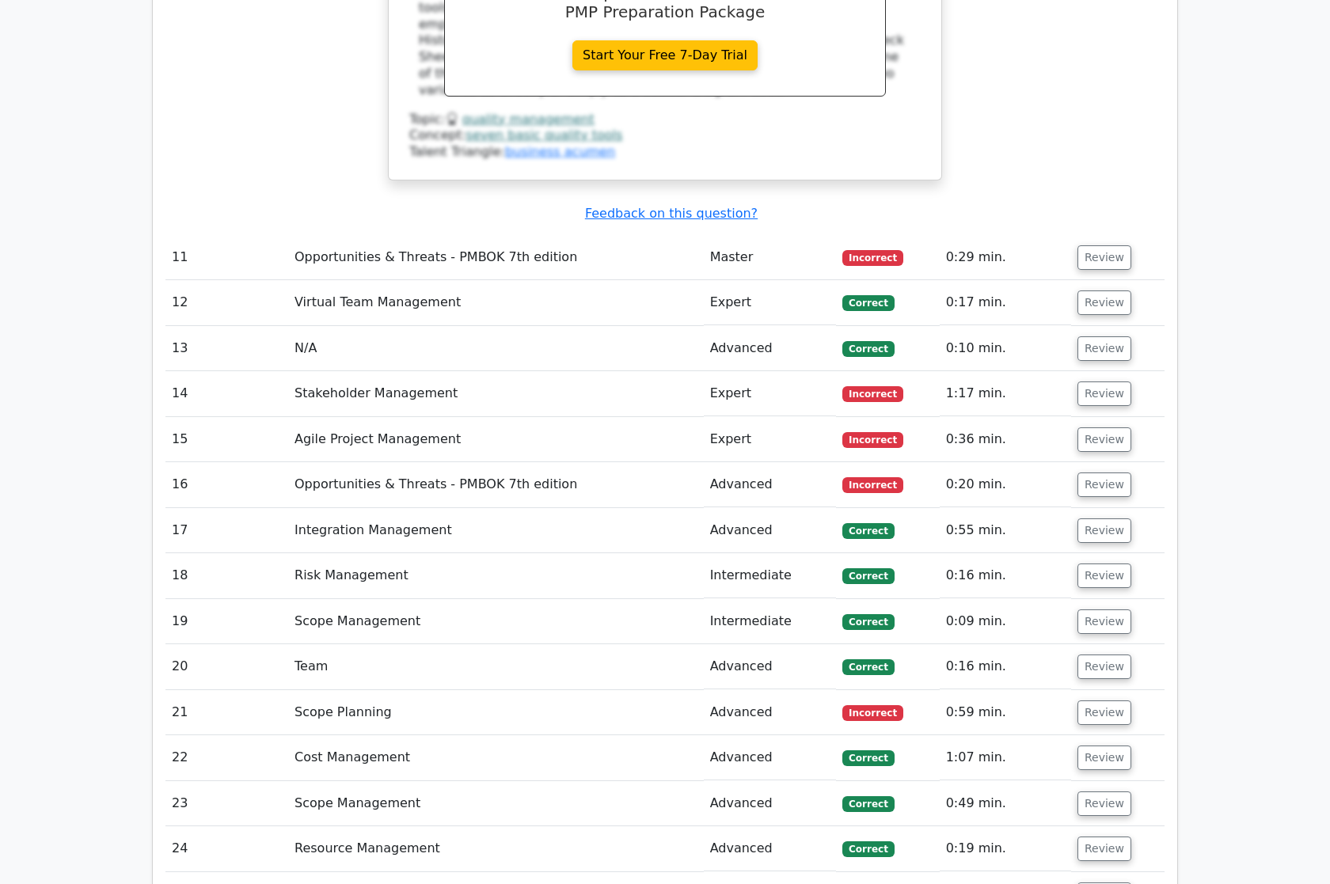
click at [639, 235] on td "Opportunities & Threats - PMBOK 7th edition" at bounding box center [496, 257] width 416 height 45
click at [1089, 245] on button "Review" at bounding box center [1105, 257] width 54 height 25
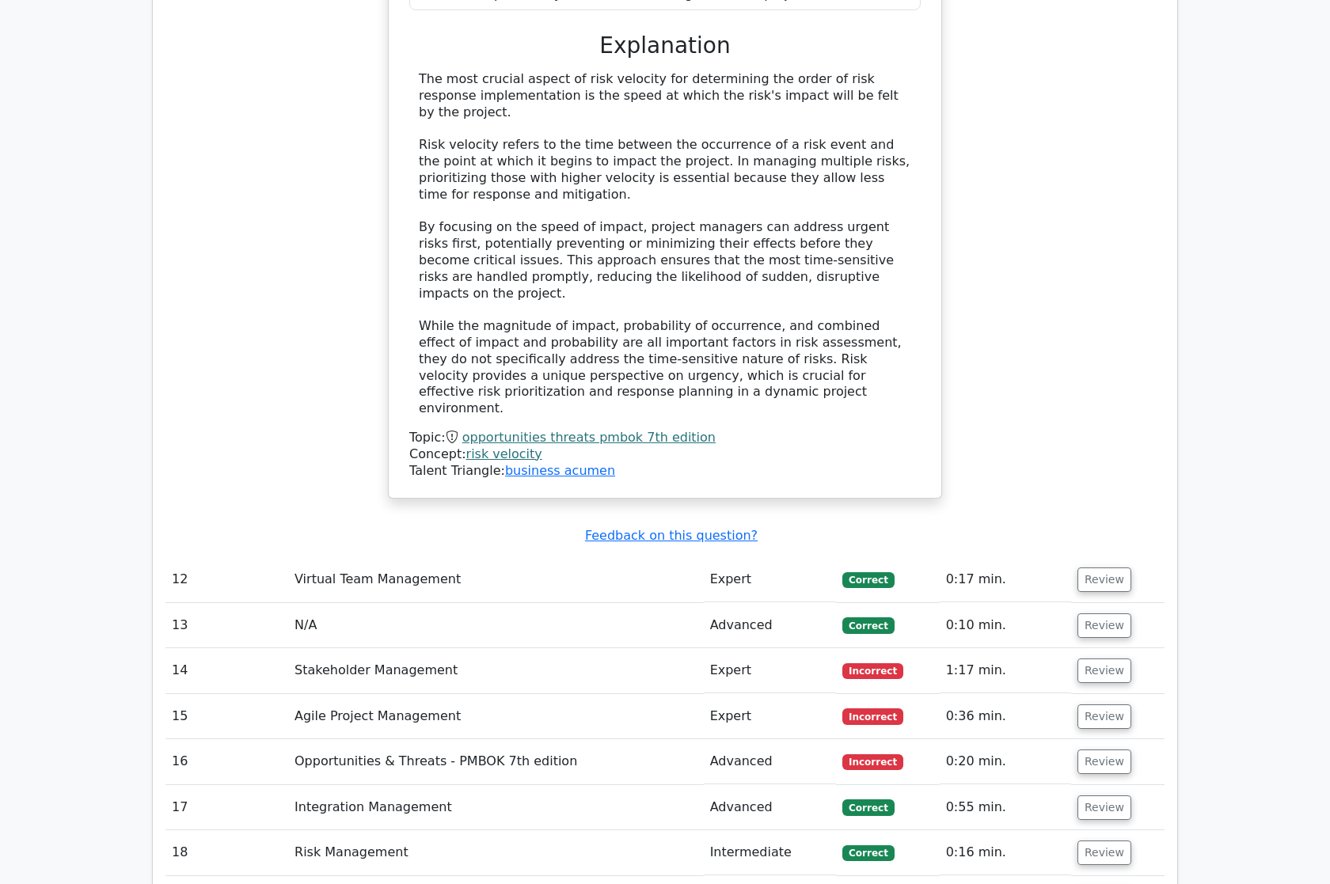
scroll to position [4381, 0]
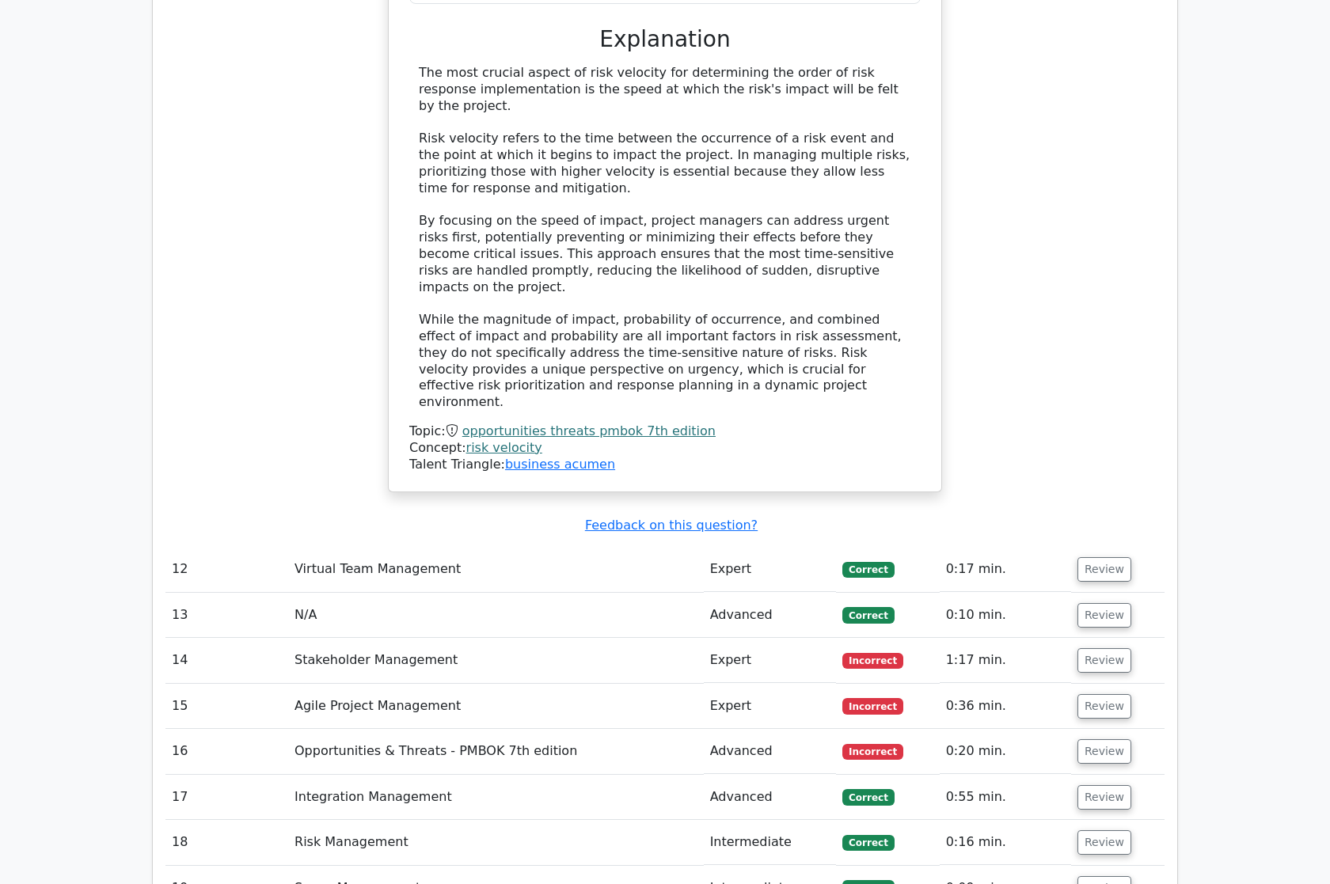
click at [635, 638] on td "Stakeholder Management" at bounding box center [496, 660] width 416 height 45
click at [1078, 648] on button "Review" at bounding box center [1105, 660] width 54 height 25
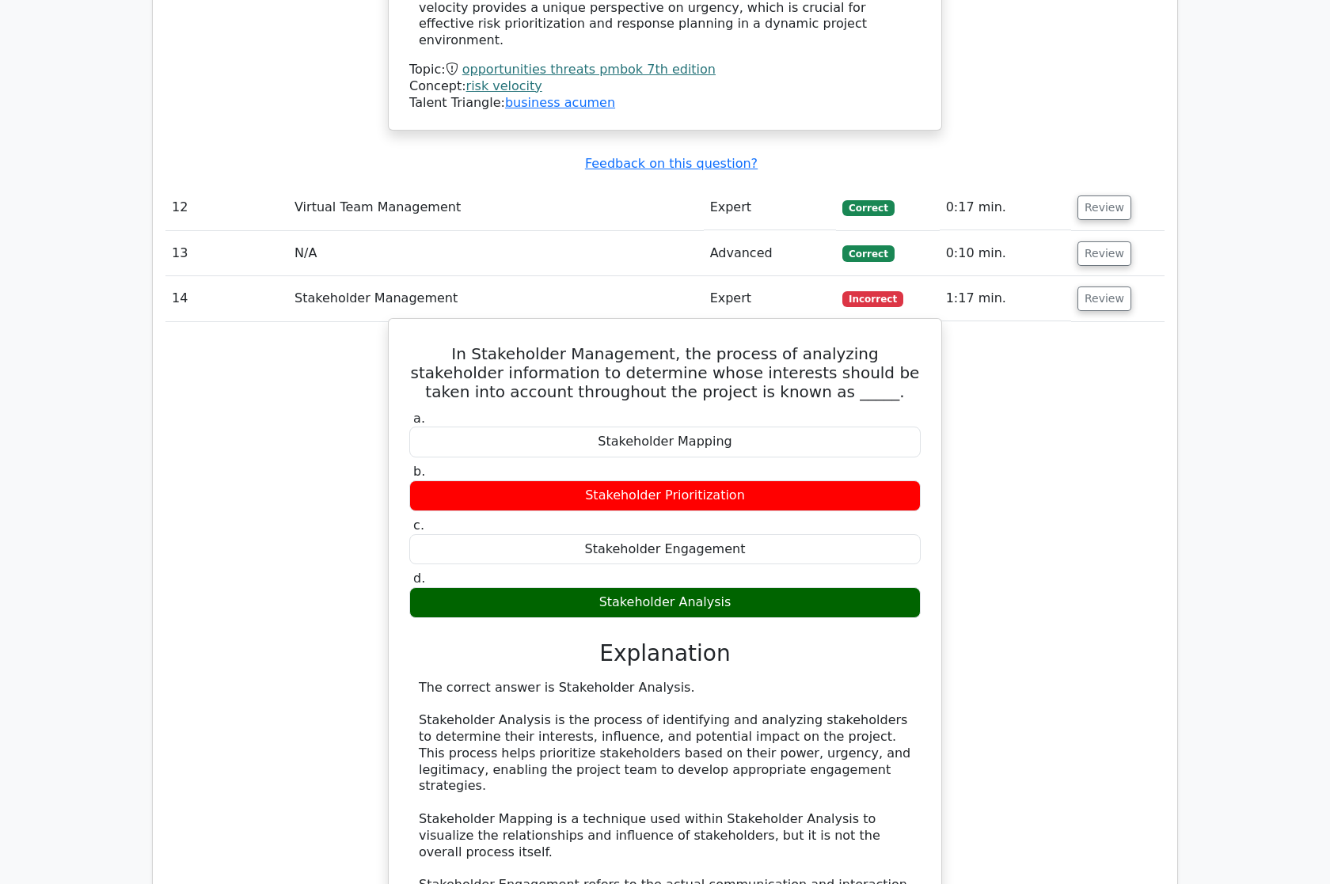
scroll to position [4744, 0]
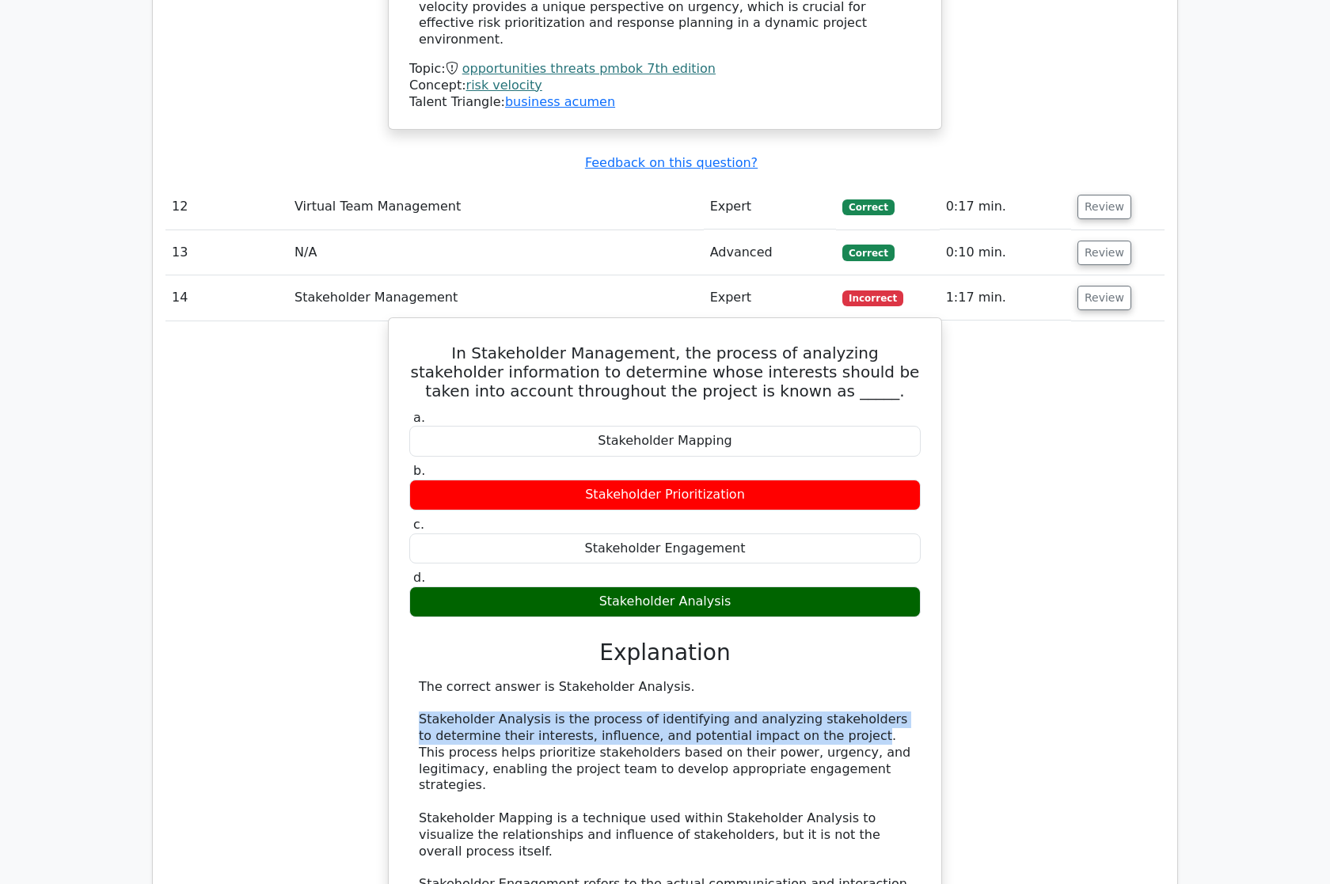
drag, startPoint x: 419, startPoint y: 591, endPoint x: 826, endPoint y: 609, distance: 407.3
click at [826, 679] on div "The correct answer is Stakeholder Analysis. Stakeholder Analysis is the process…" at bounding box center [665, 835] width 492 height 313
copy div "Stakeholder Analysis is the process of identifying and analyzing stakeholders t…"
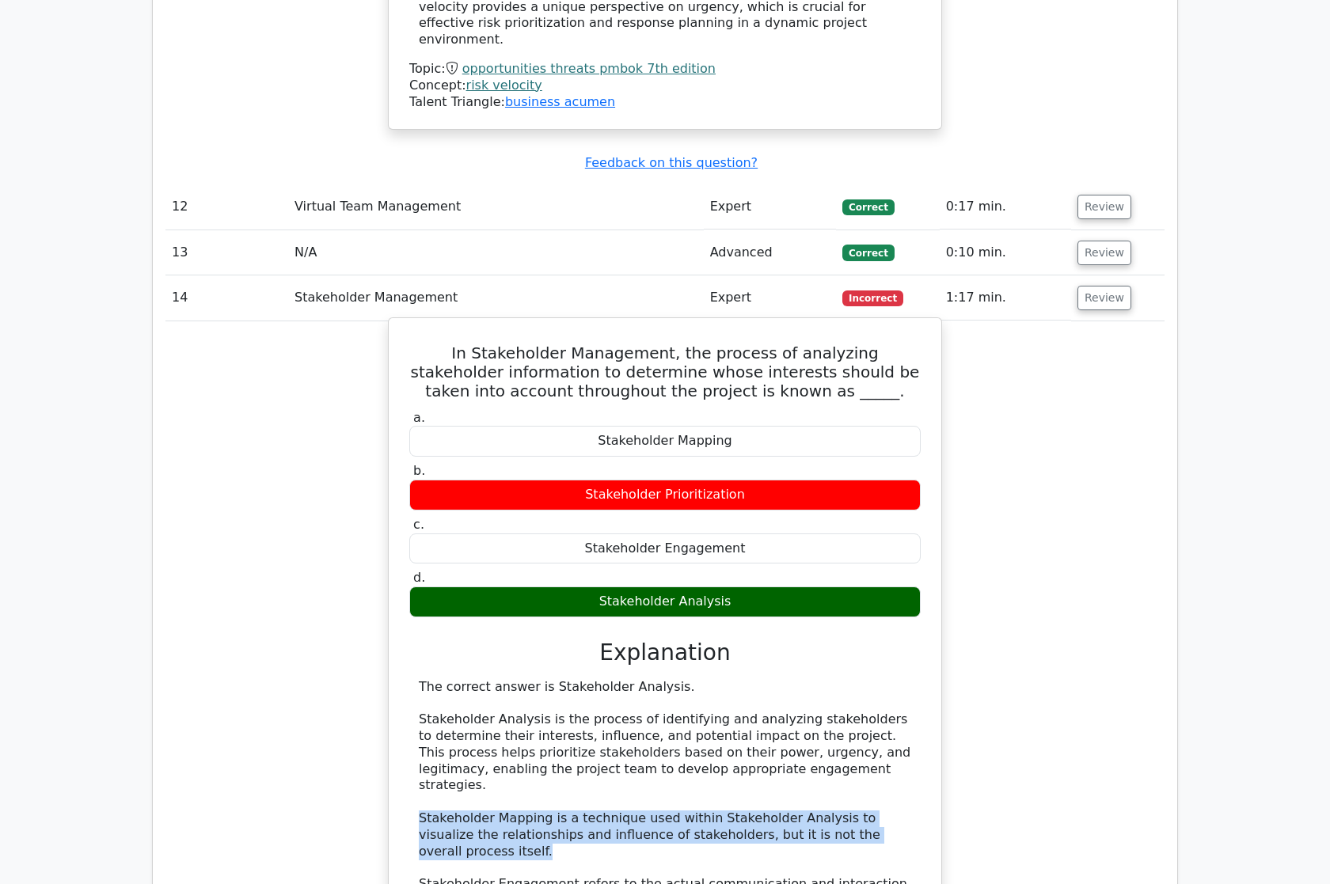
drag, startPoint x: 416, startPoint y: 679, endPoint x: 896, endPoint y: 691, distance: 479.9
click at [896, 691] on div "The correct answer is Stakeholder Analysis. Stakeholder Analysis is the process…" at bounding box center [664, 835] width 511 height 313
copy div "Stakeholder Mapping is a technique used within Stakeholder Analysis to visualiz…"
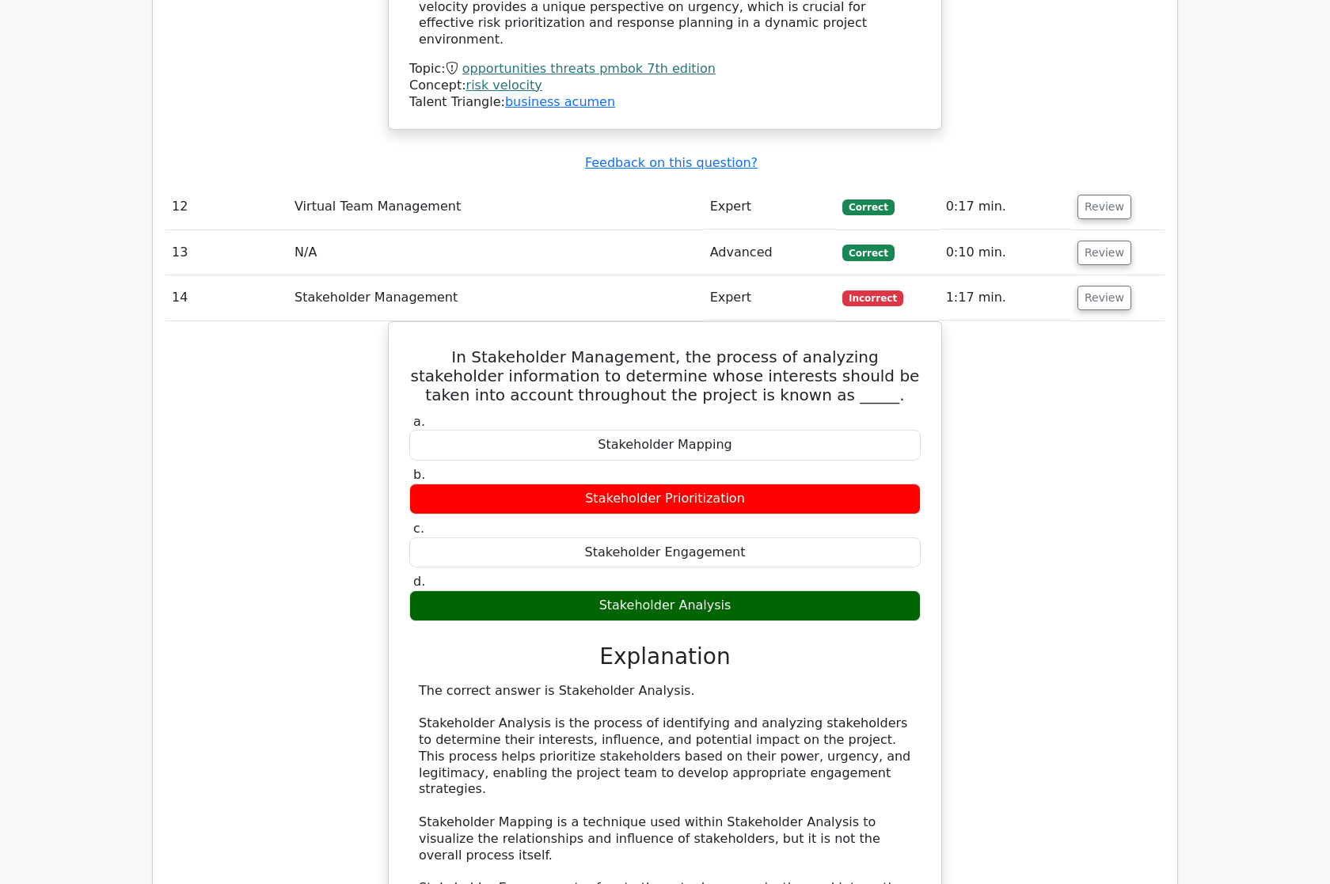
drag, startPoint x: 700, startPoint y: 811, endPoint x: 349, endPoint y: 772, distance: 352.9
click at [349, 772] on div "In Stakeholder Management, the process of analyzing stakeholder information to …" at bounding box center [664, 709] width 999 height 776
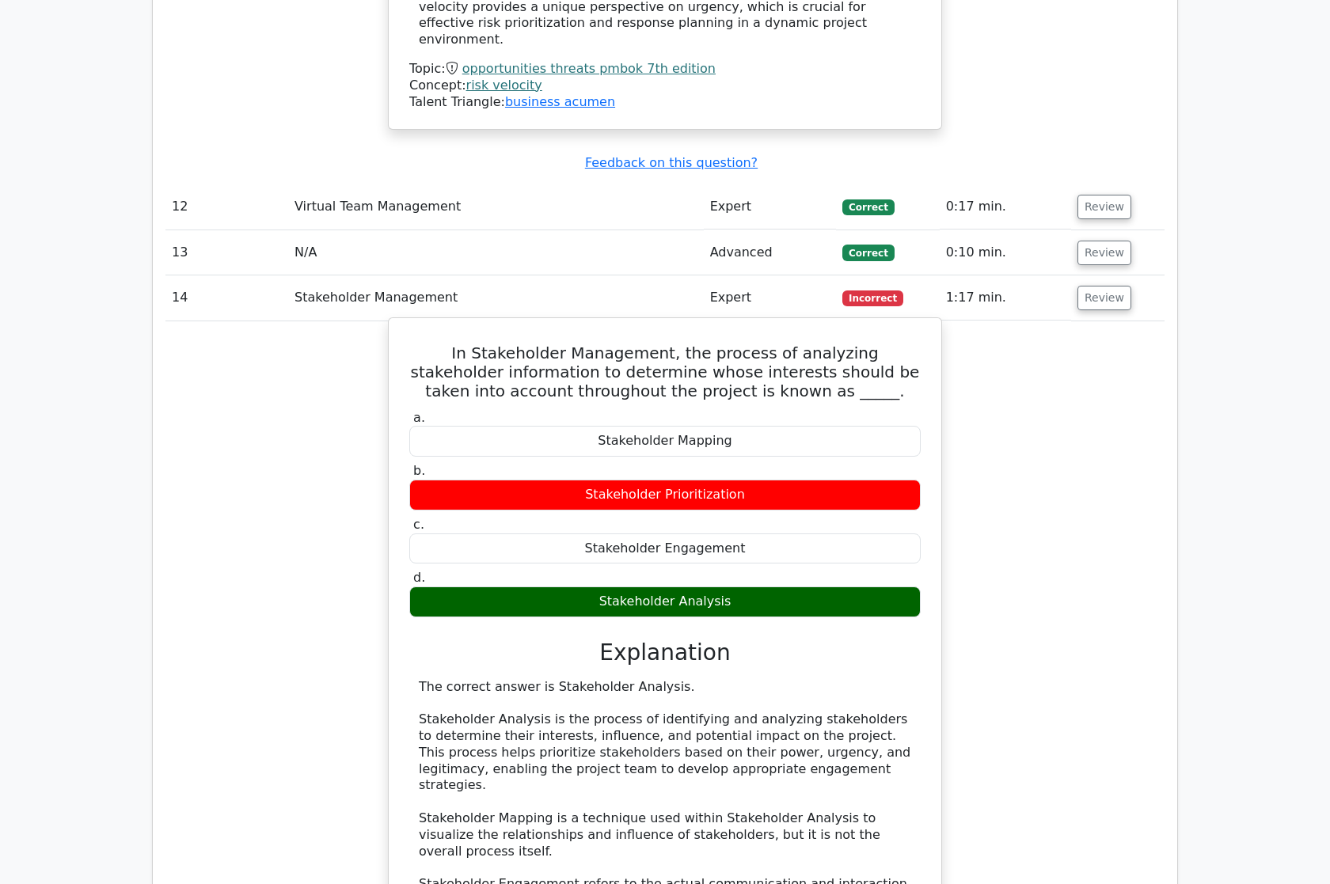
copy div "Stakeholder Prioritization is a part of Stakeholder Analysis, where stakeholder…"
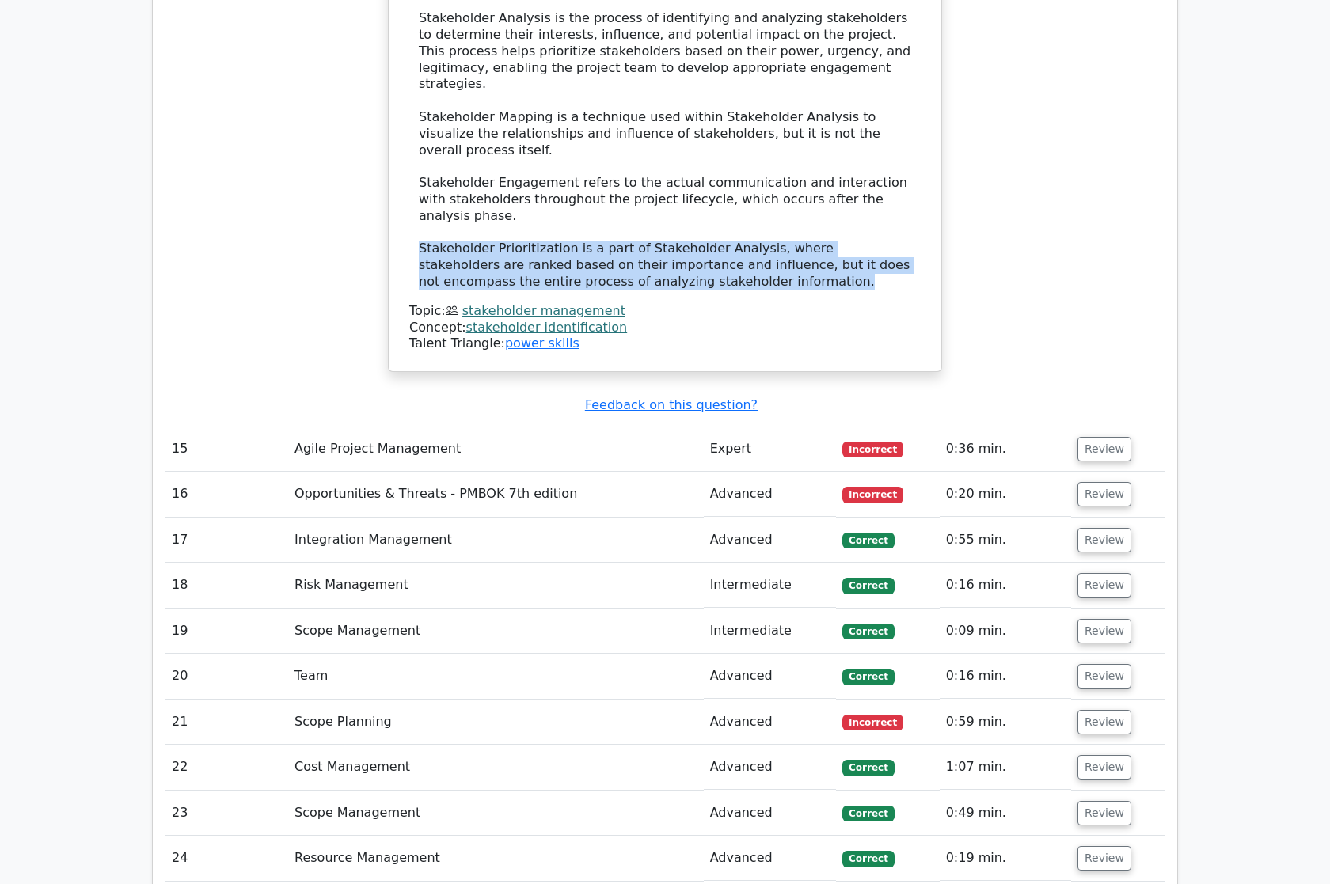
scroll to position [5452, 0]
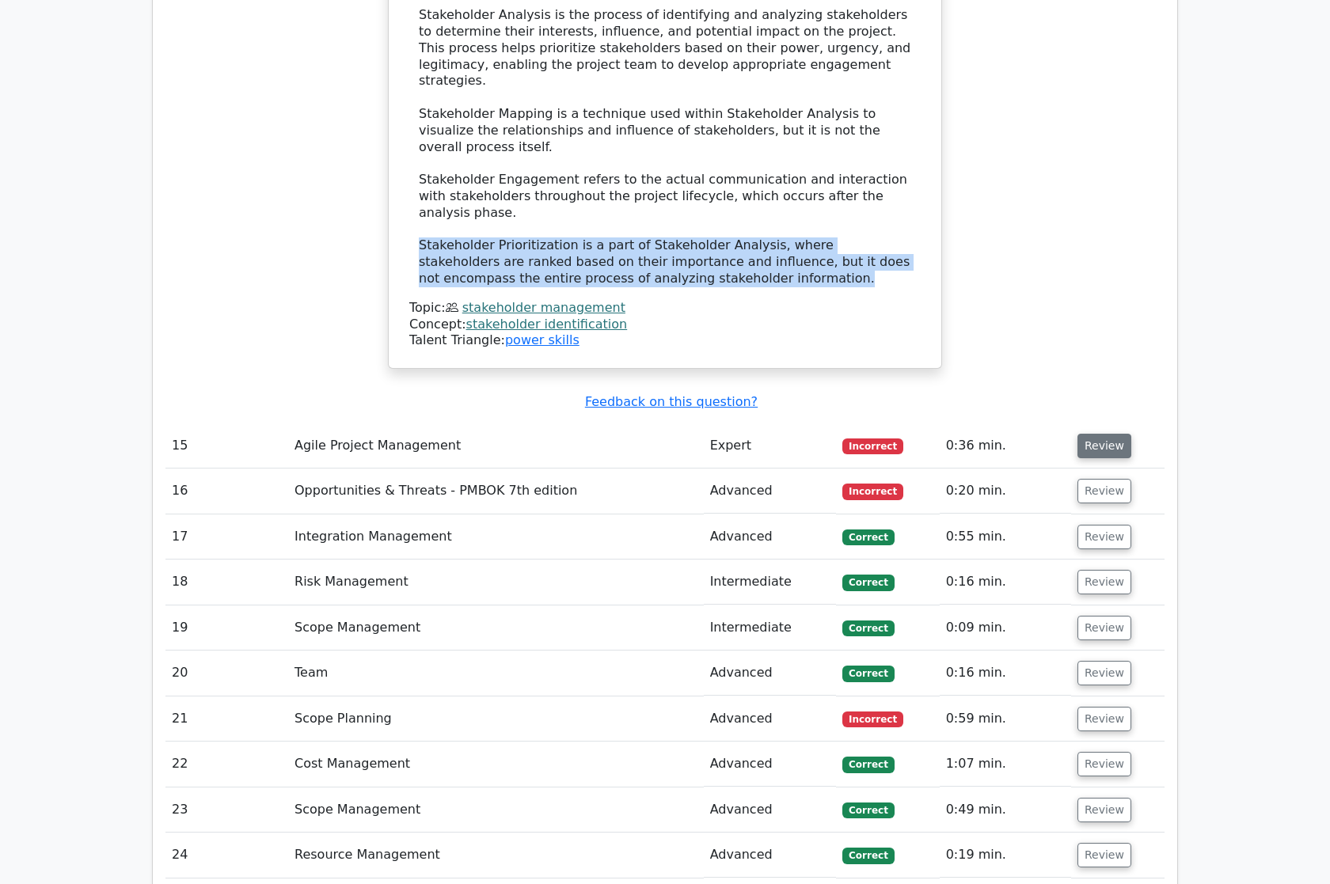
click at [1100, 434] on button "Review" at bounding box center [1105, 446] width 54 height 25
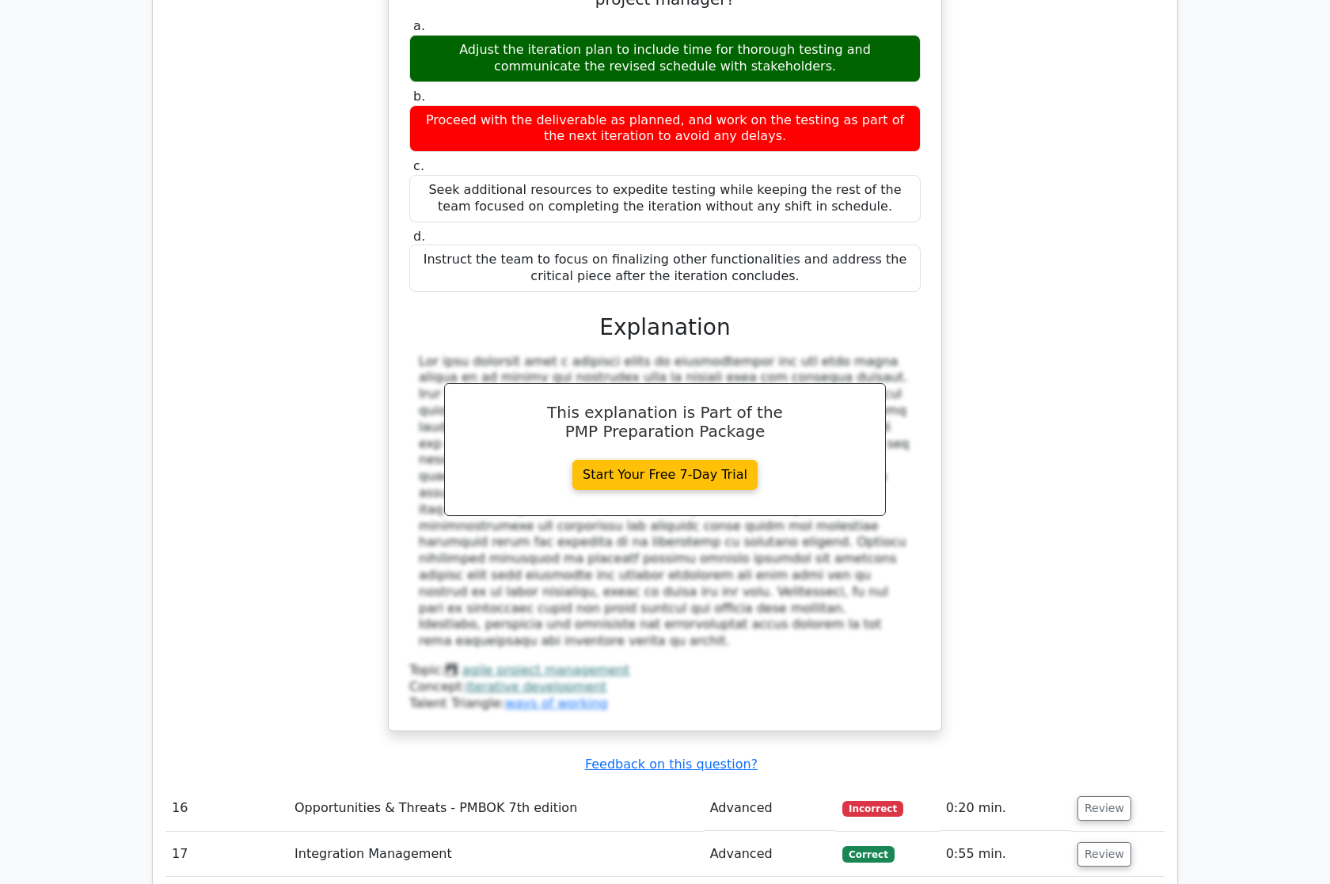
scroll to position [6451, 0]
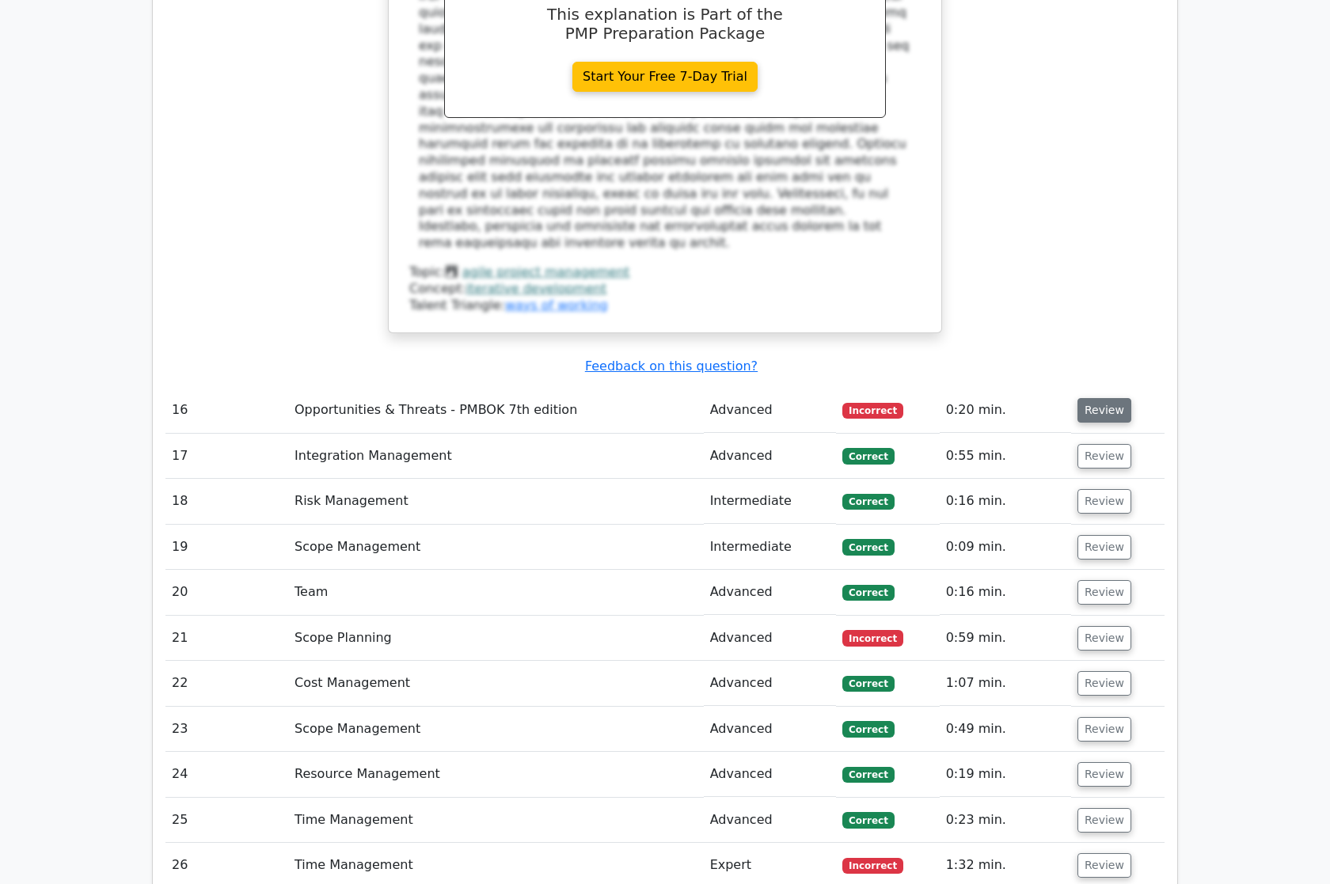
click at [1102, 398] on button "Review" at bounding box center [1105, 410] width 54 height 25
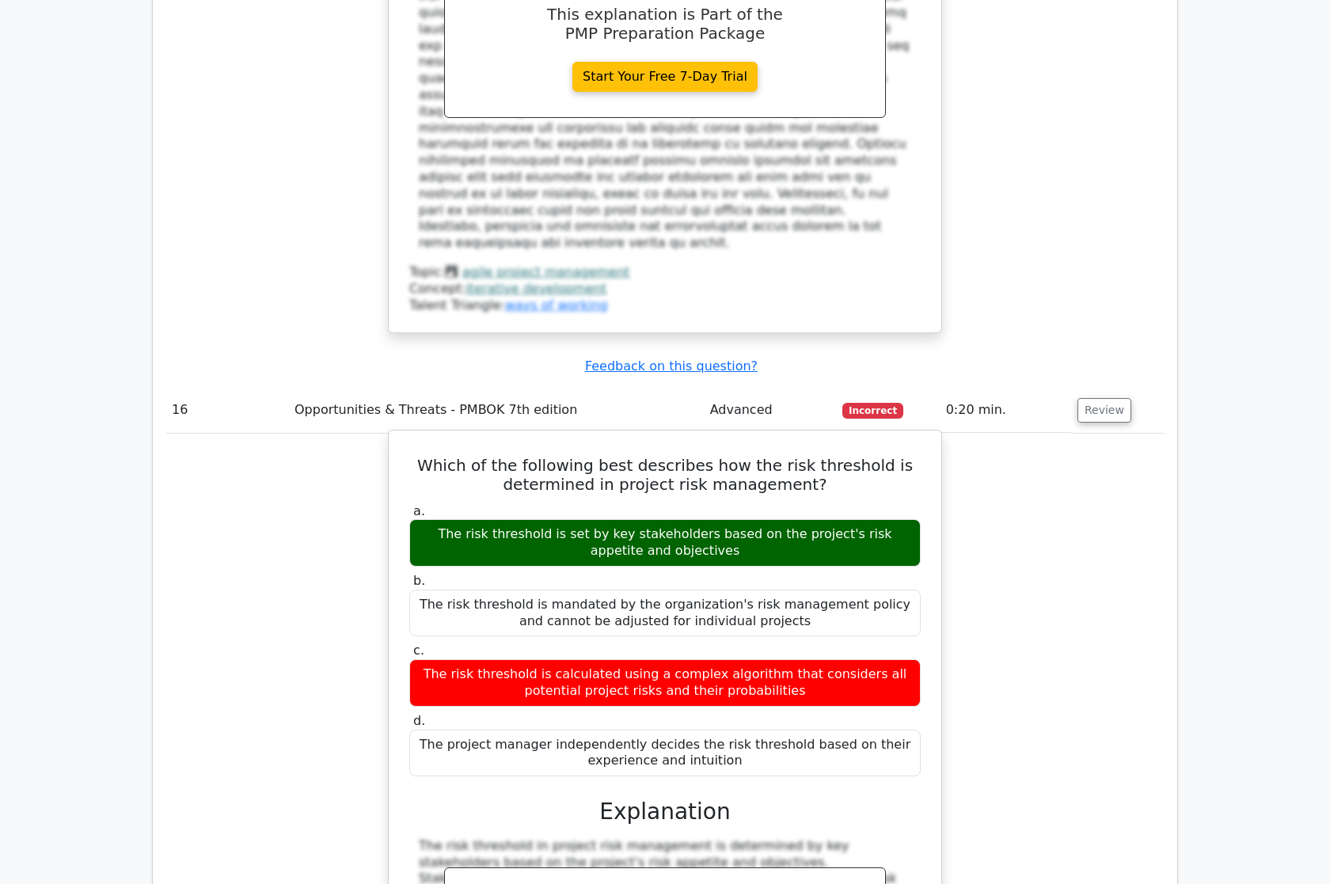
drag, startPoint x: 723, startPoint y: 323, endPoint x: 404, endPoint y: 304, distance: 319.6
click at [404, 504] on div "a. The risk threshold is set by key stakeholders based on the project's risk ap…" at bounding box center [665, 535] width 530 height 63
copy div "The risk threshold is set by key stakeholders based on the project's risk appet…"
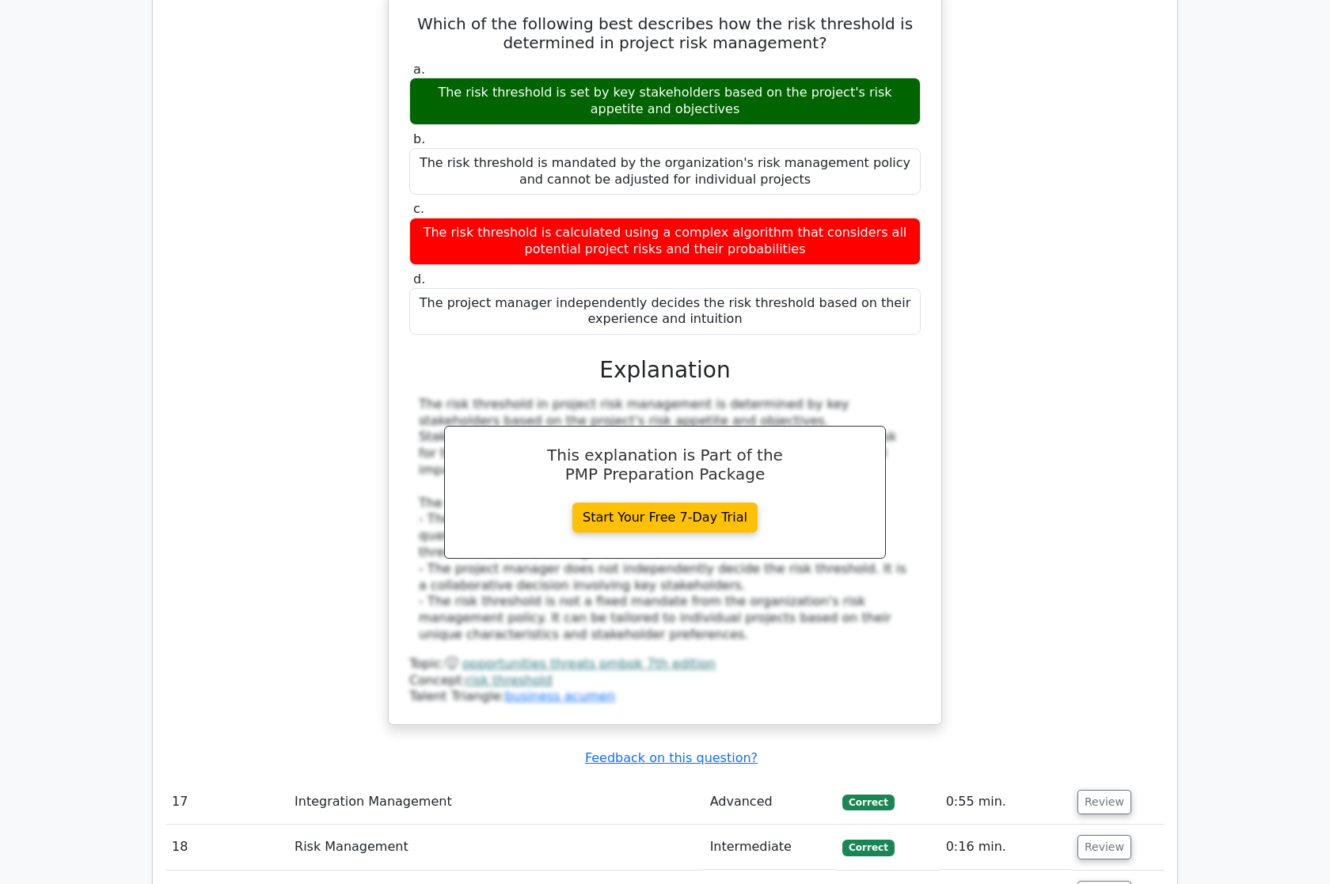
scroll to position [6894, 0]
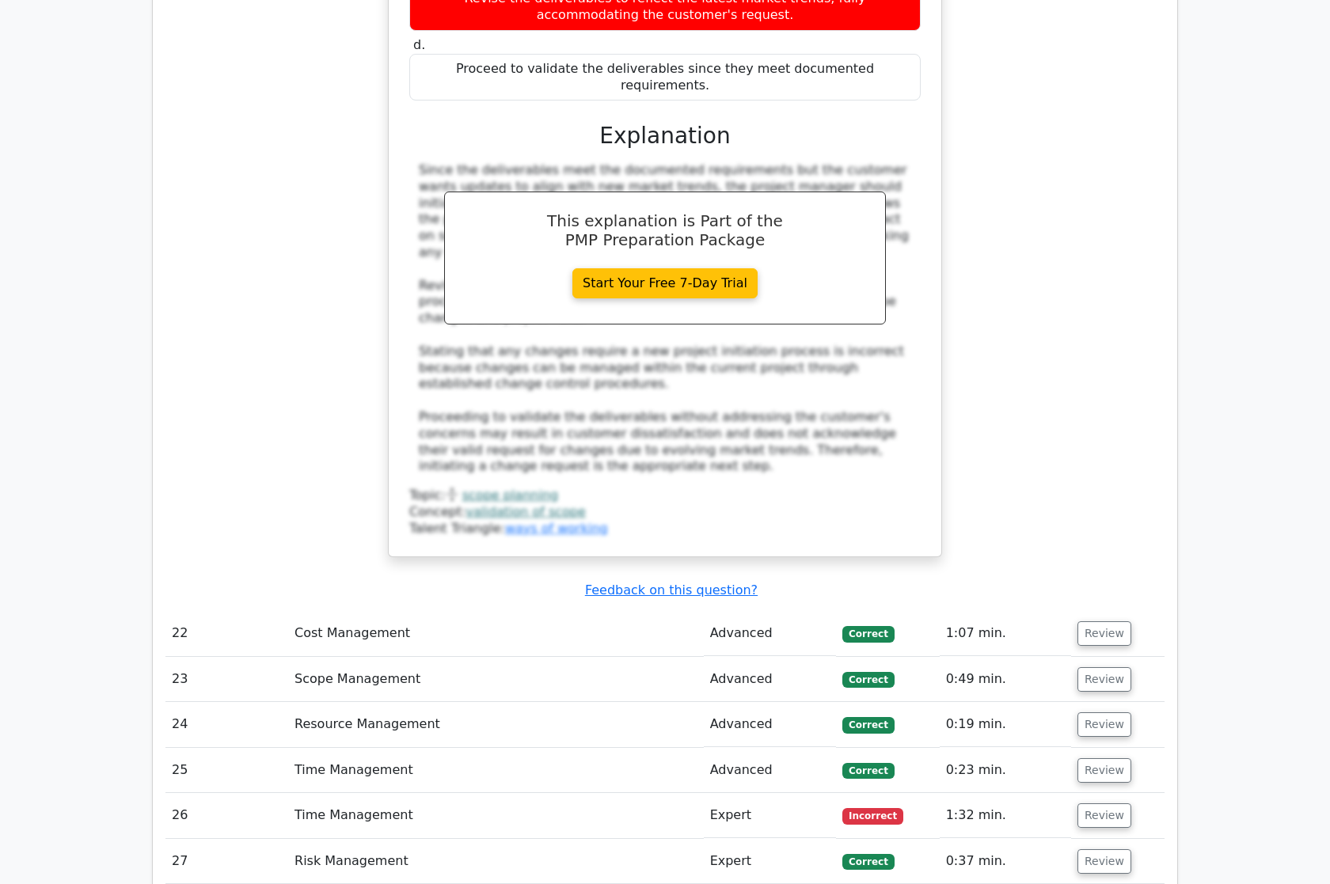
scroll to position [8211, 0]
click at [1085, 804] on button "Review" at bounding box center [1105, 816] width 54 height 25
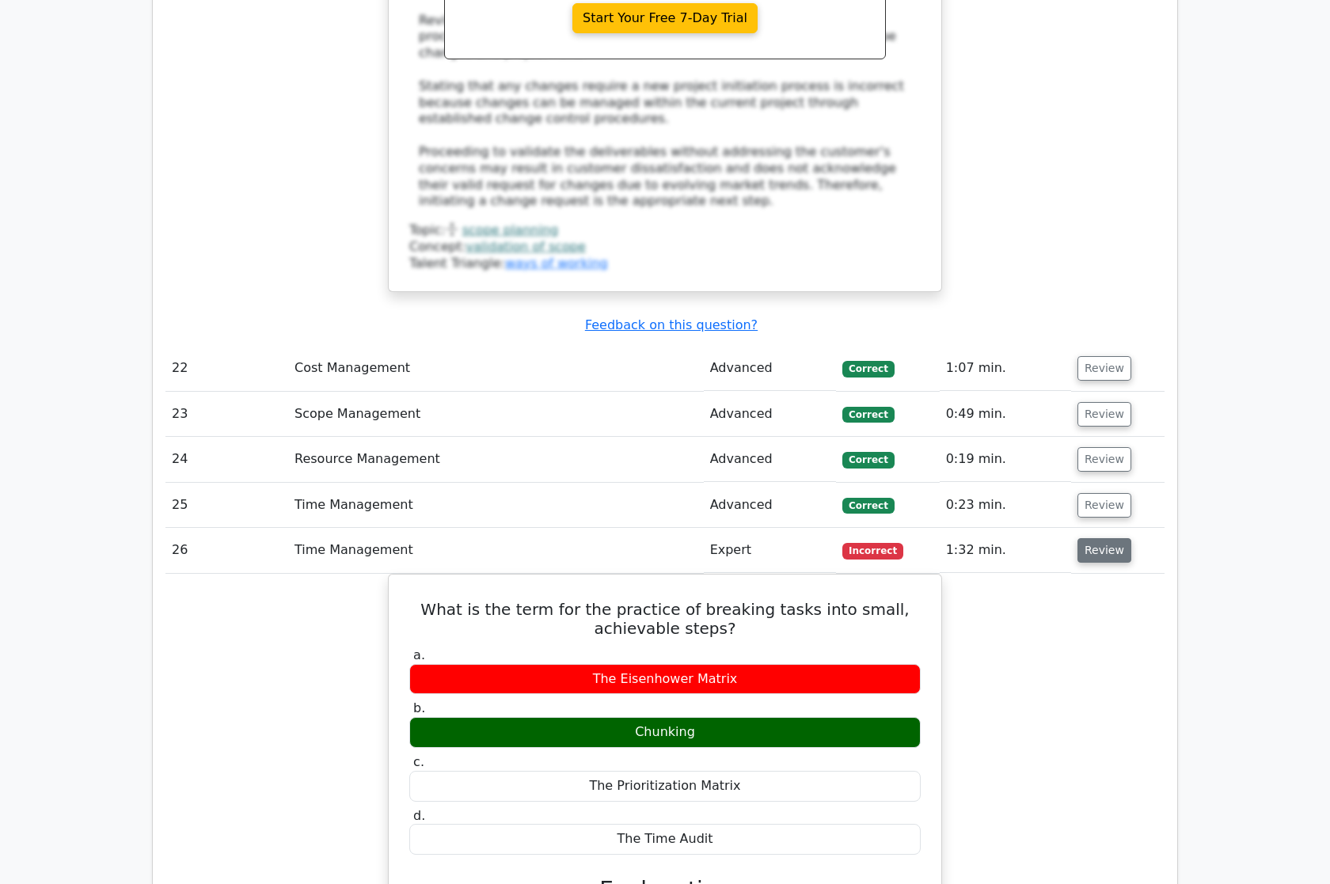
scroll to position [8646, 0]
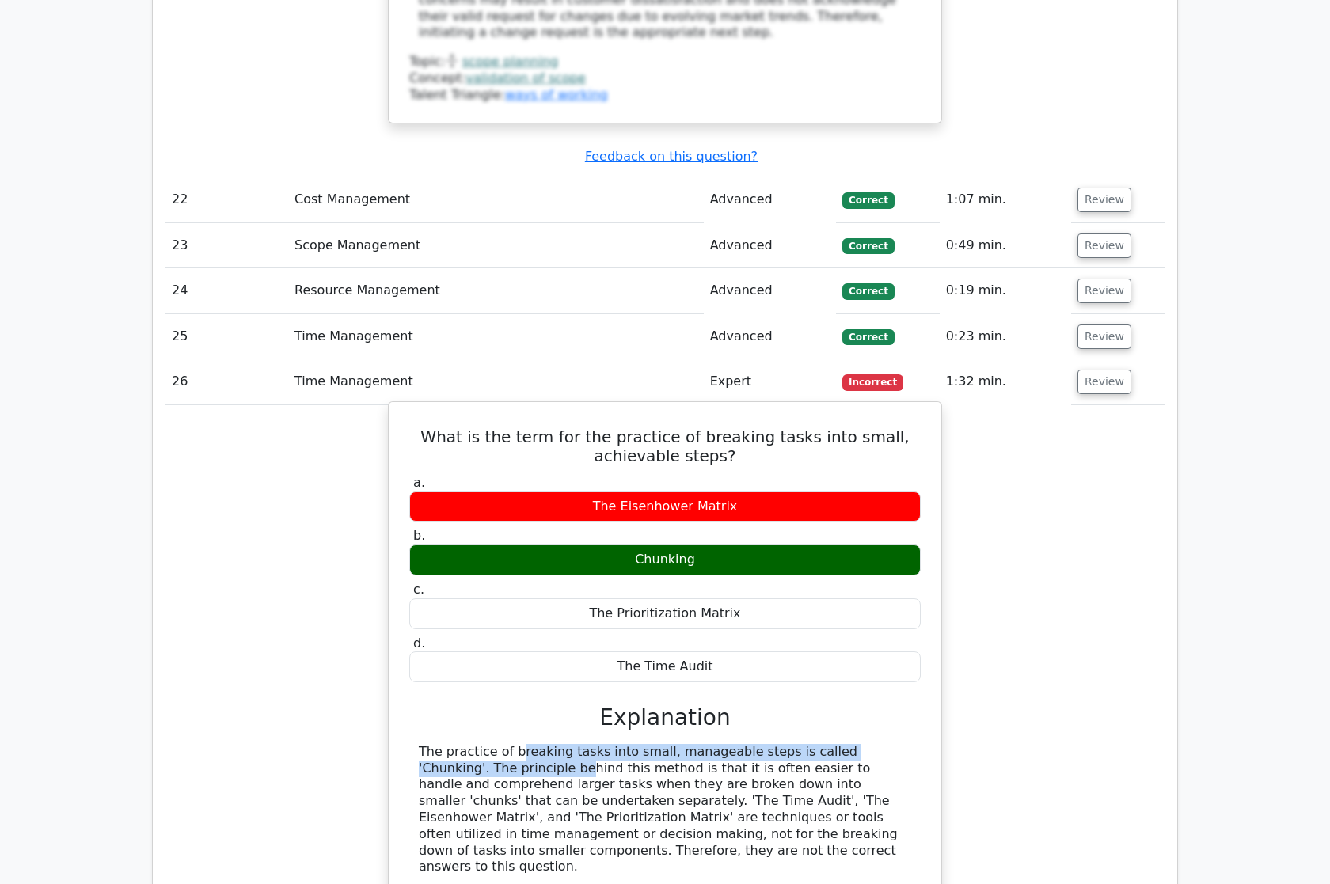
drag, startPoint x: 418, startPoint y: 454, endPoint x: 879, endPoint y: 454, distance: 460.8
click at [879, 744] on div "The practice of breaking tasks into small, manageable steps is called 'Chunking…" at bounding box center [665, 809] width 492 height 131
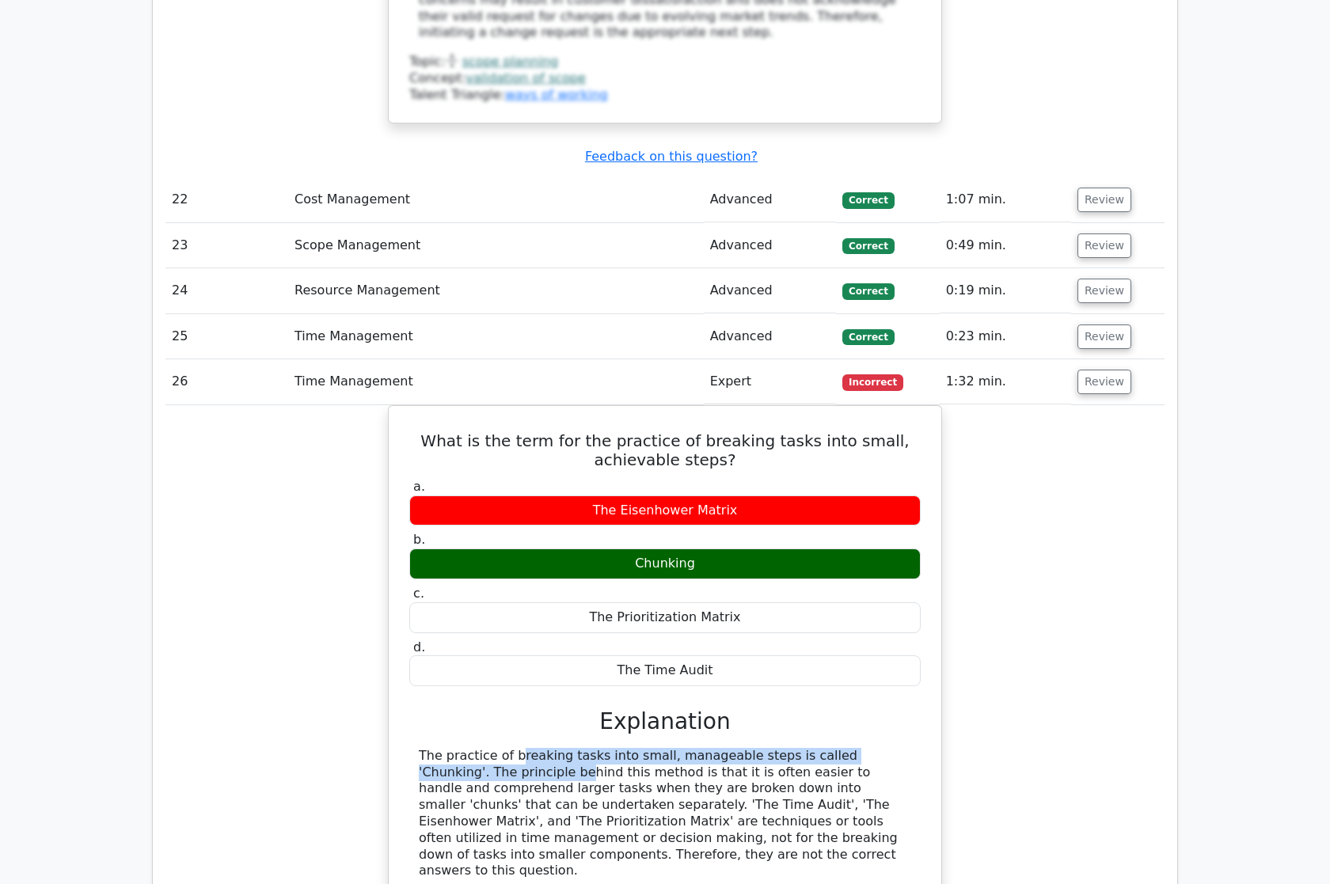
copy div "The practice of breaking tasks into small, manageable steps is called 'Chunking…"
